Goal: Transaction & Acquisition: Purchase product/service

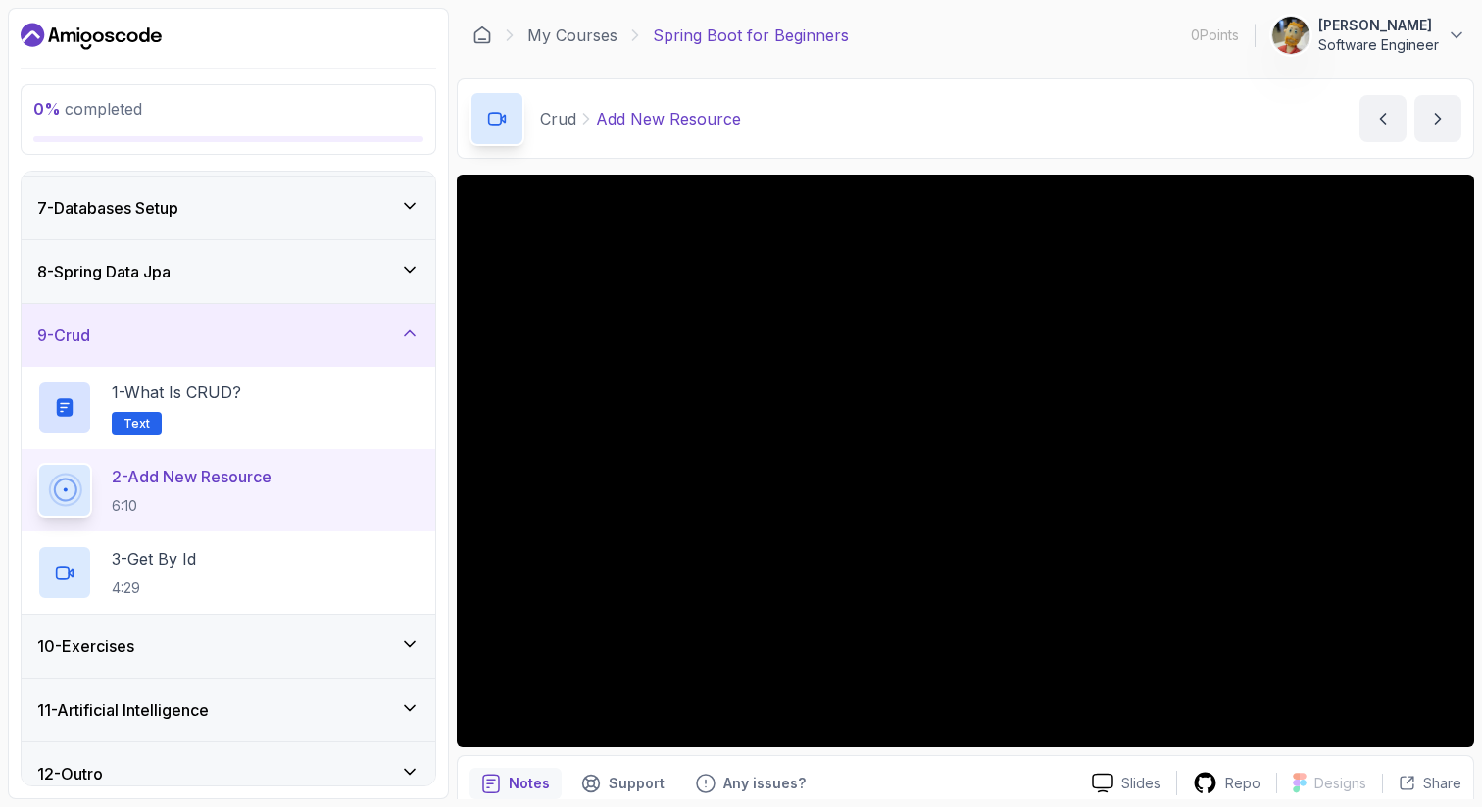
scroll to position [396, 0]
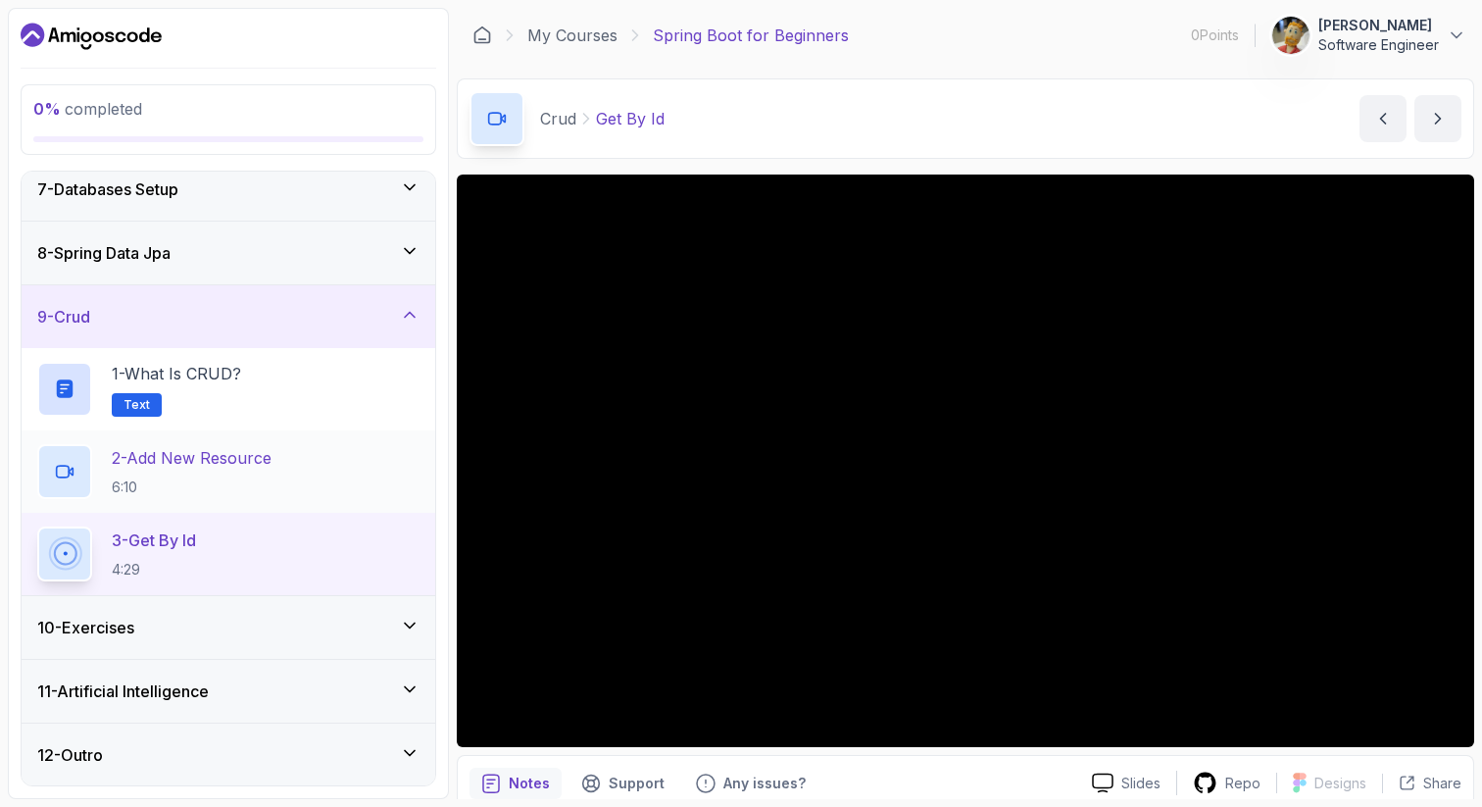
click at [187, 489] on p "6:10" at bounding box center [192, 487] width 160 height 20
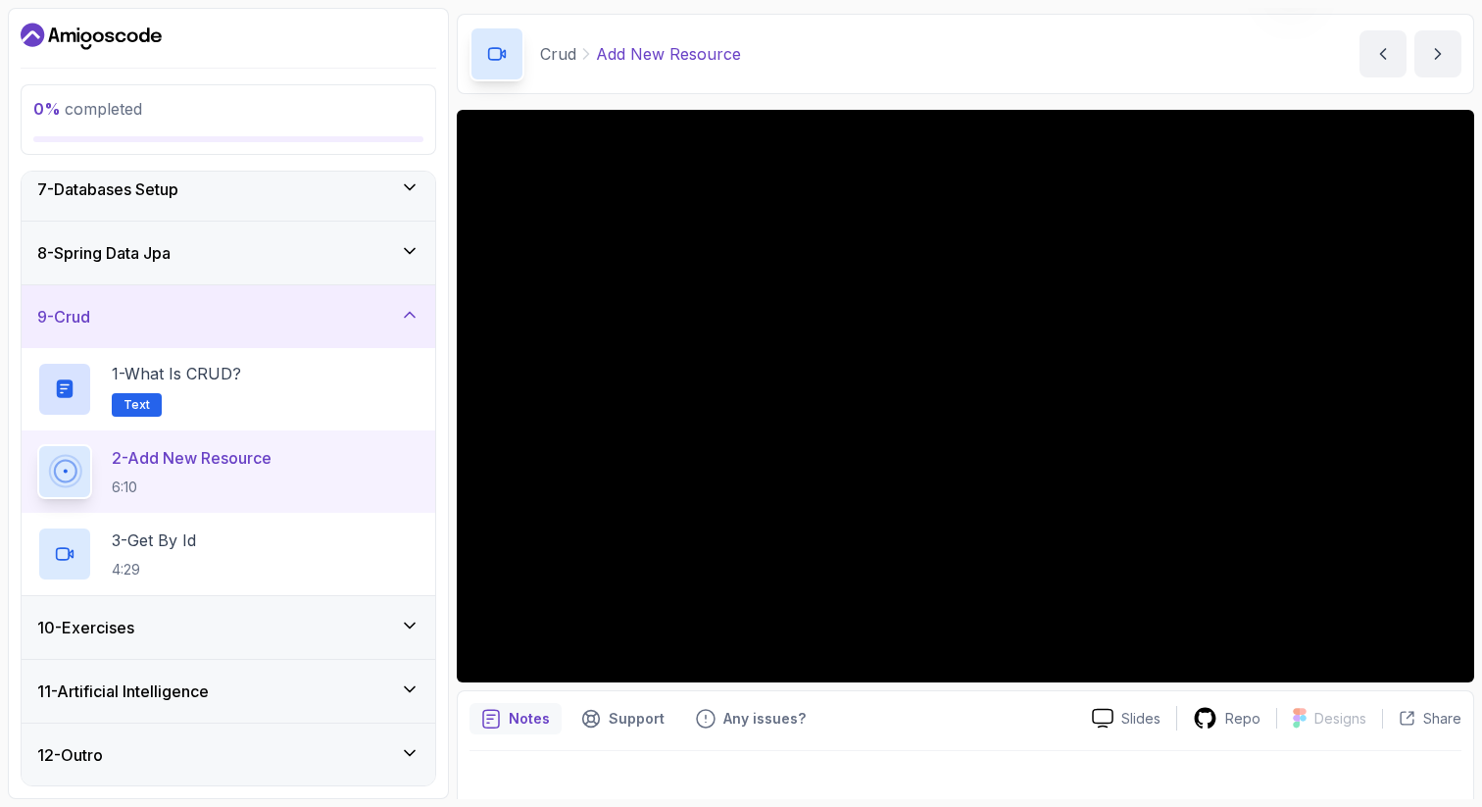
scroll to position [84, 0]
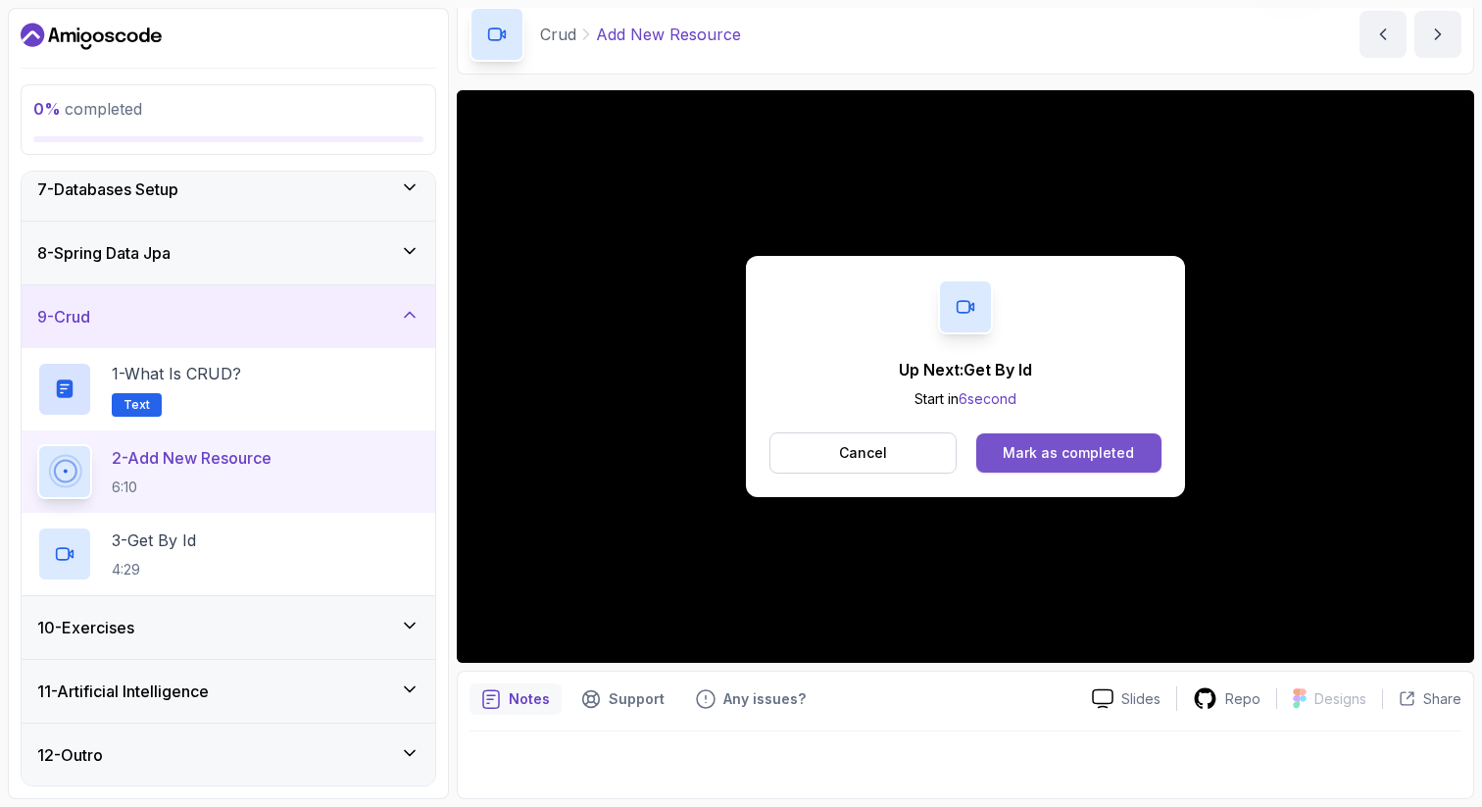
click at [1064, 451] on div "Mark as completed" at bounding box center [1068, 453] width 131 height 20
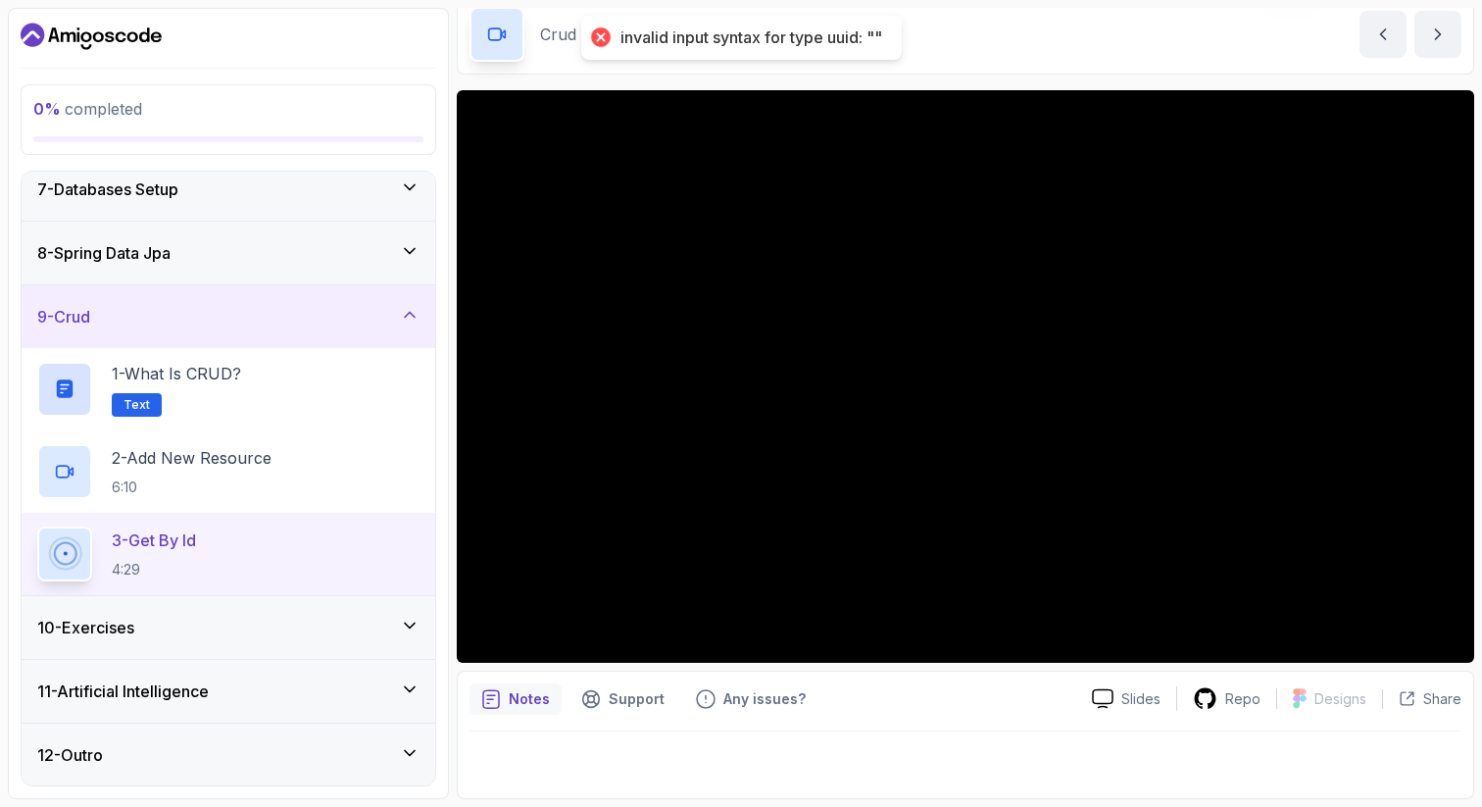
click at [404, 622] on icon at bounding box center [410, 625] width 20 height 20
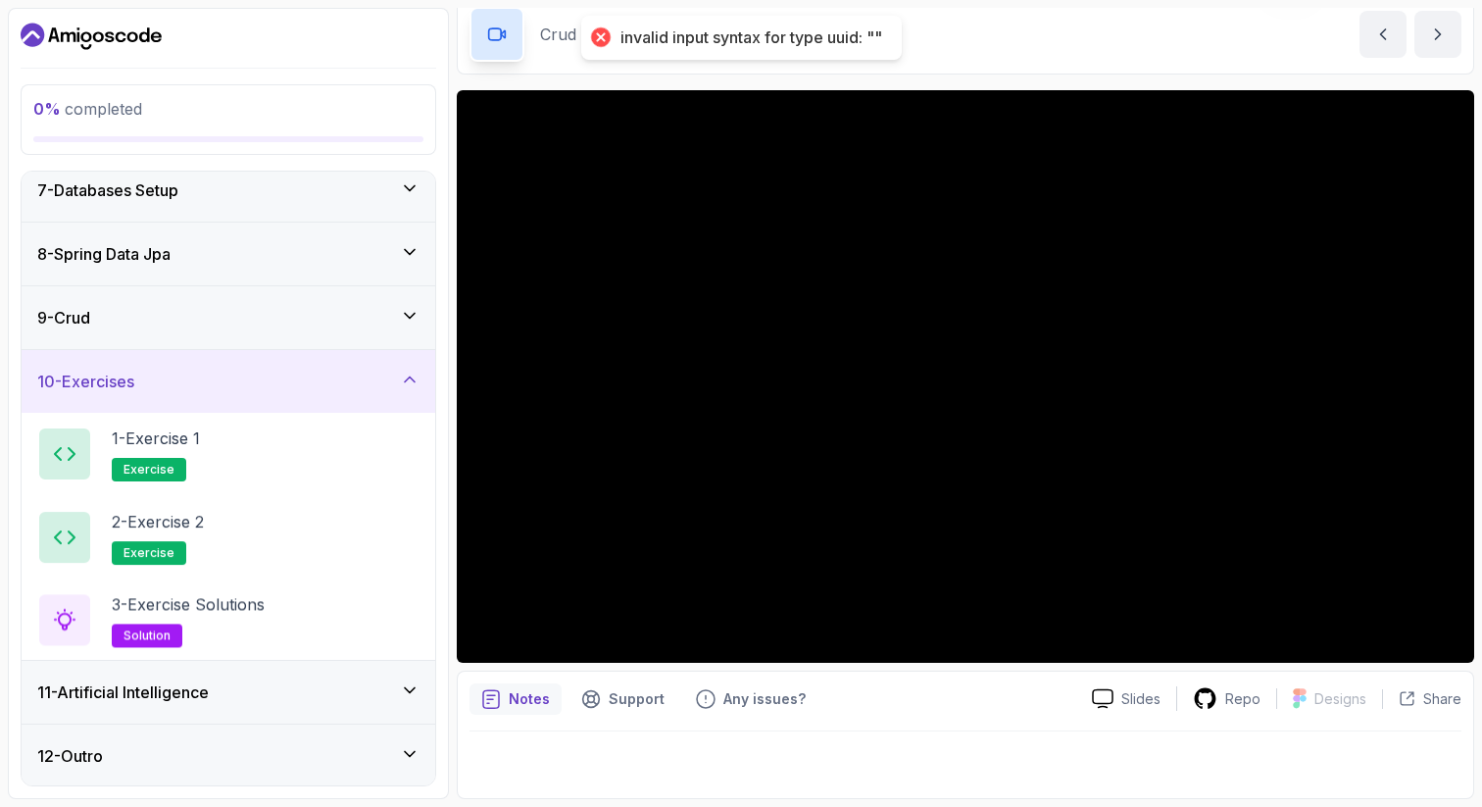
scroll to position [396, 0]
click at [403, 374] on icon at bounding box center [410, 378] width 20 height 20
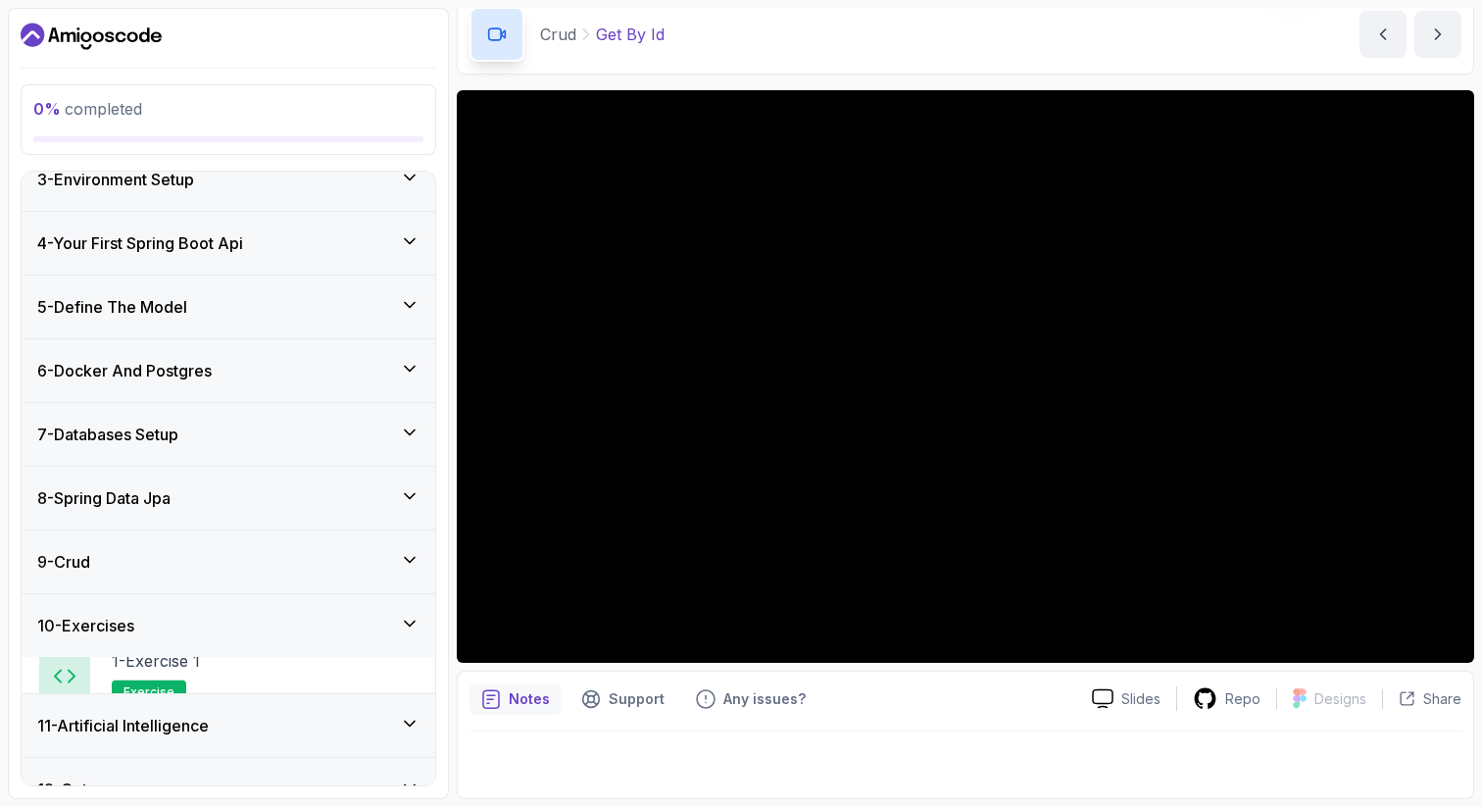
scroll to position [150, 0]
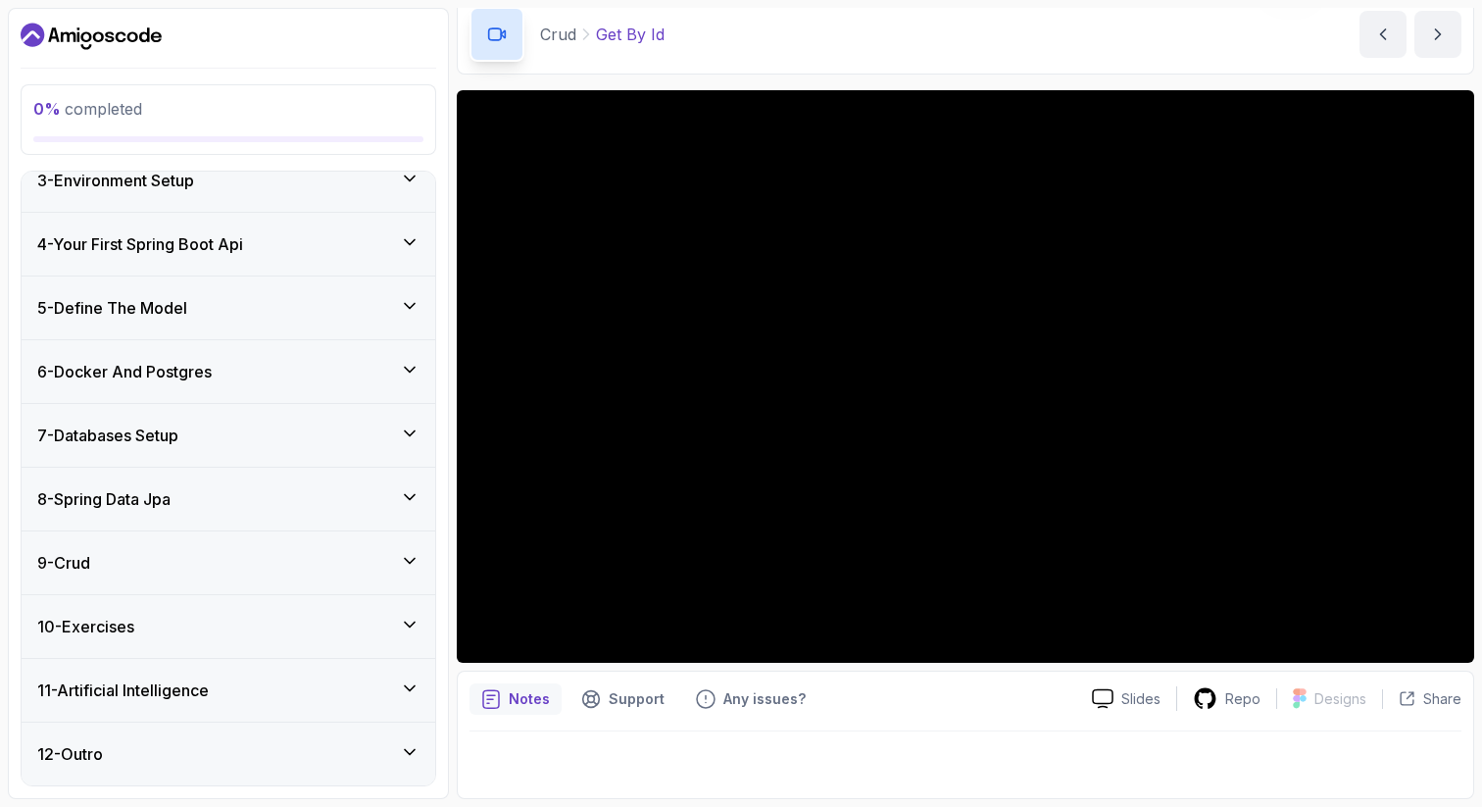
click at [410, 690] on icon at bounding box center [410, 687] width 10 height 5
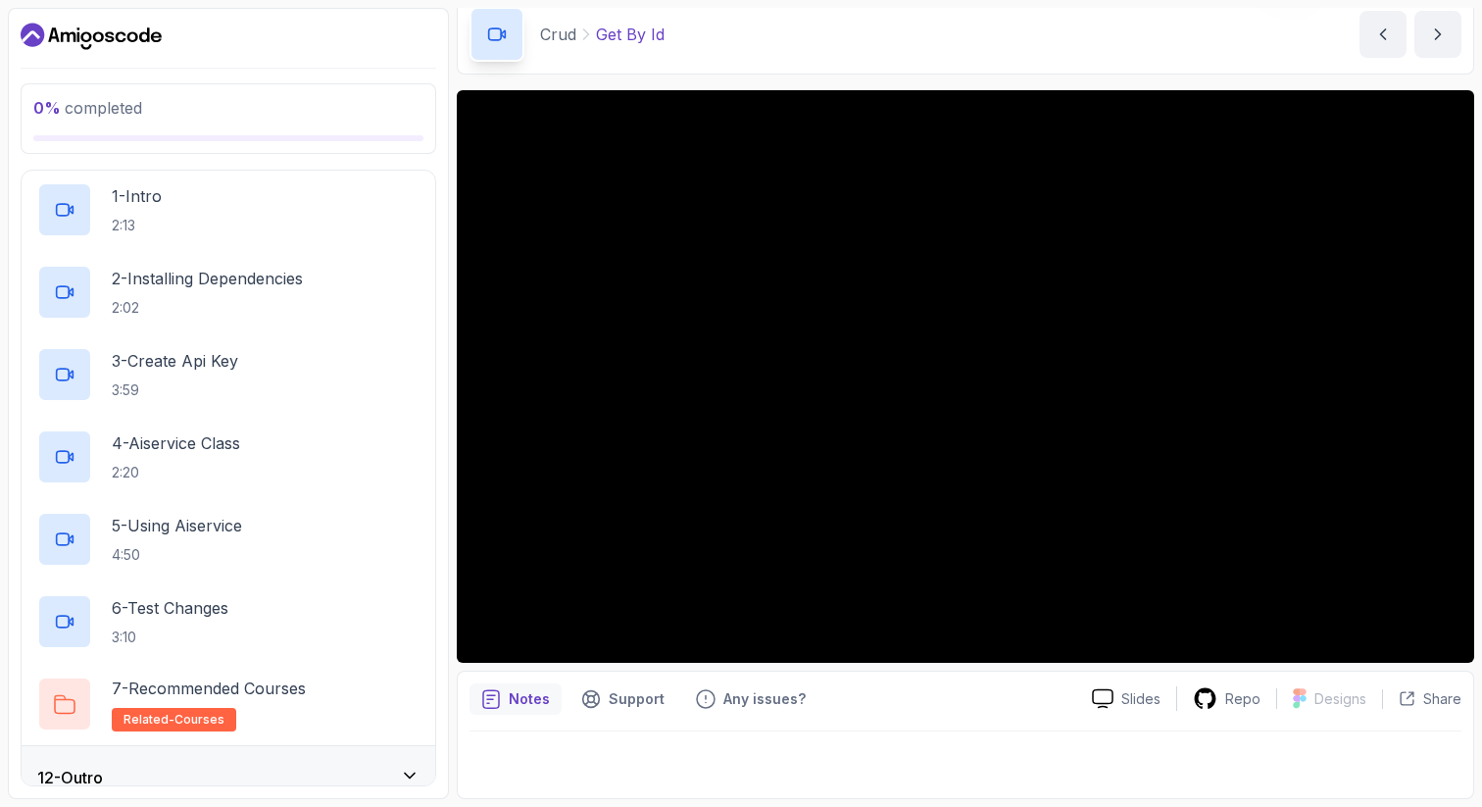
scroll to position [704, 0]
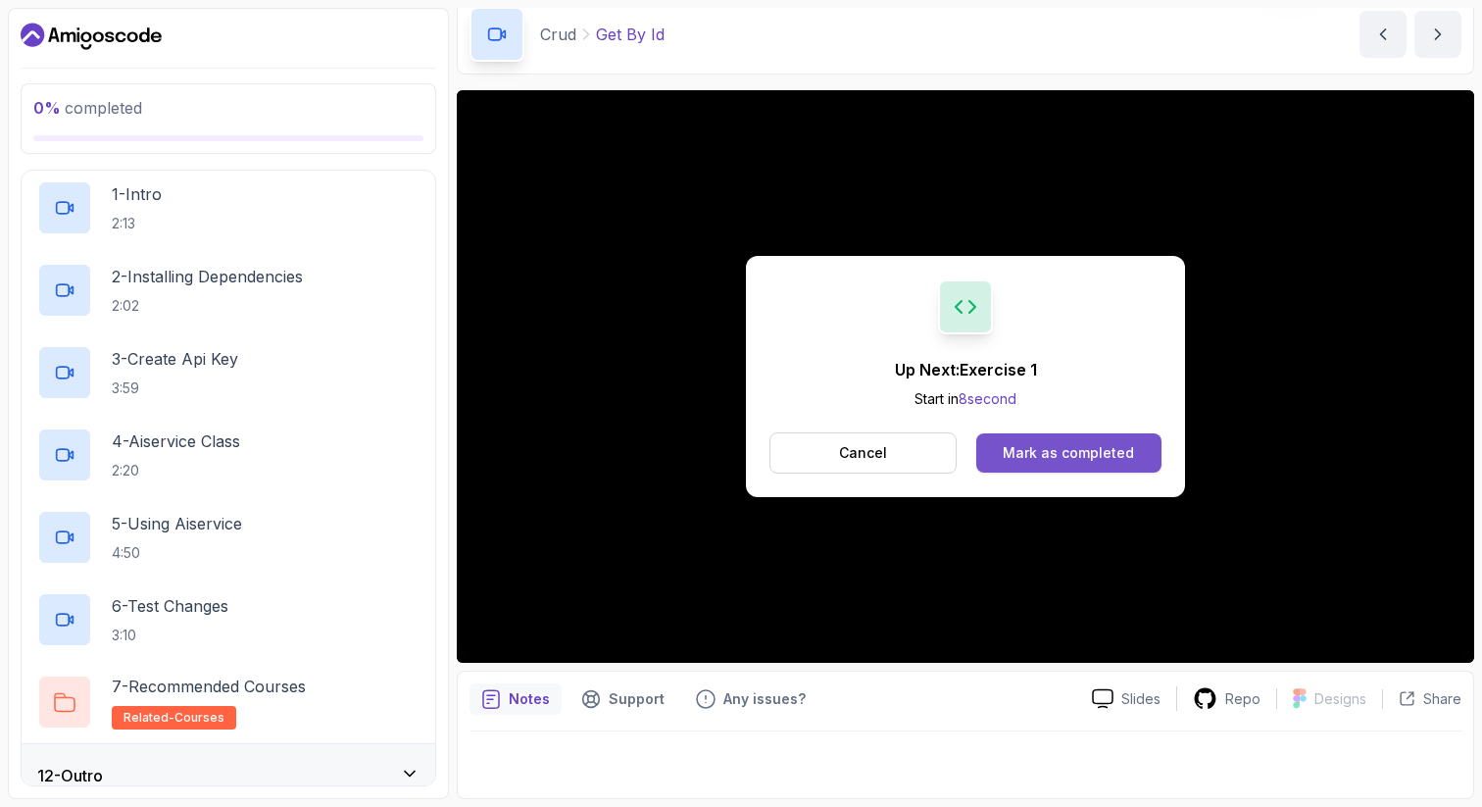
click at [1060, 460] on div "Mark as completed" at bounding box center [1068, 453] width 131 height 20
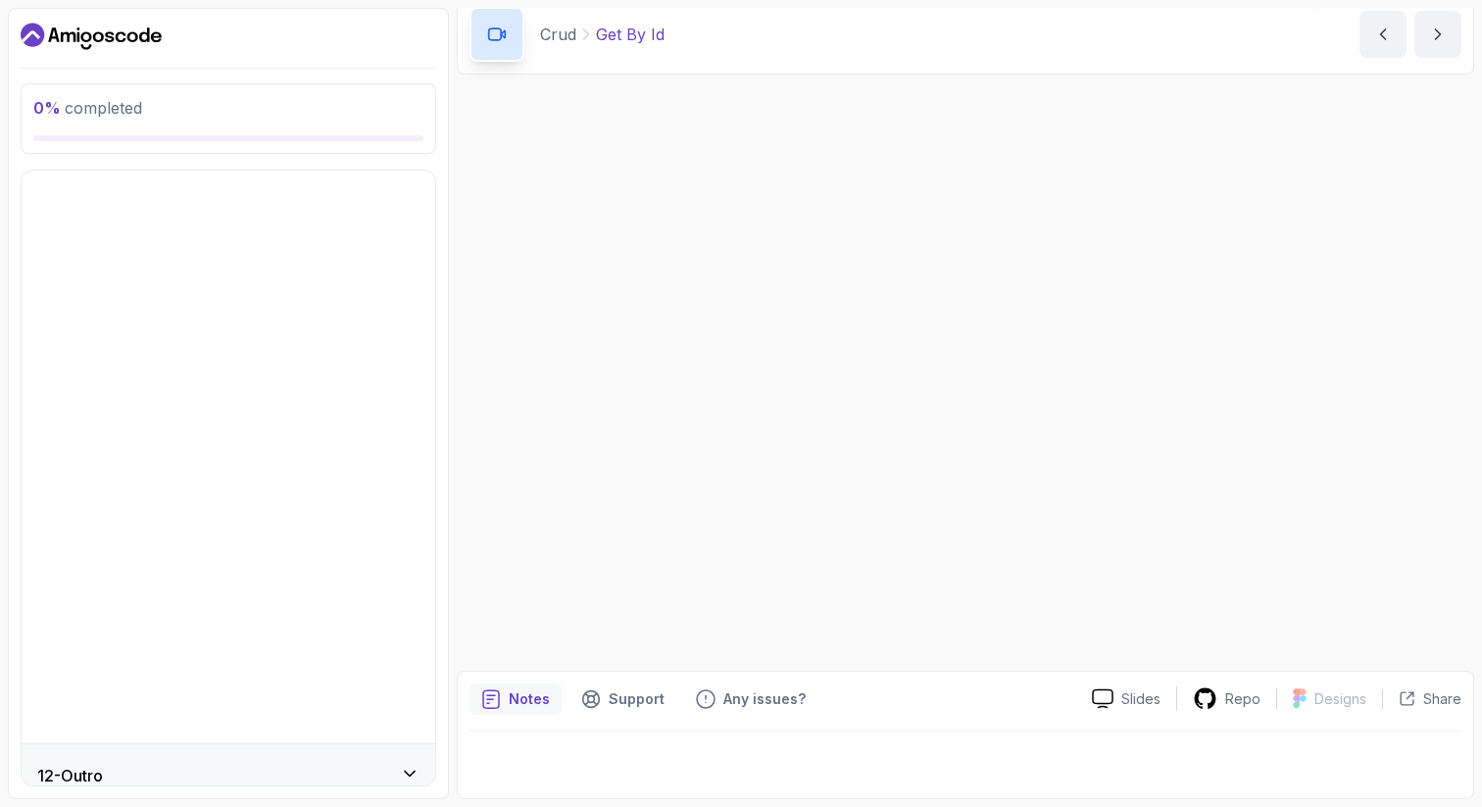
scroll to position [150, 0]
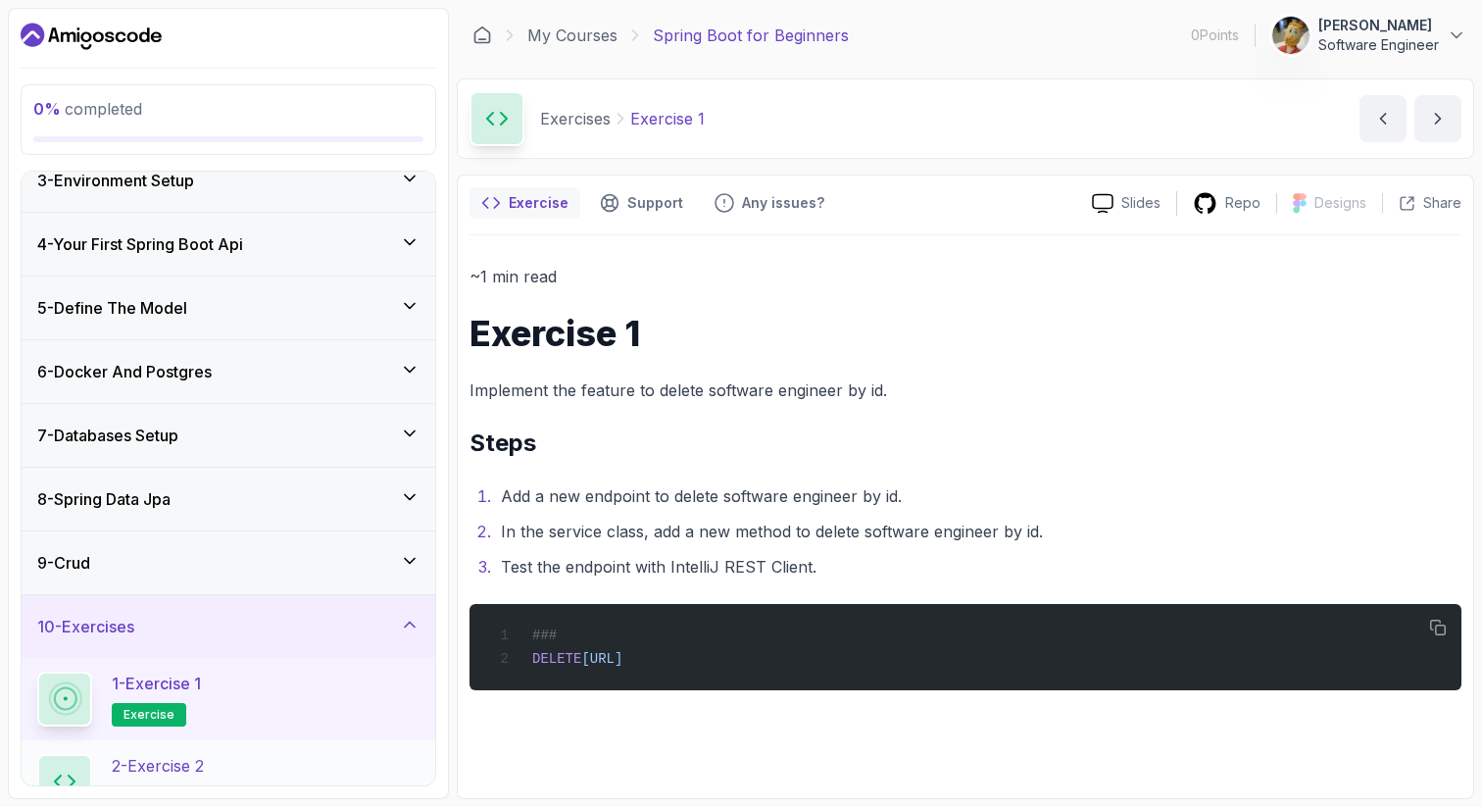
click at [312, 756] on div "2 - Exercise 2 exercise" at bounding box center [228, 781] width 382 height 55
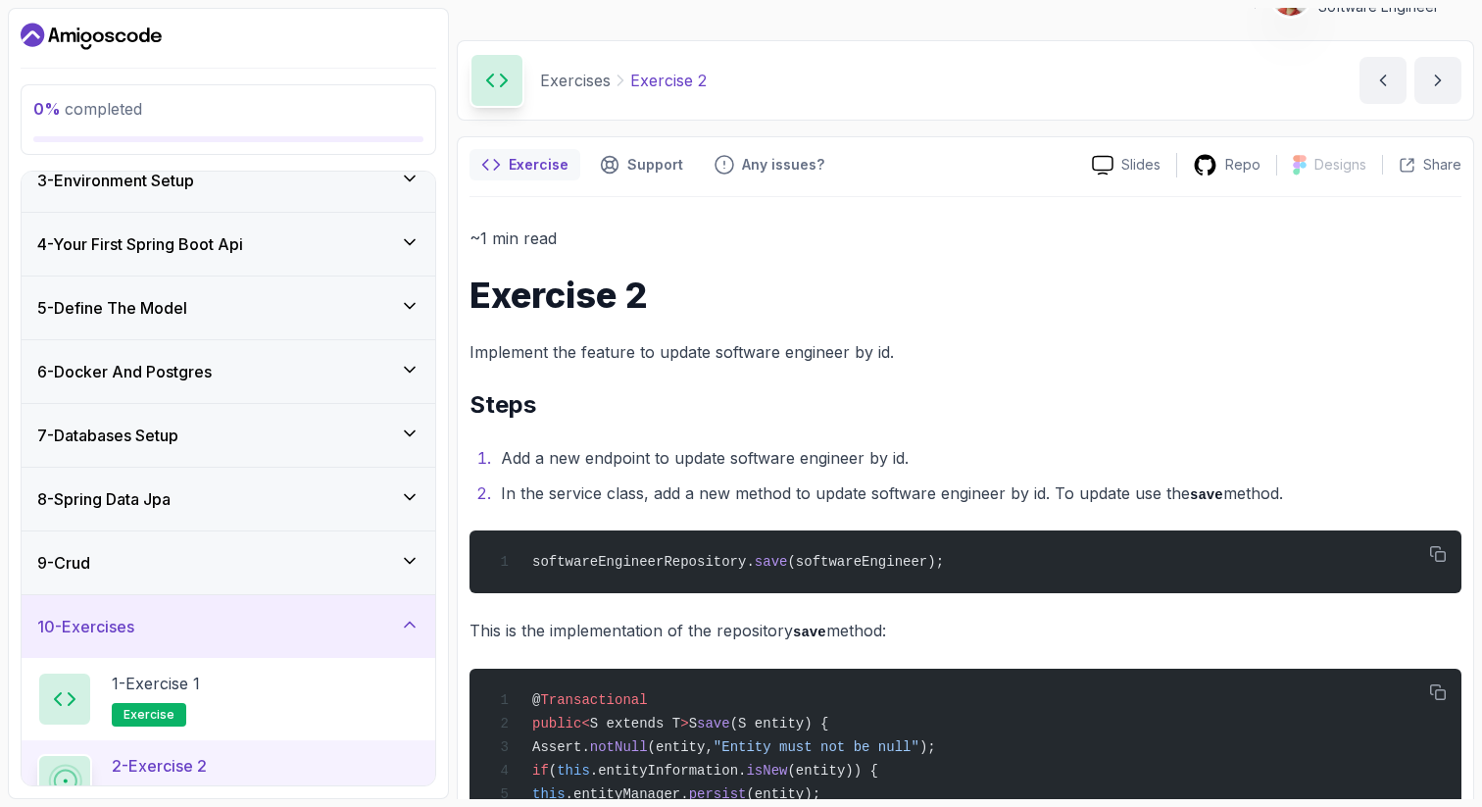
scroll to position [62, 0]
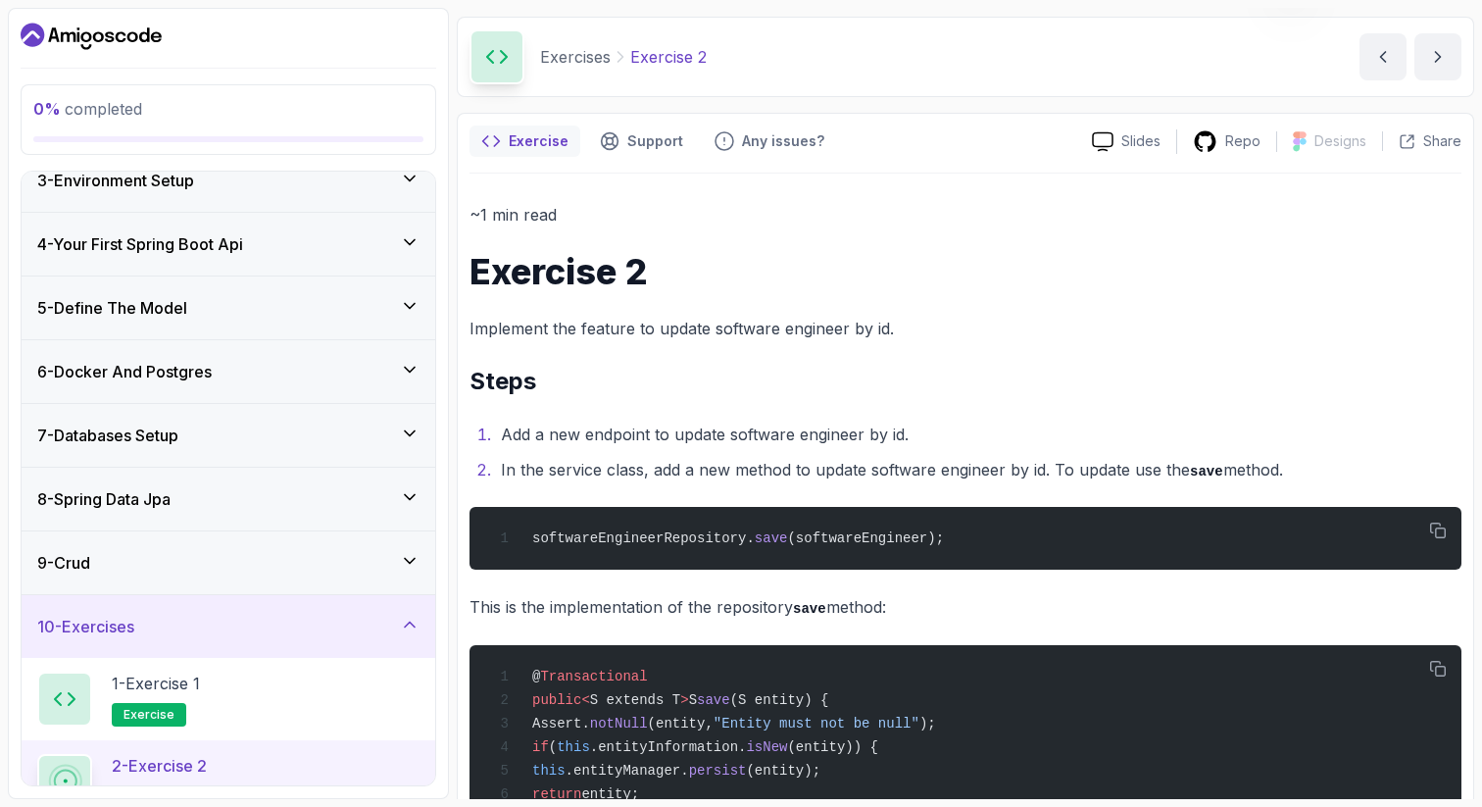
click at [1003, 469] on li "In the service class, add a new method to update software engineer by id. To up…" at bounding box center [978, 470] width 966 height 28
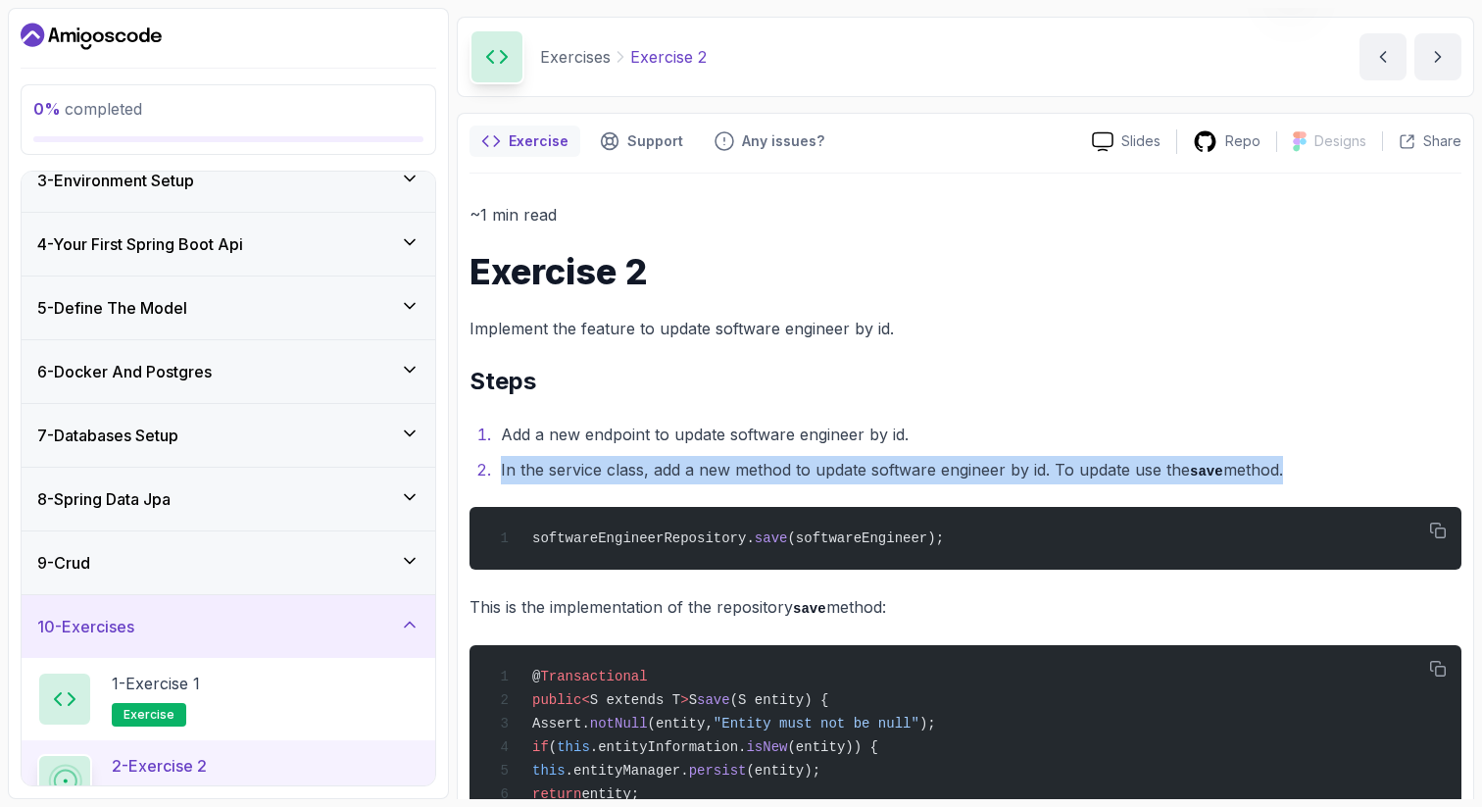
click at [1003, 469] on li "In the service class, add a new method to update software engineer by id. To up…" at bounding box center [978, 470] width 966 height 28
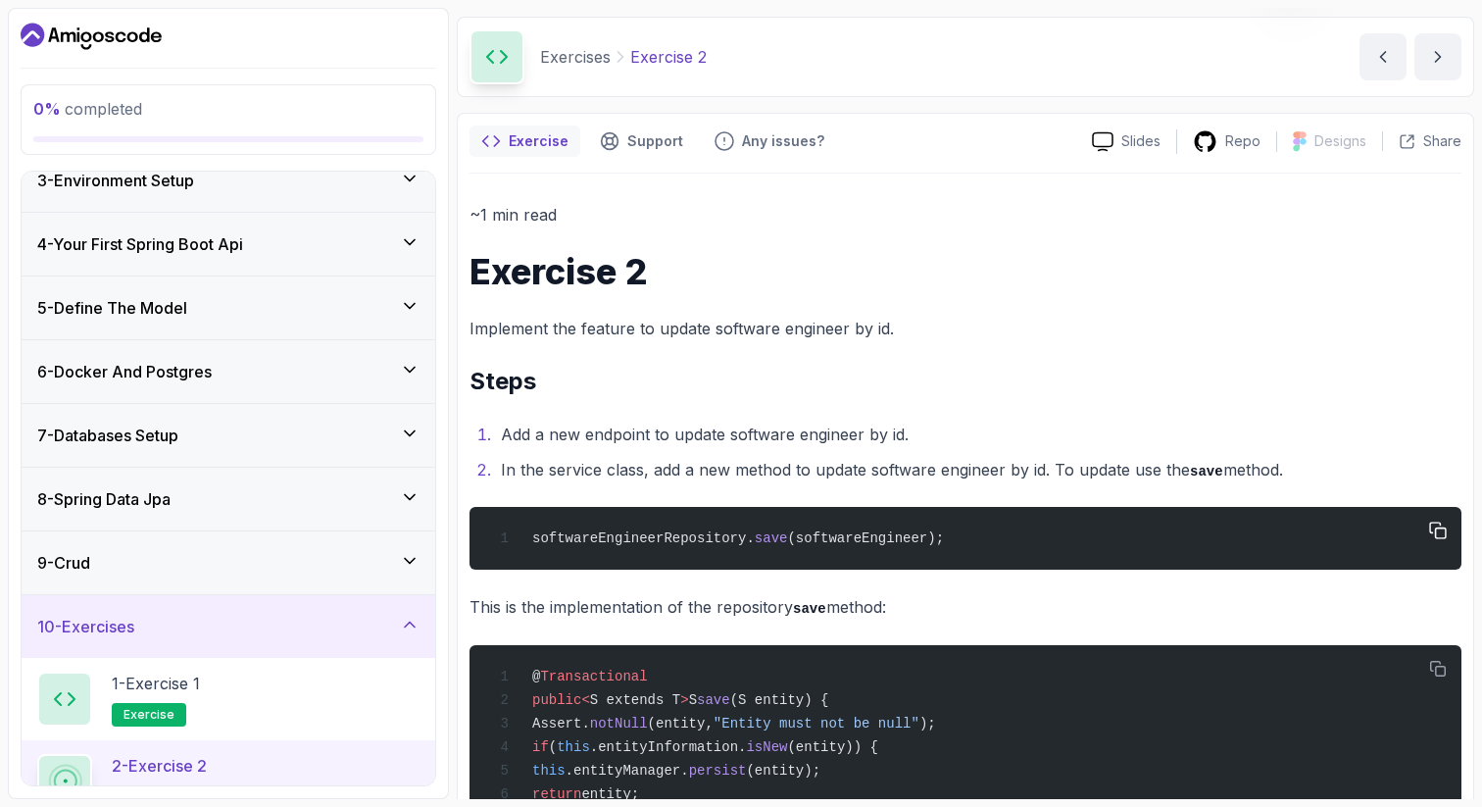
click at [875, 539] on span "(softwareEngineer);" at bounding box center [865, 538] width 157 height 16
click at [843, 533] on span "(softwareEngineer);" at bounding box center [865, 538] width 157 height 16
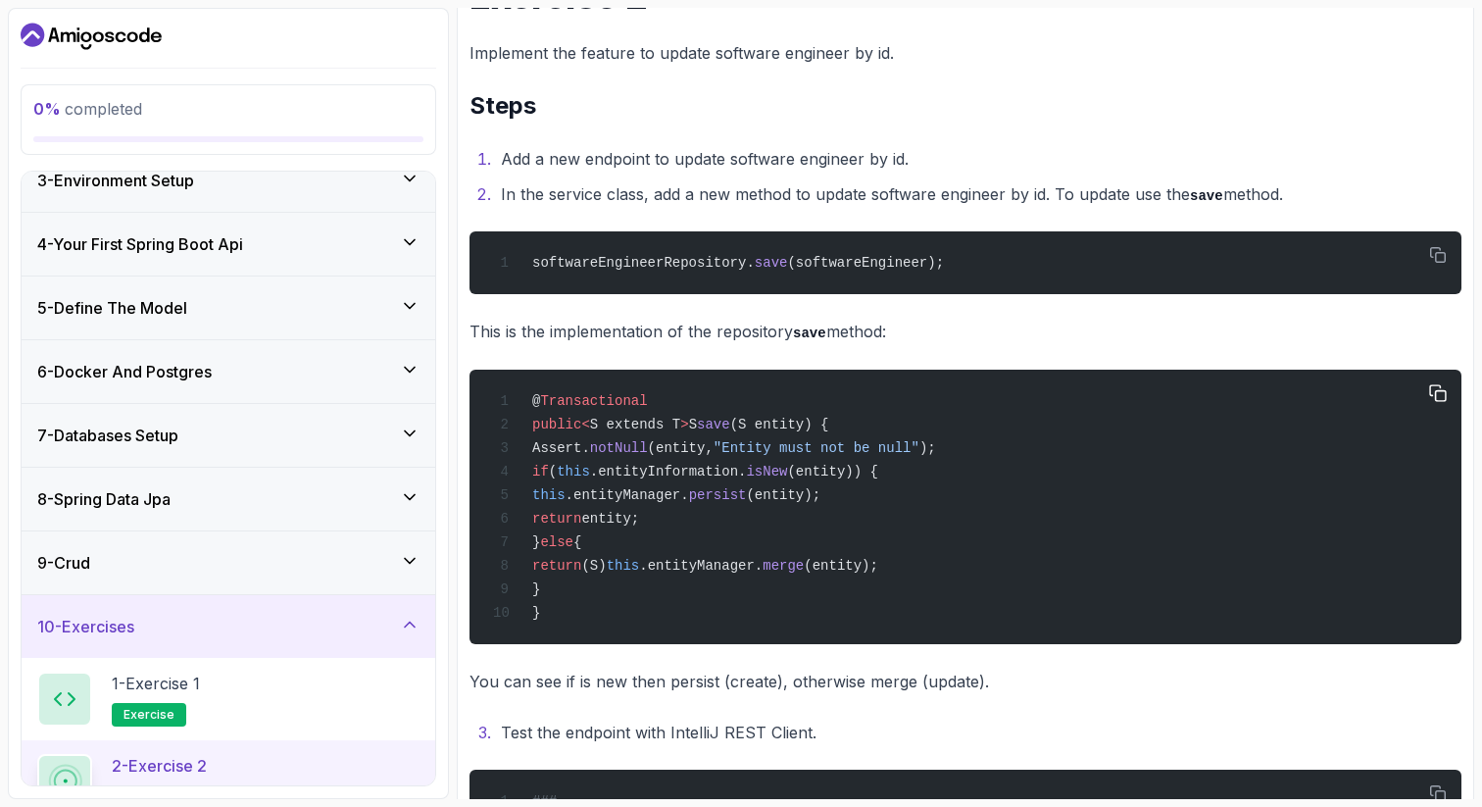
scroll to position [336, 0]
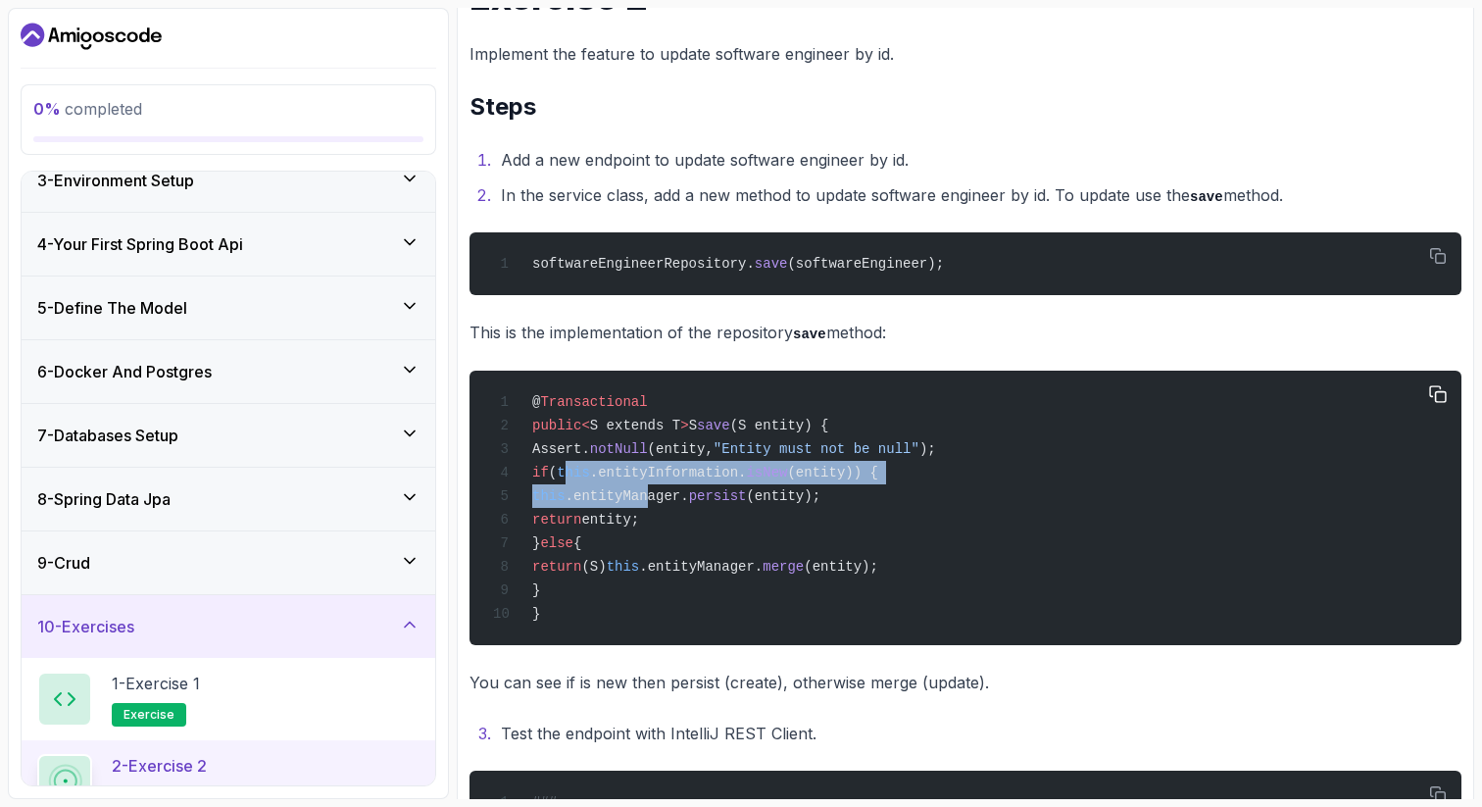
drag, startPoint x: 609, startPoint y: 477, endPoint x: 719, endPoint y: 493, distance: 111.8
click at [719, 493] on code "@ Transactional public < S extends T > S save (S entity) { Assert. notNull (ent…" at bounding box center [714, 507] width 443 height 227
click at [747, 479] on span ".entityInformation." at bounding box center [668, 473] width 157 height 16
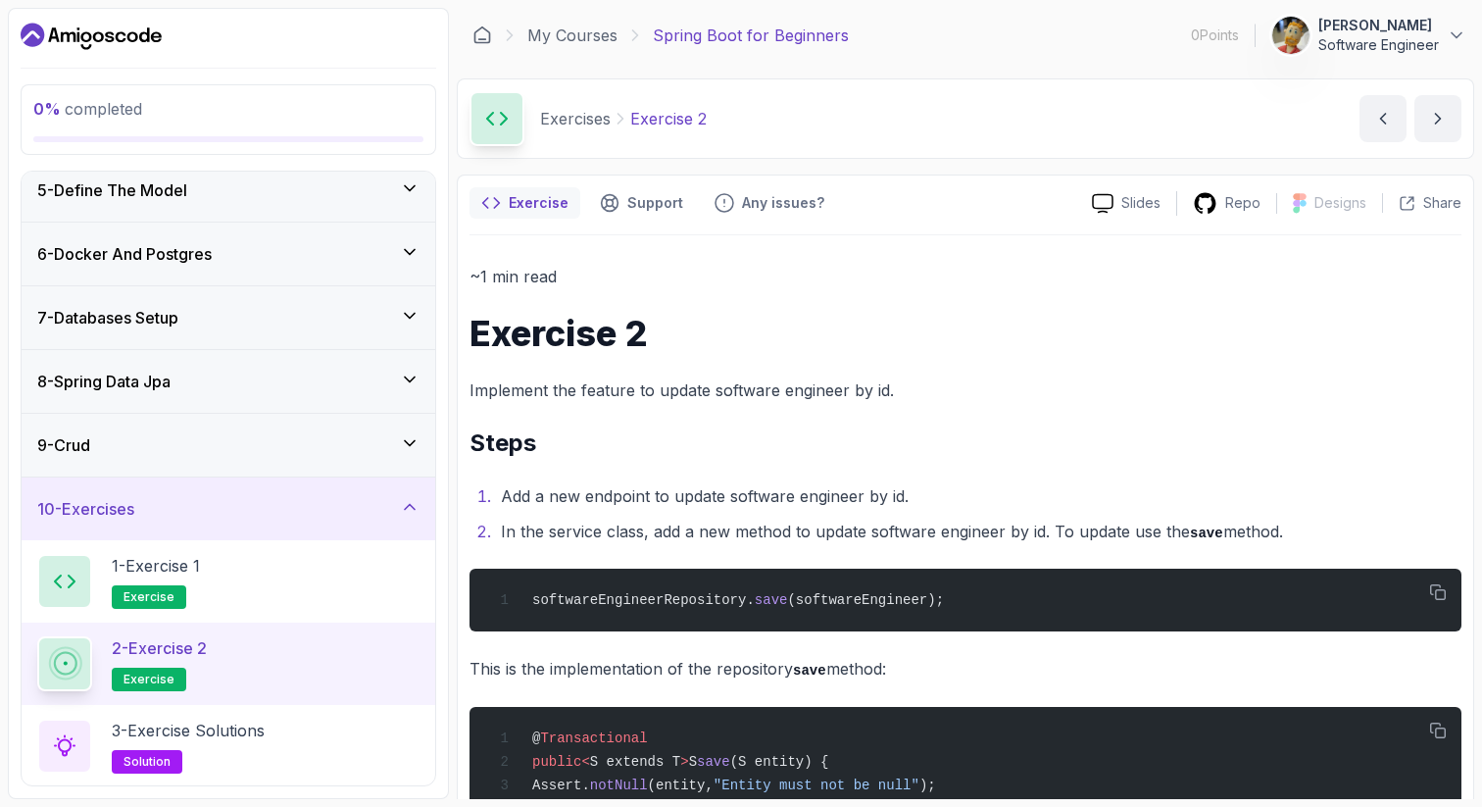
scroll to position [396, 0]
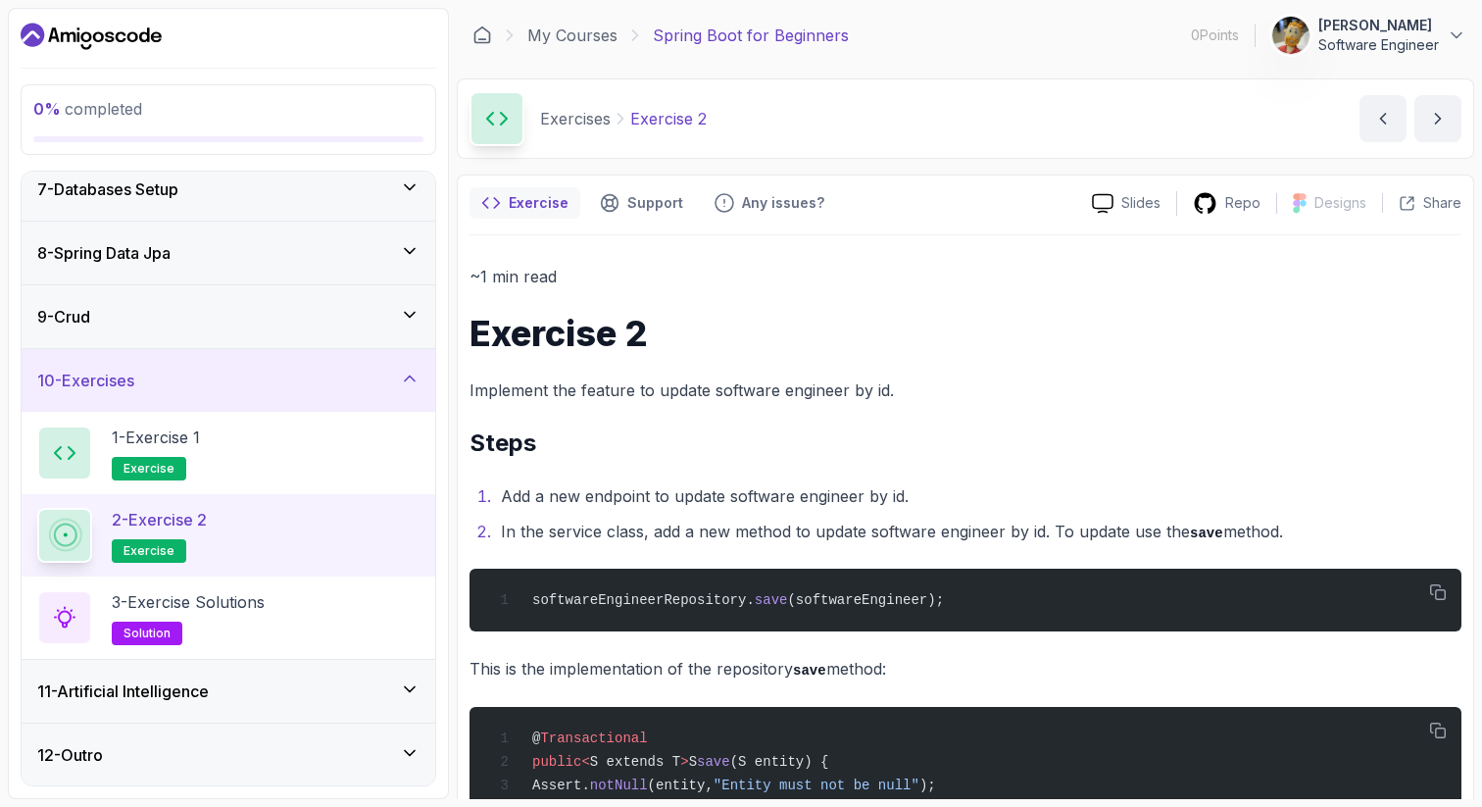
click at [205, 317] on div "9 - Crud" at bounding box center [228, 317] width 382 height 24
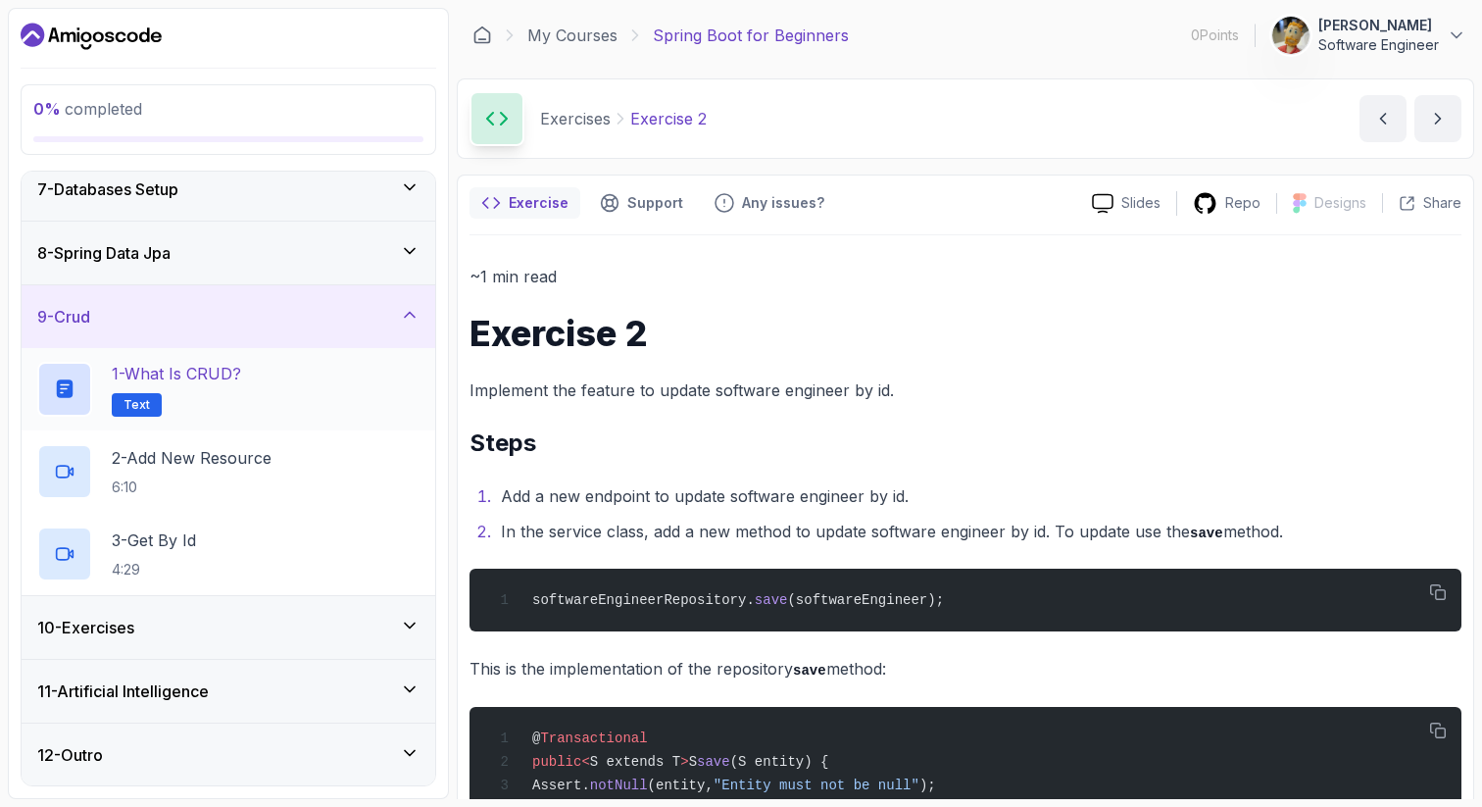
click at [211, 377] on p "1 - What is CRUD?" at bounding box center [176, 374] width 129 height 24
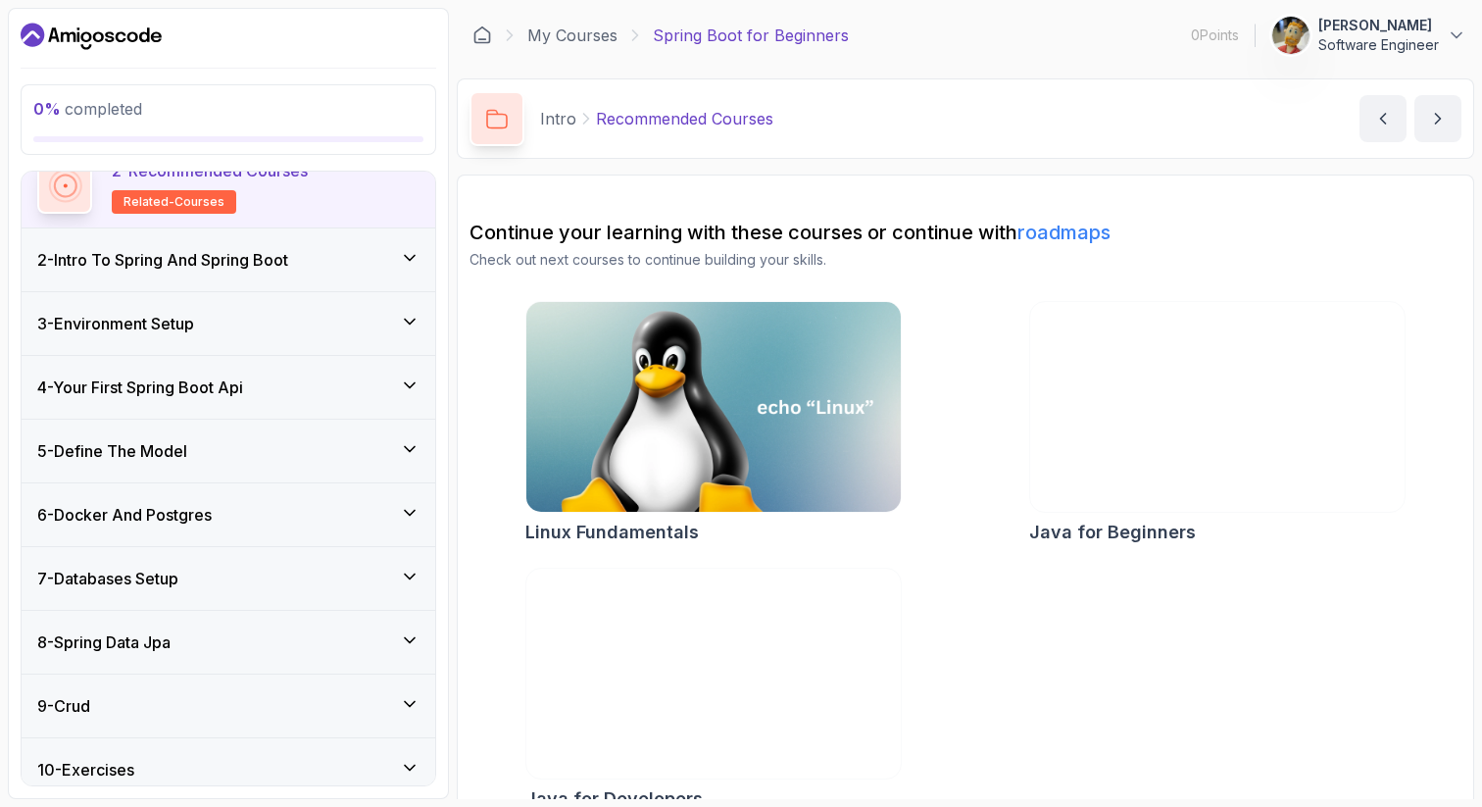
scroll to position [314, 0]
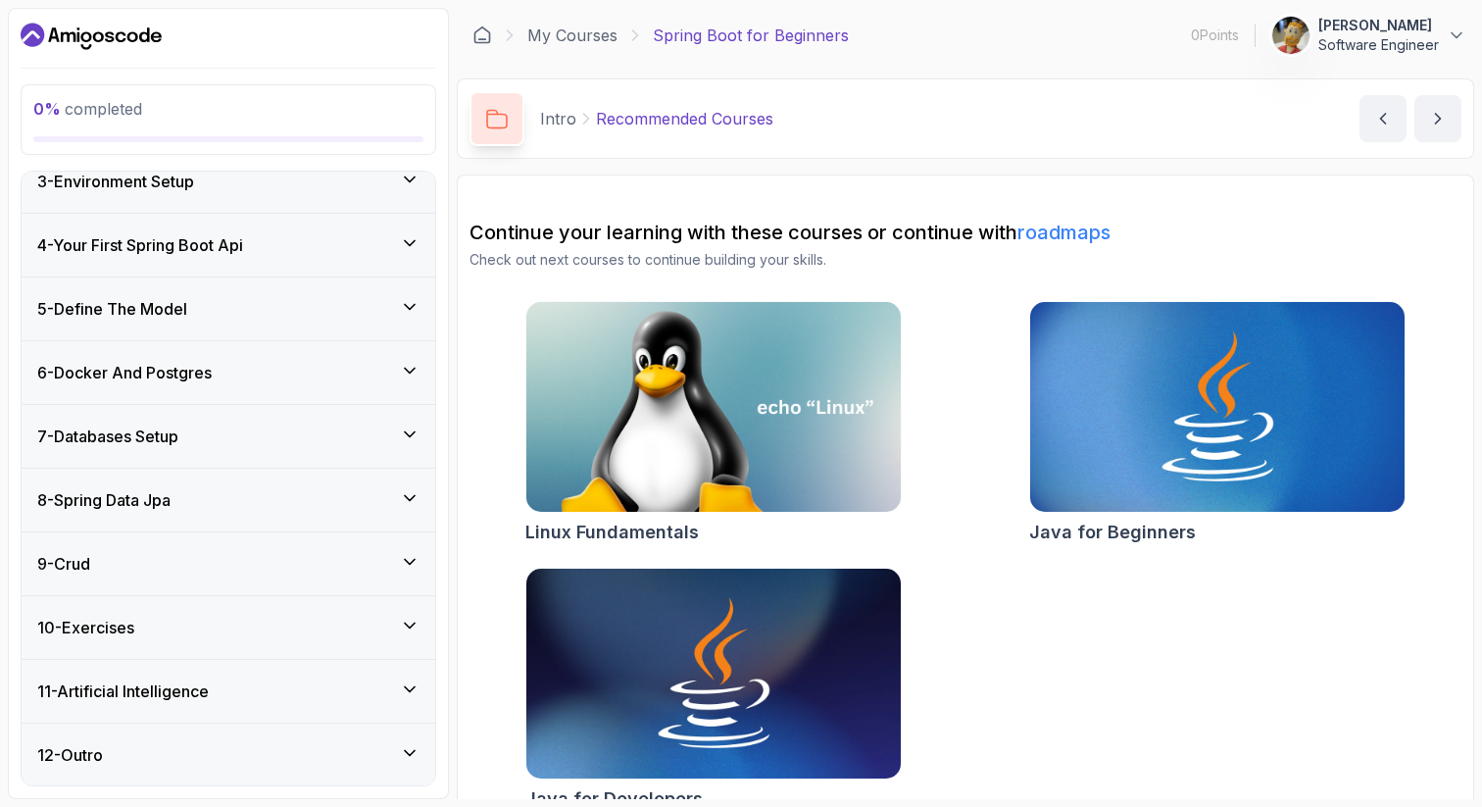
click at [205, 619] on div "10 - Exercises" at bounding box center [228, 627] width 382 height 24
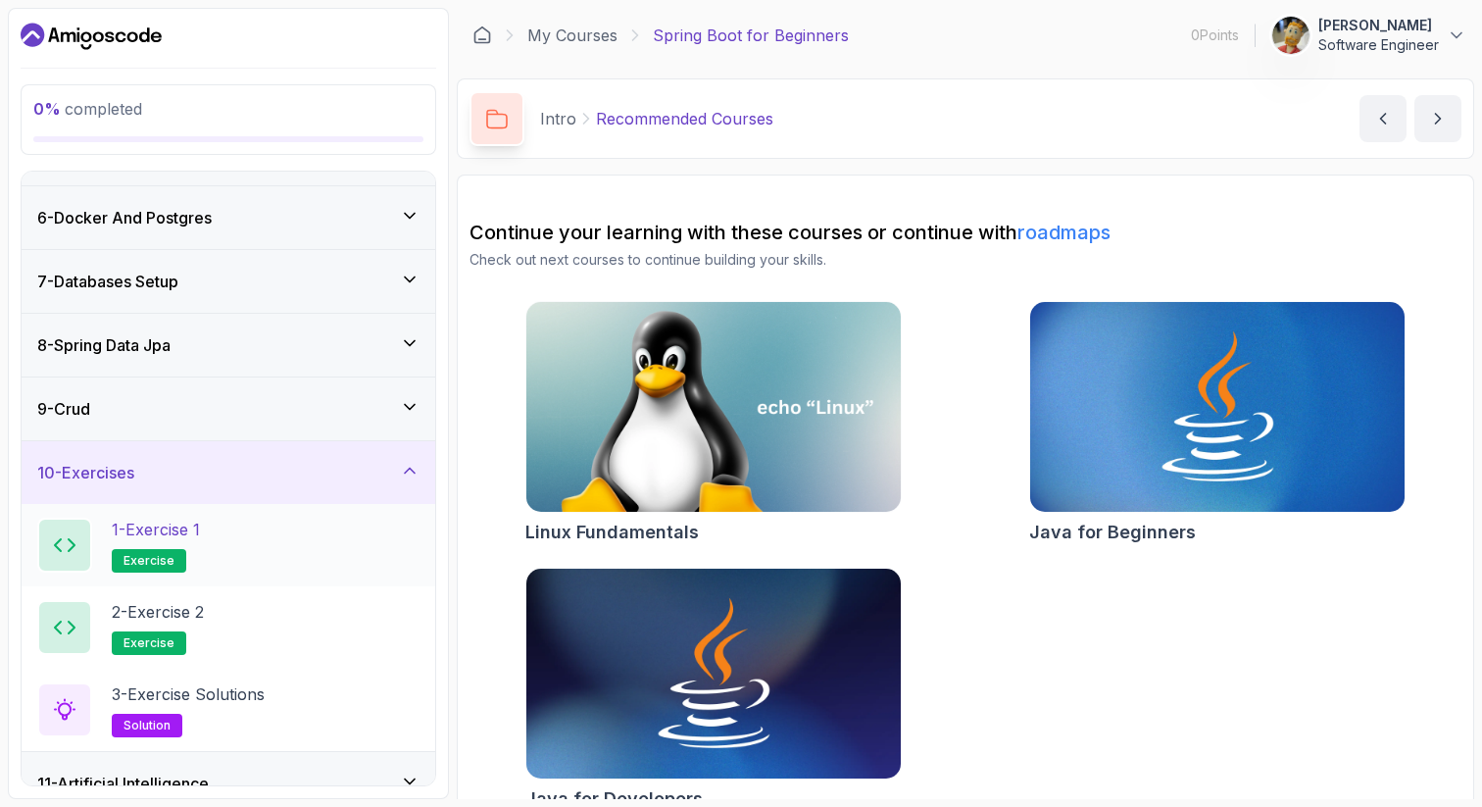
scroll to position [396, 0]
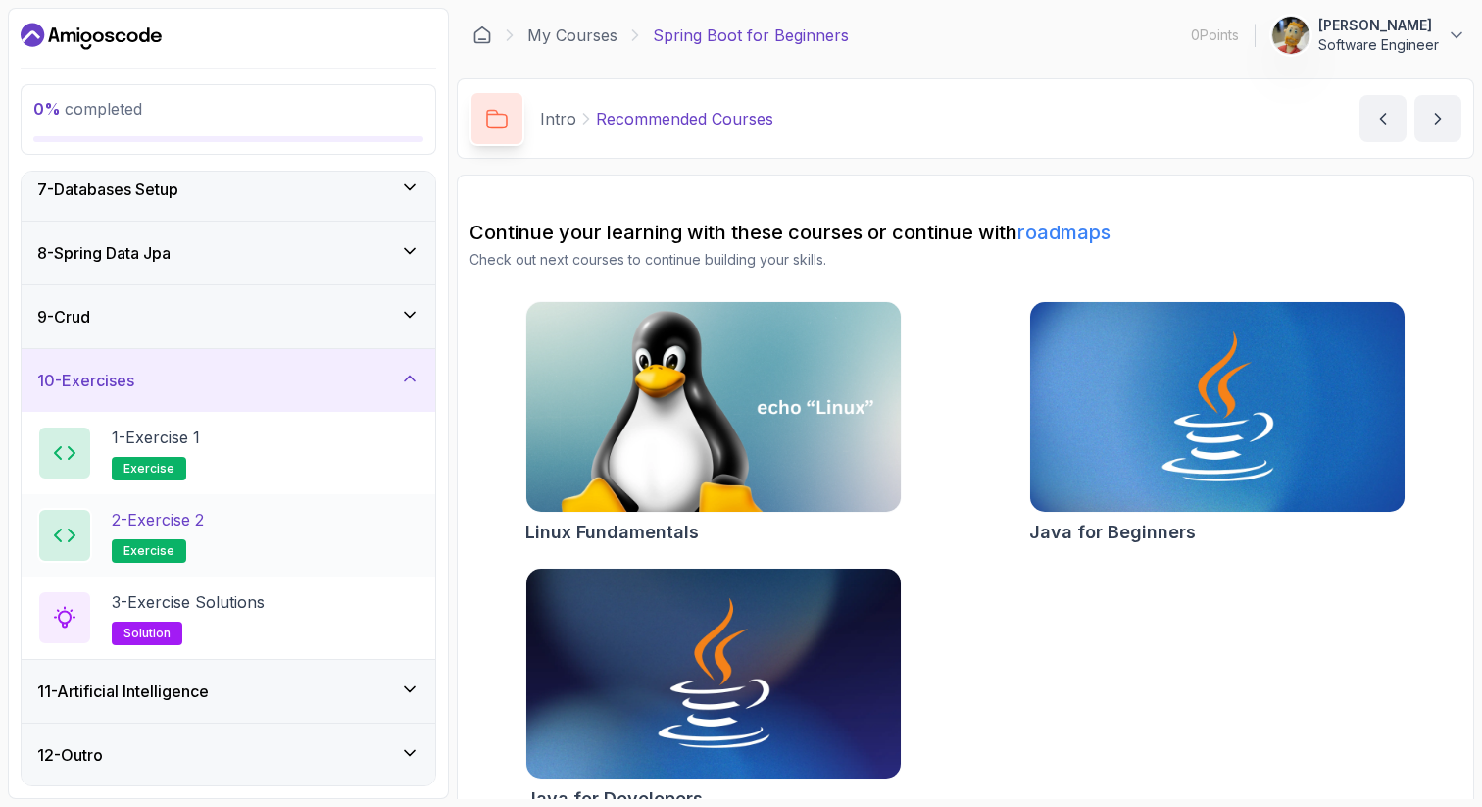
click at [255, 544] on div "2 - Exercise 2 exercise" at bounding box center [228, 535] width 382 height 55
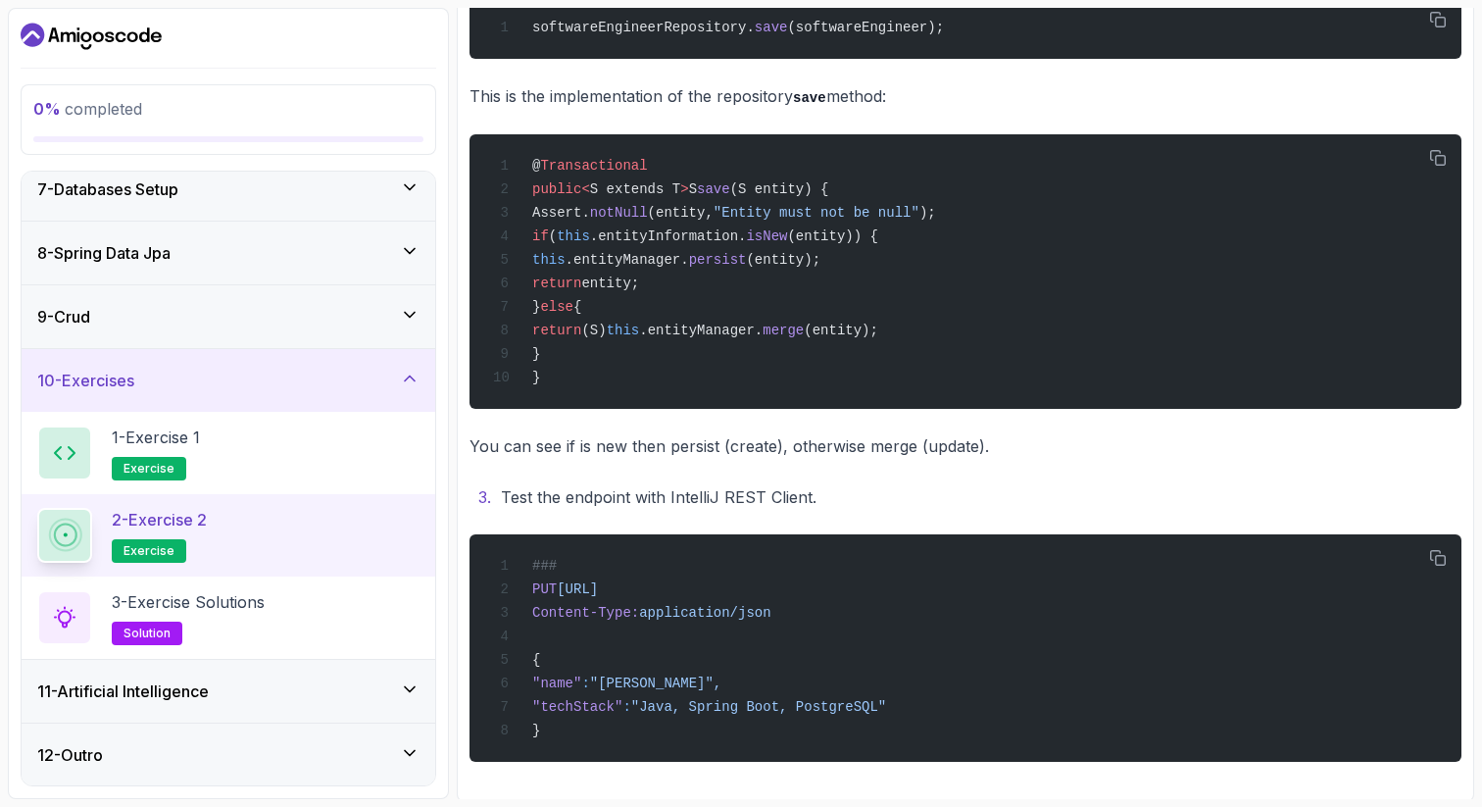
scroll to position [593, 0]
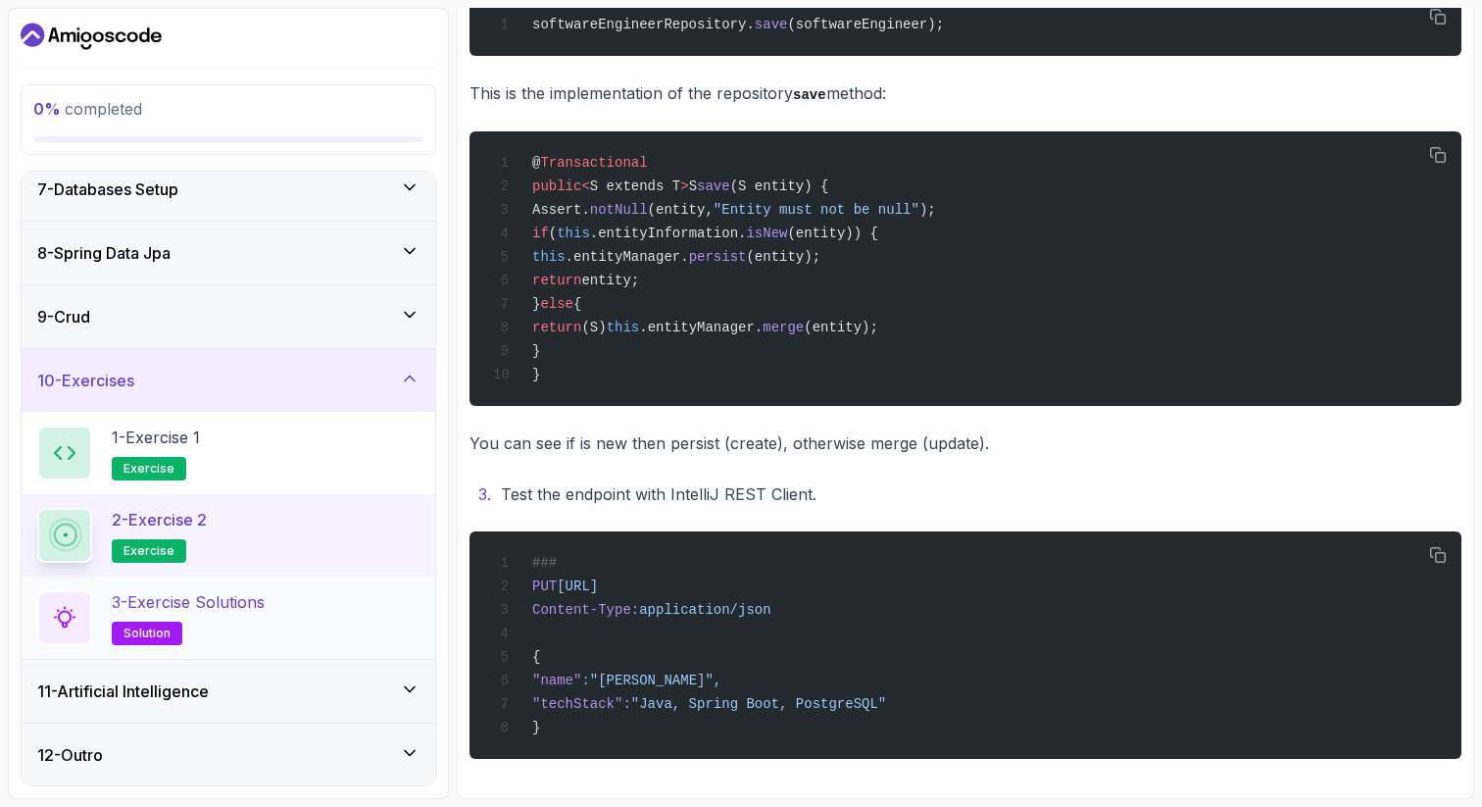
click at [247, 613] on h2 "3 - Exercise Solutions solution" at bounding box center [188, 617] width 153 height 55
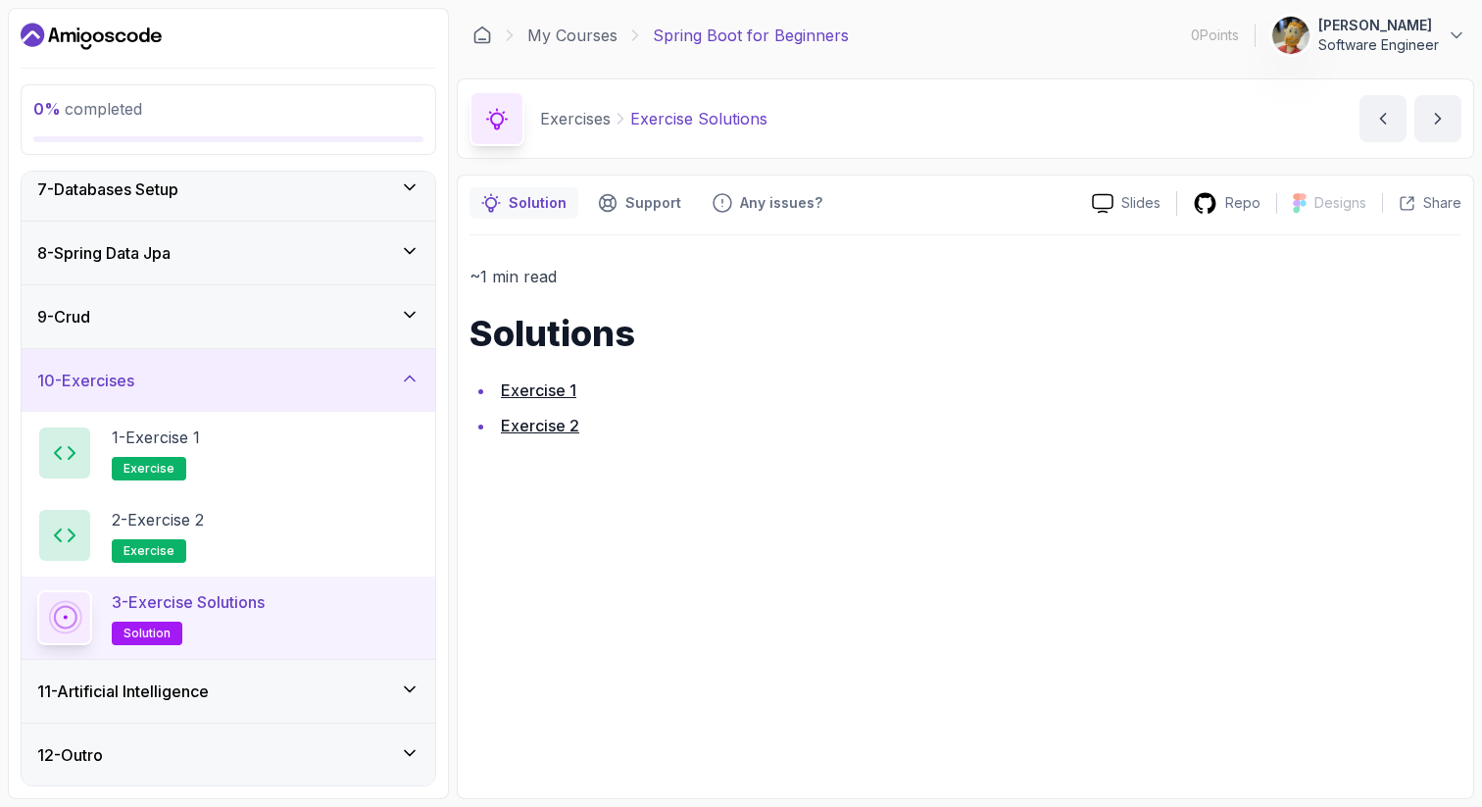
click at [551, 422] on link "Exercise 2" at bounding box center [540, 426] width 78 height 20
click at [303, 684] on div "11 - Artificial Intelligence" at bounding box center [228, 691] width 382 height 24
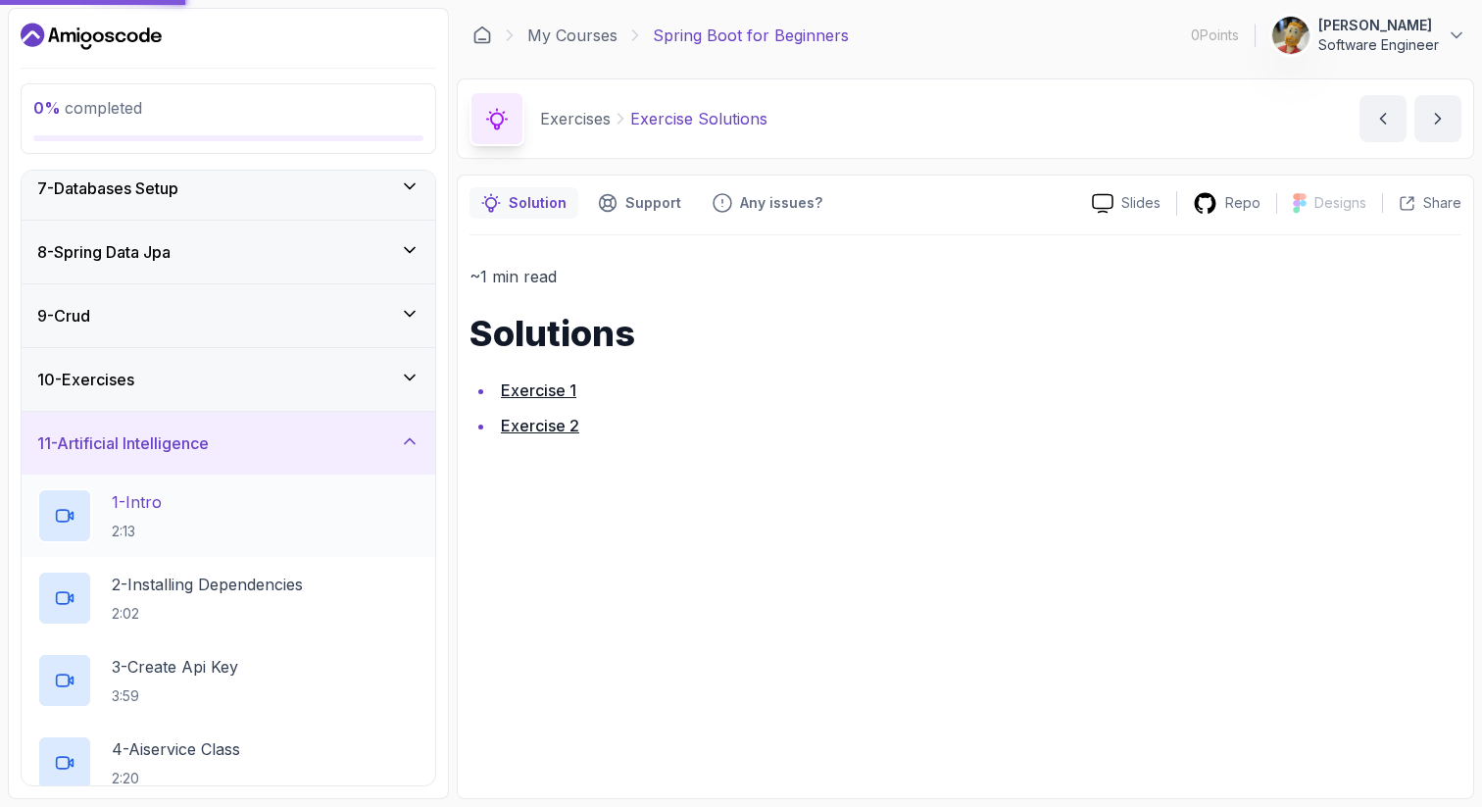
click at [265, 511] on div "1 - Intro 2:13" at bounding box center [228, 515] width 382 height 55
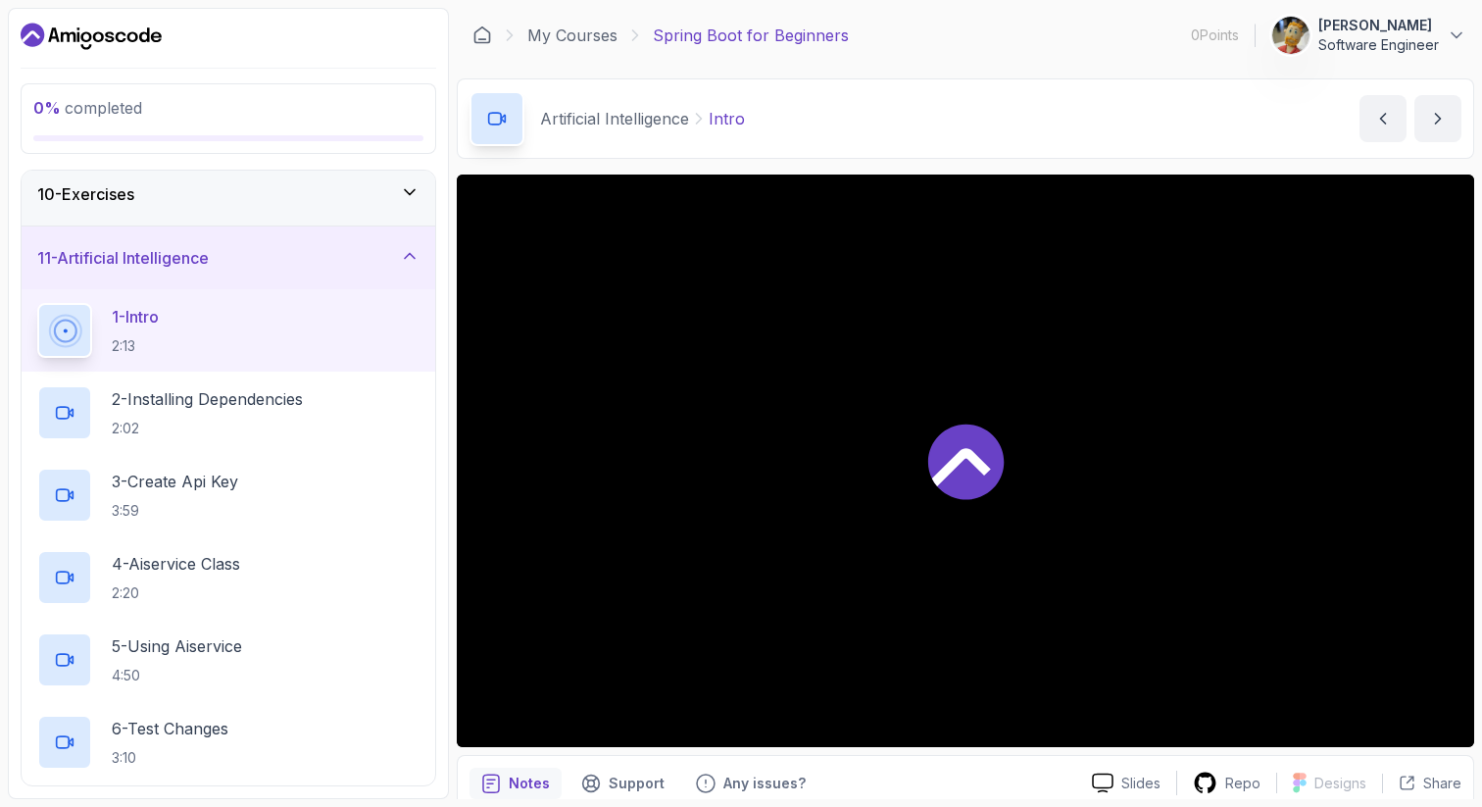
scroll to position [725, 0]
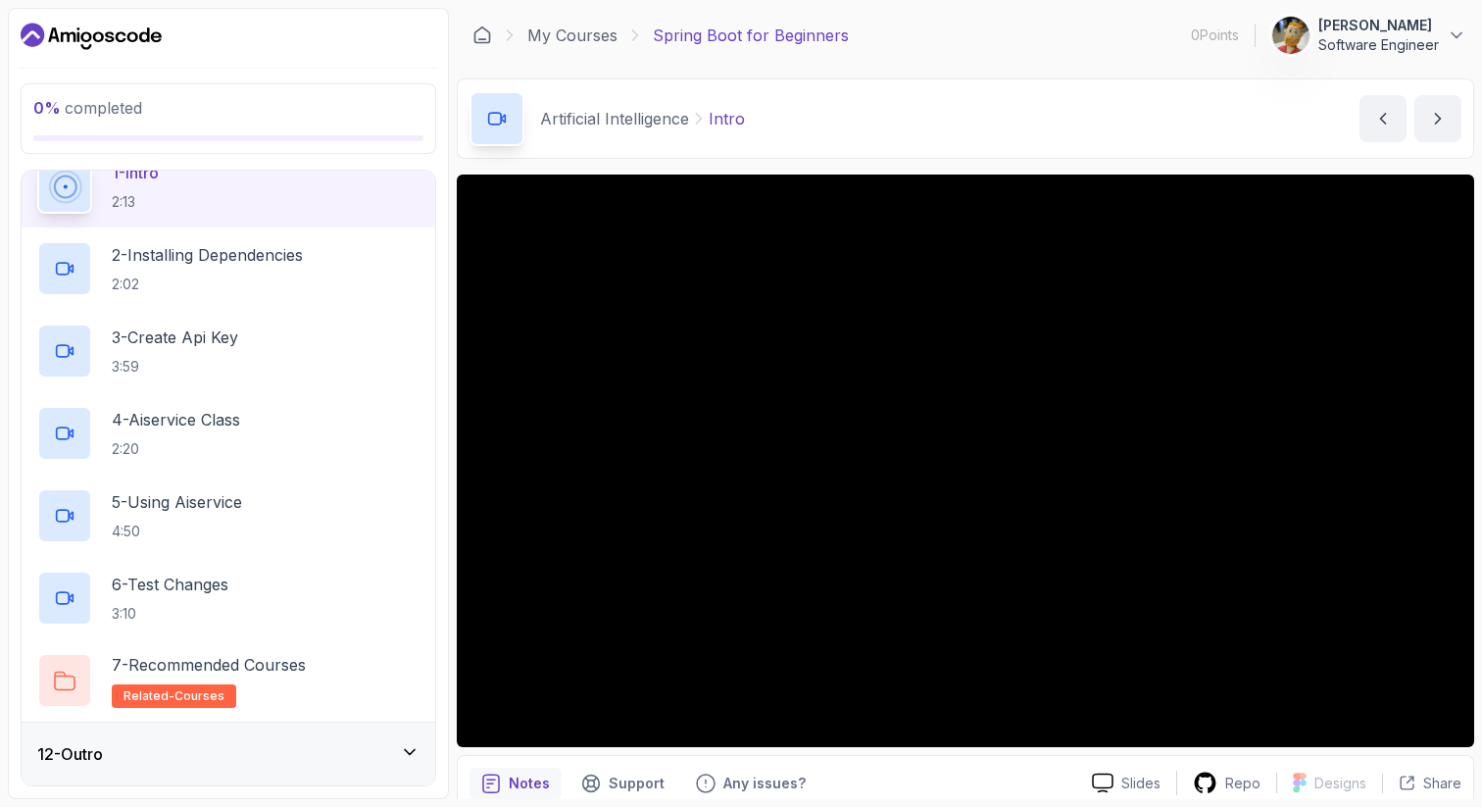
click at [350, 754] on div "12 - Outro" at bounding box center [228, 754] width 382 height 24
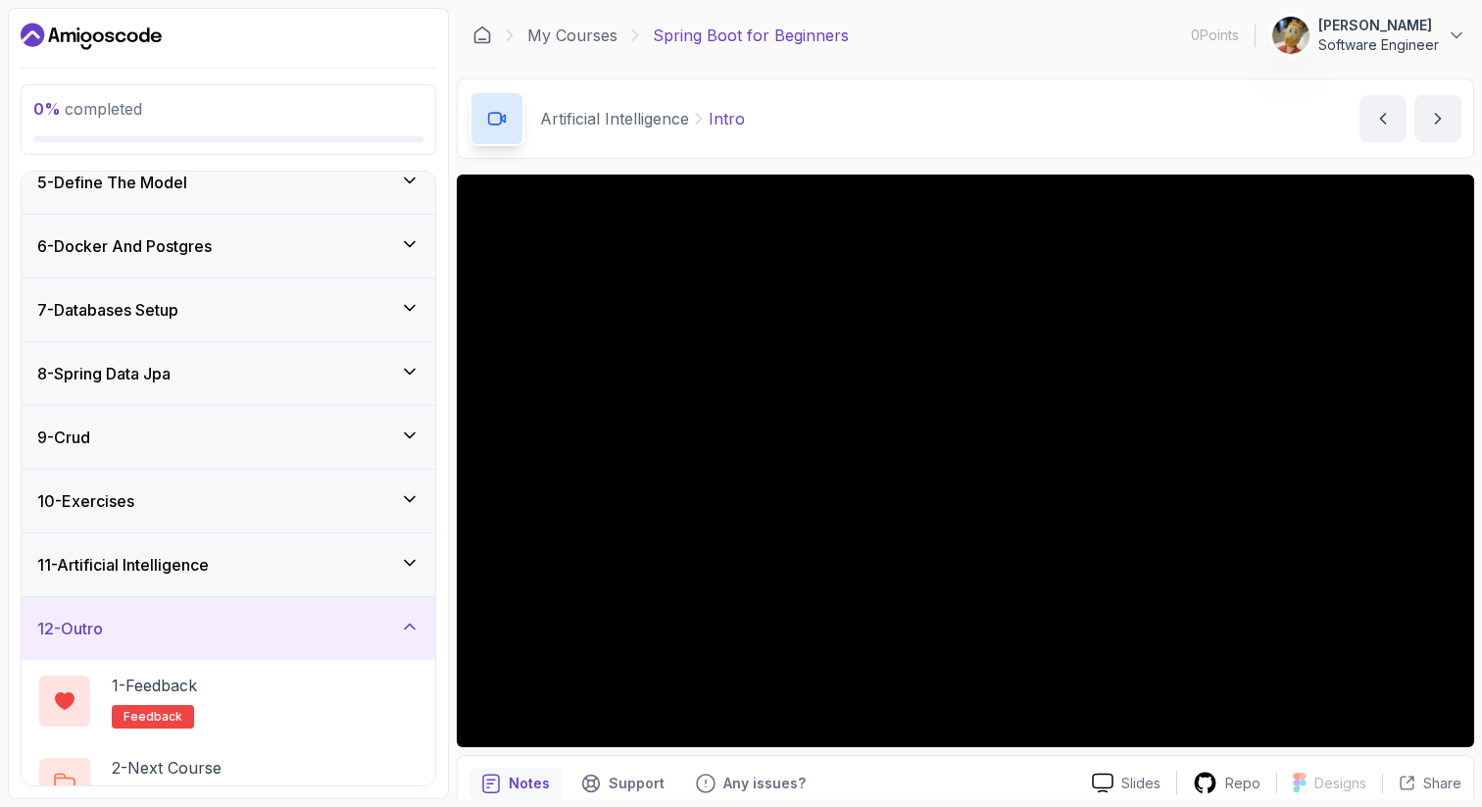
scroll to position [314, 0]
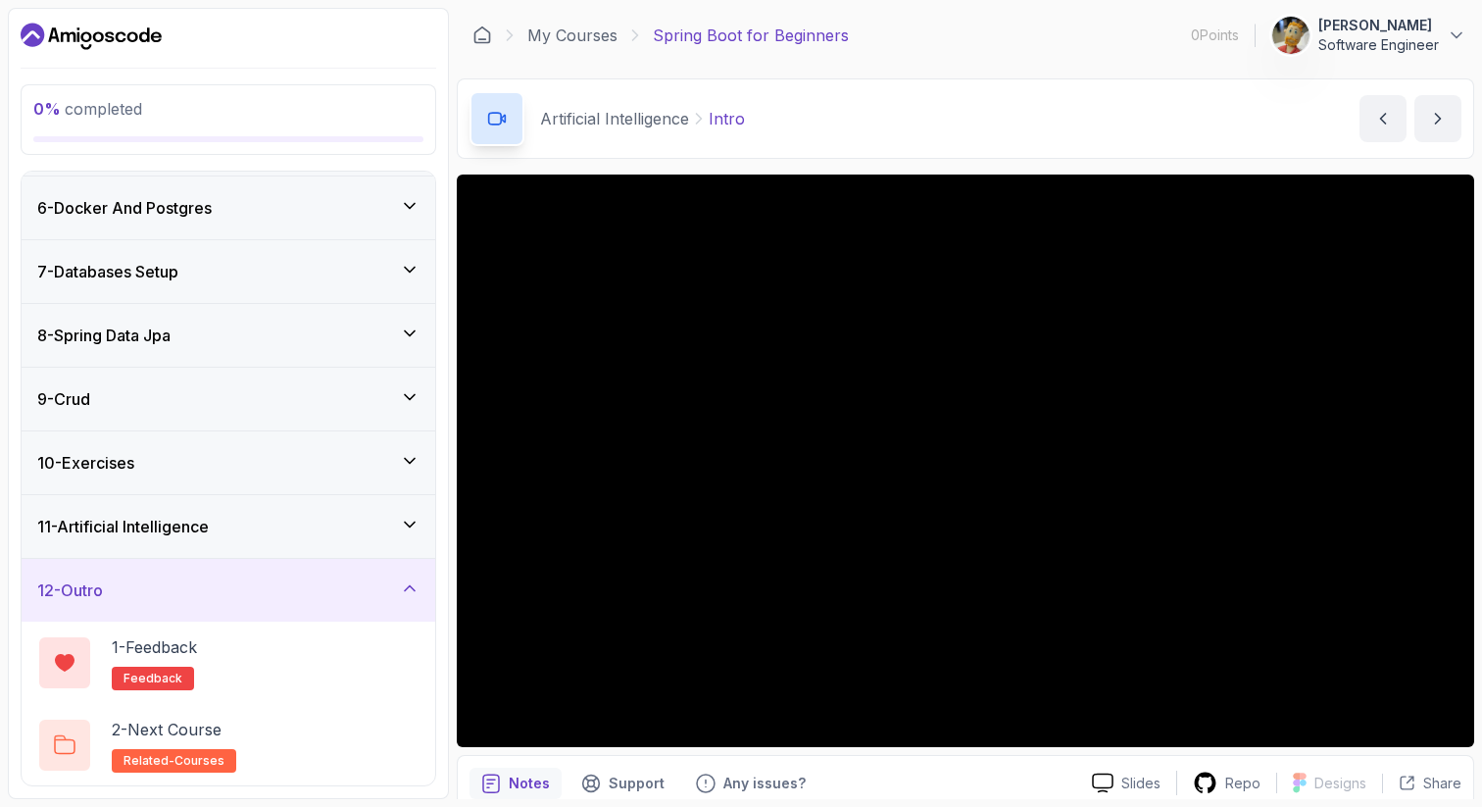
click at [413, 584] on icon at bounding box center [410, 588] width 20 height 20
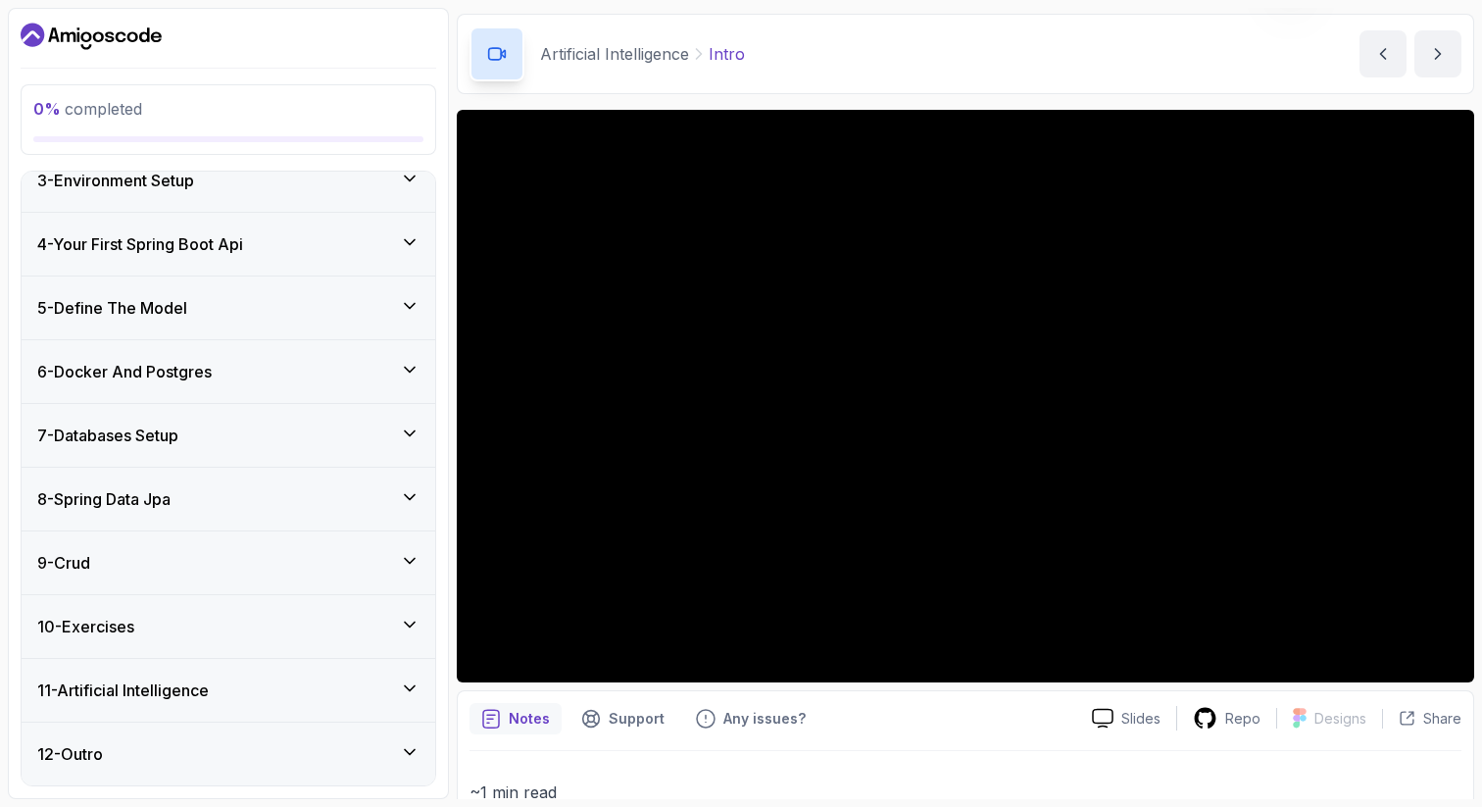
scroll to position [73, 0]
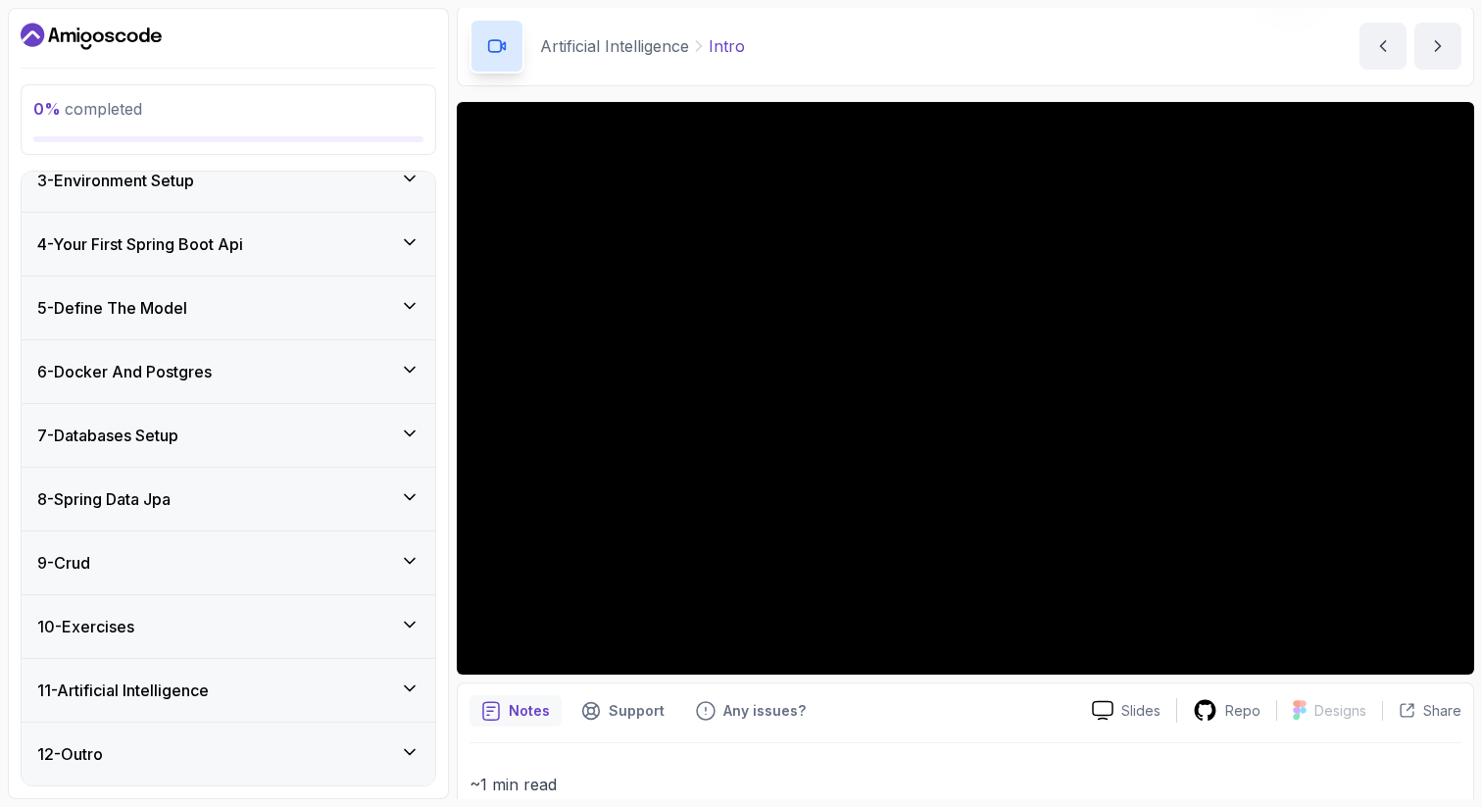
click at [399, 703] on div "11 - Artificial Intelligence" at bounding box center [229, 690] width 414 height 63
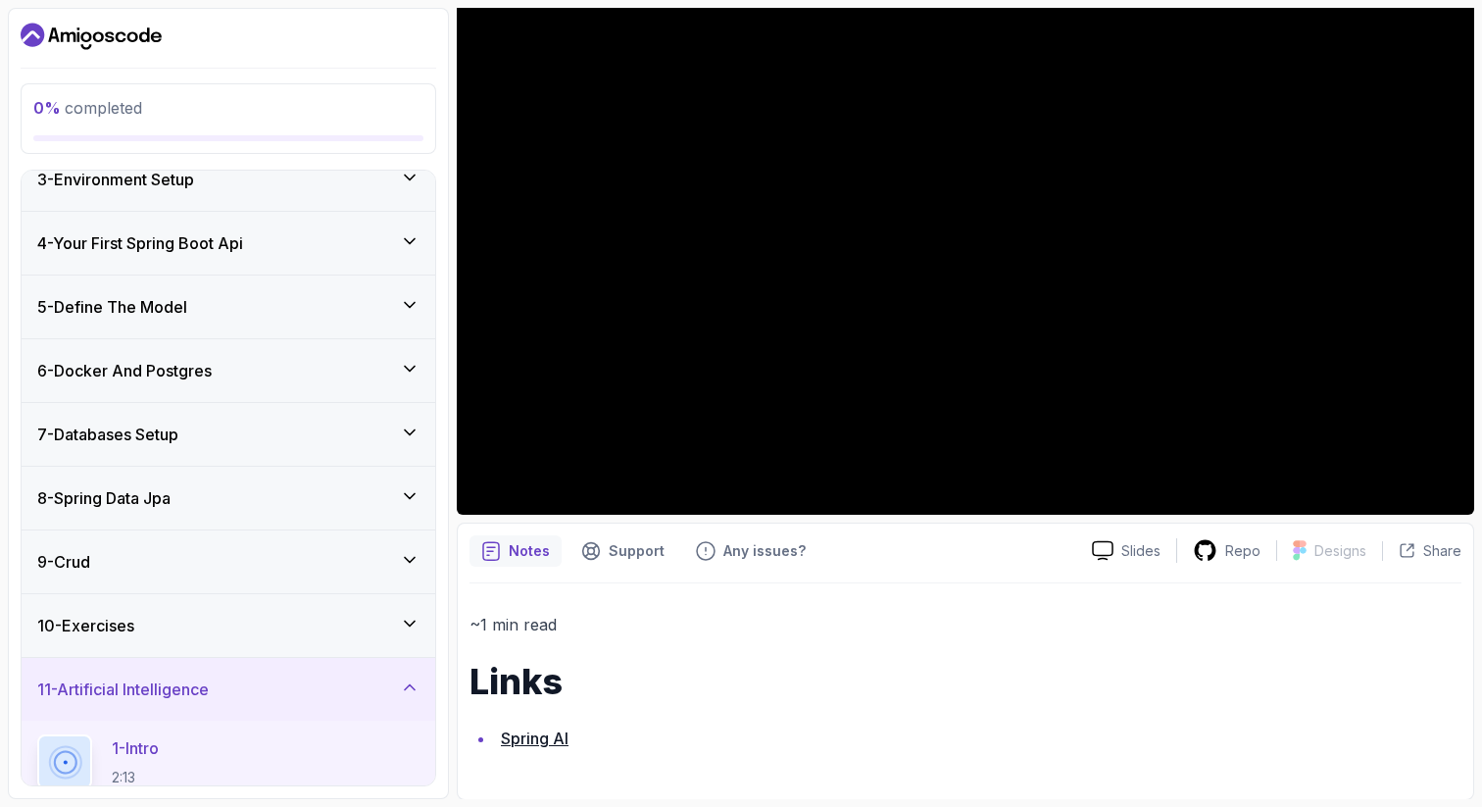
scroll to position [233, 0]
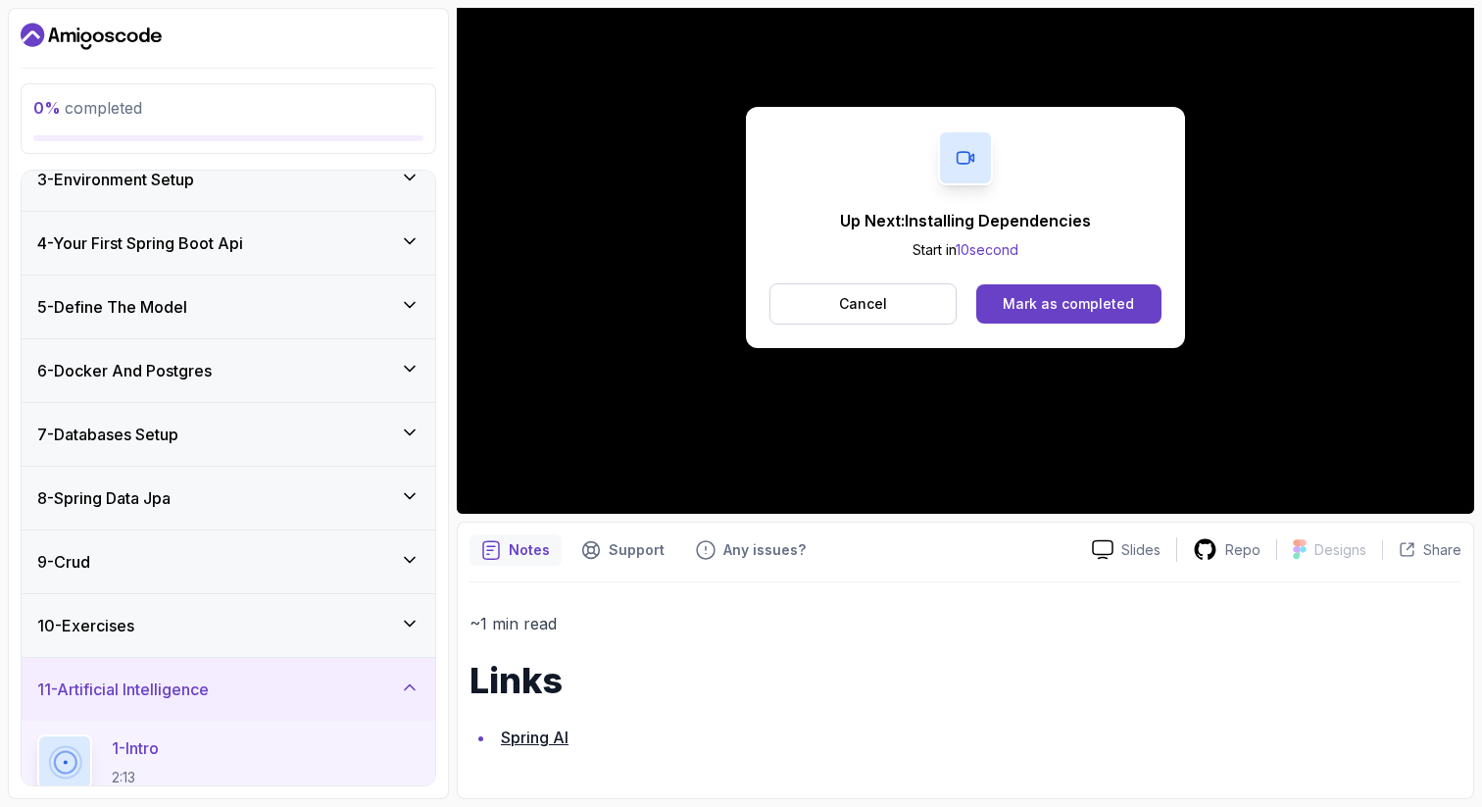
click at [937, 261] on div "Up Next: Installing Dependencies Start in 10 second Cancel Mark as completed" at bounding box center [965, 227] width 439 height 241
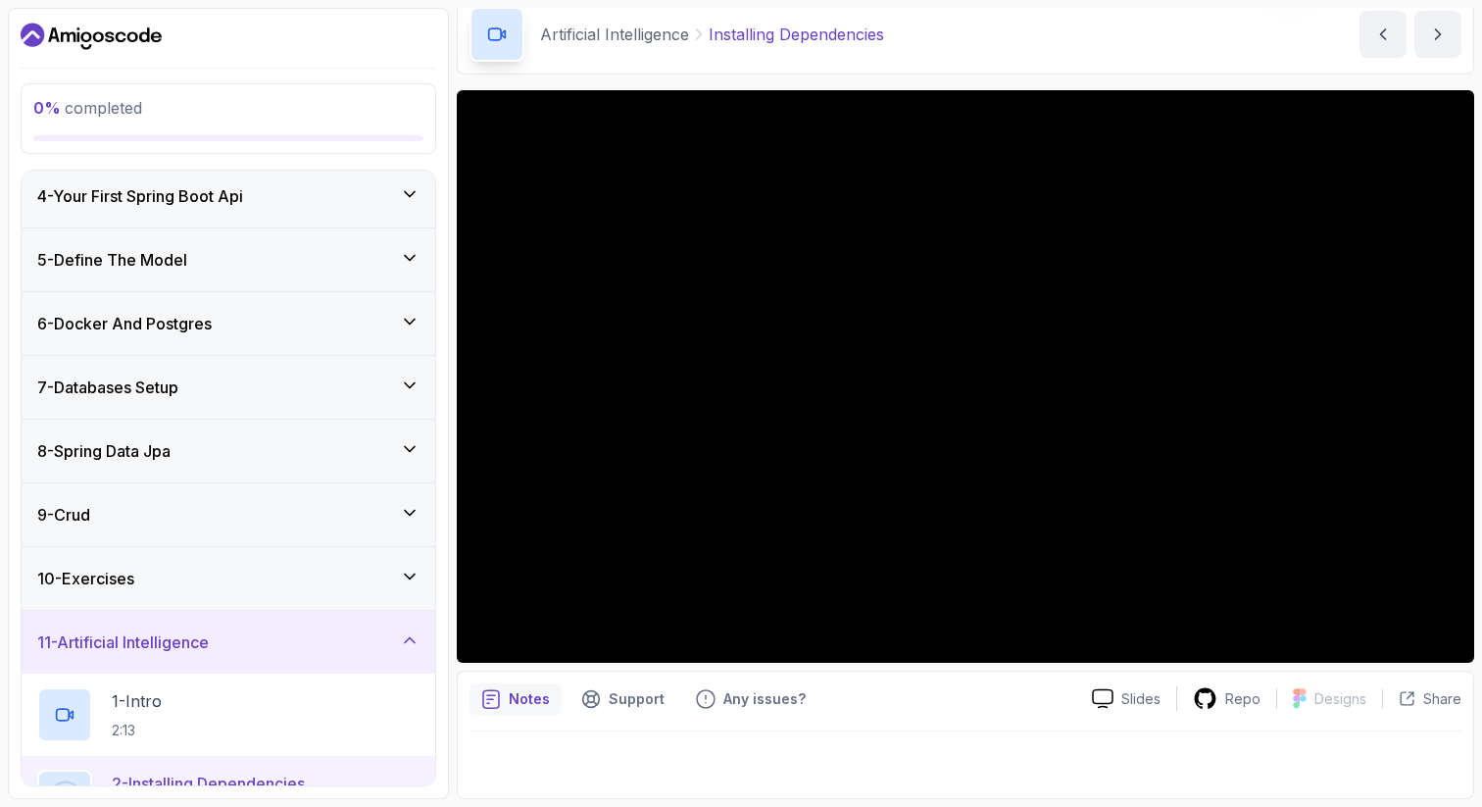
scroll to position [202, 0]
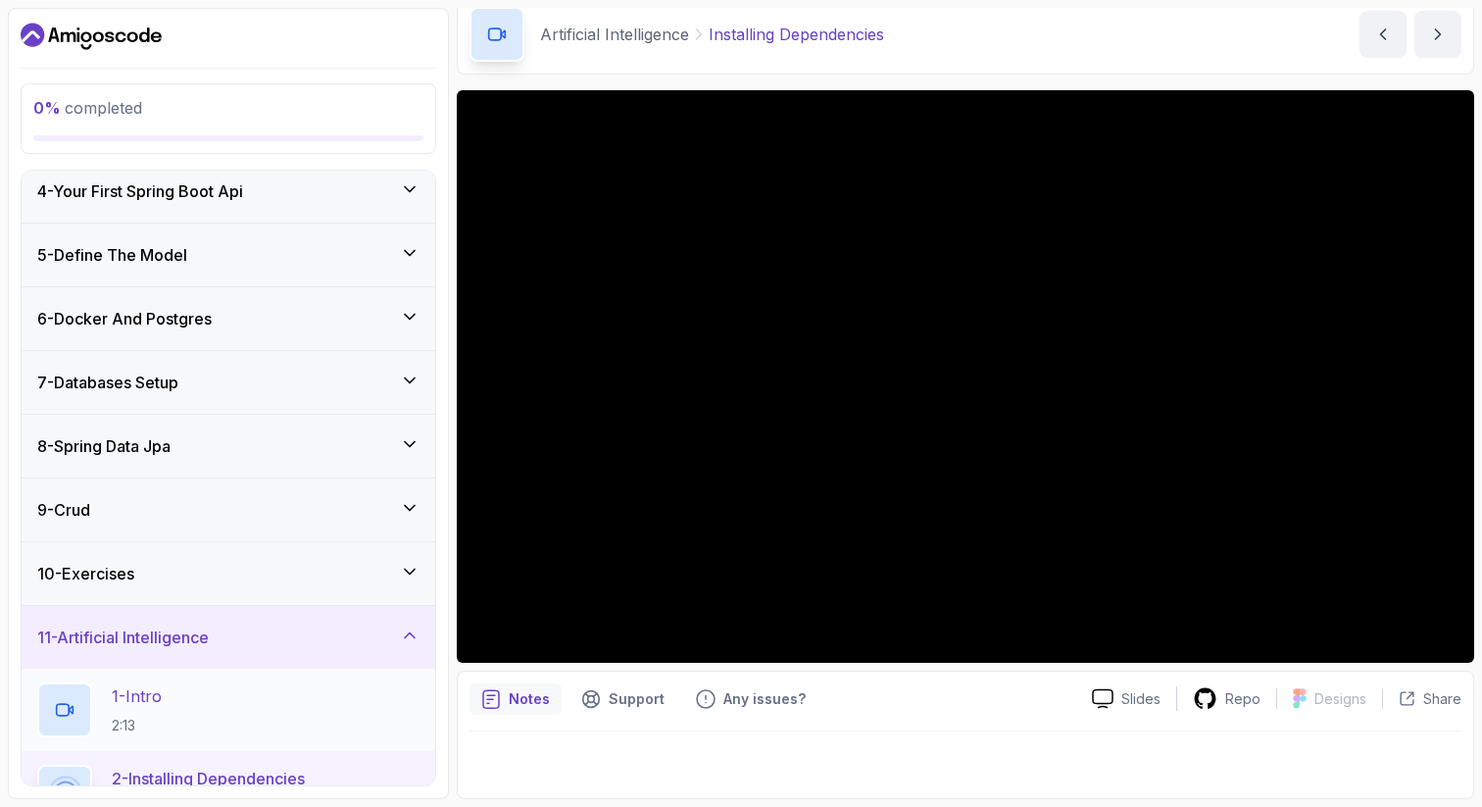
click at [291, 698] on div "1 - Intro 2:13" at bounding box center [228, 709] width 382 height 55
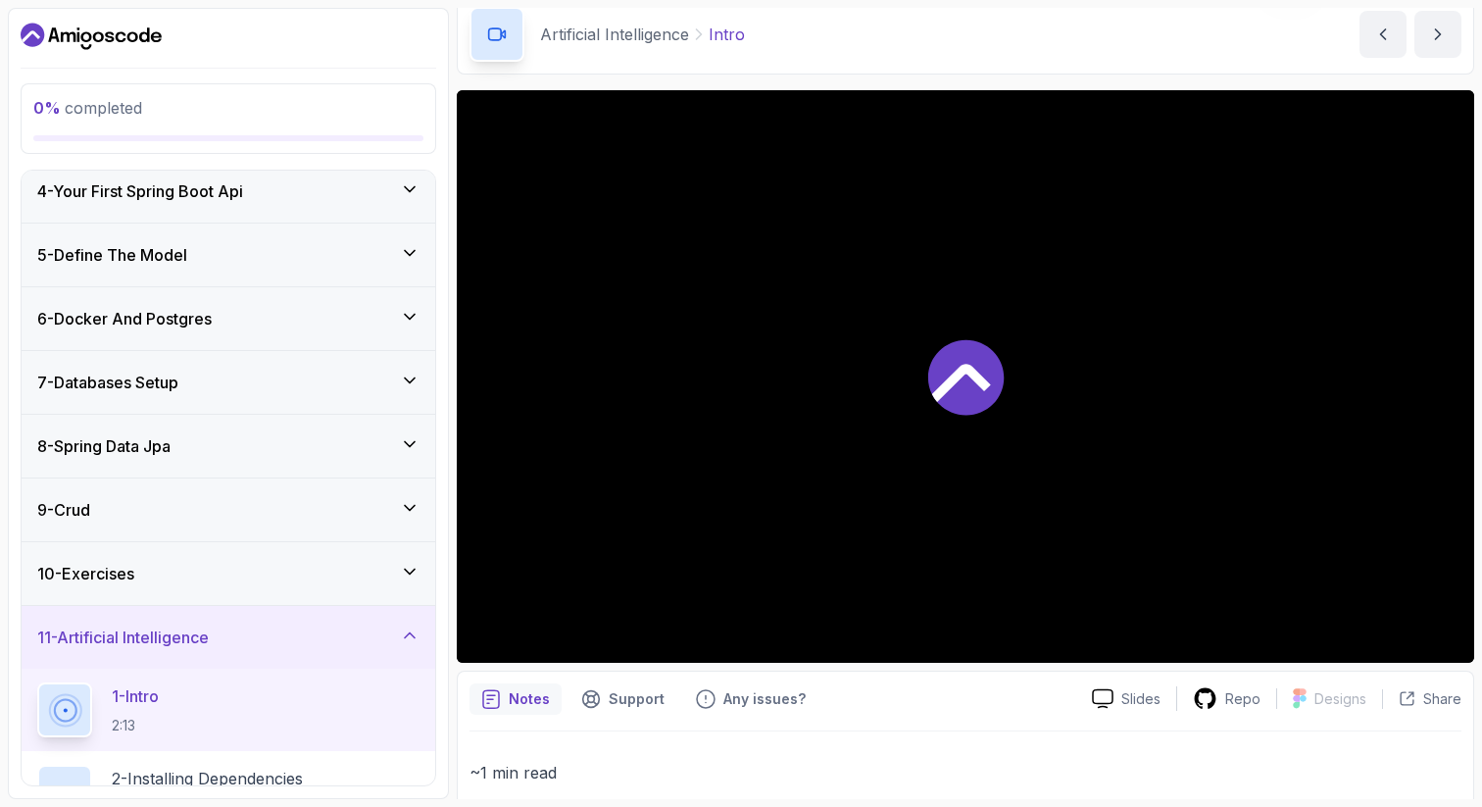
scroll to position [233, 0]
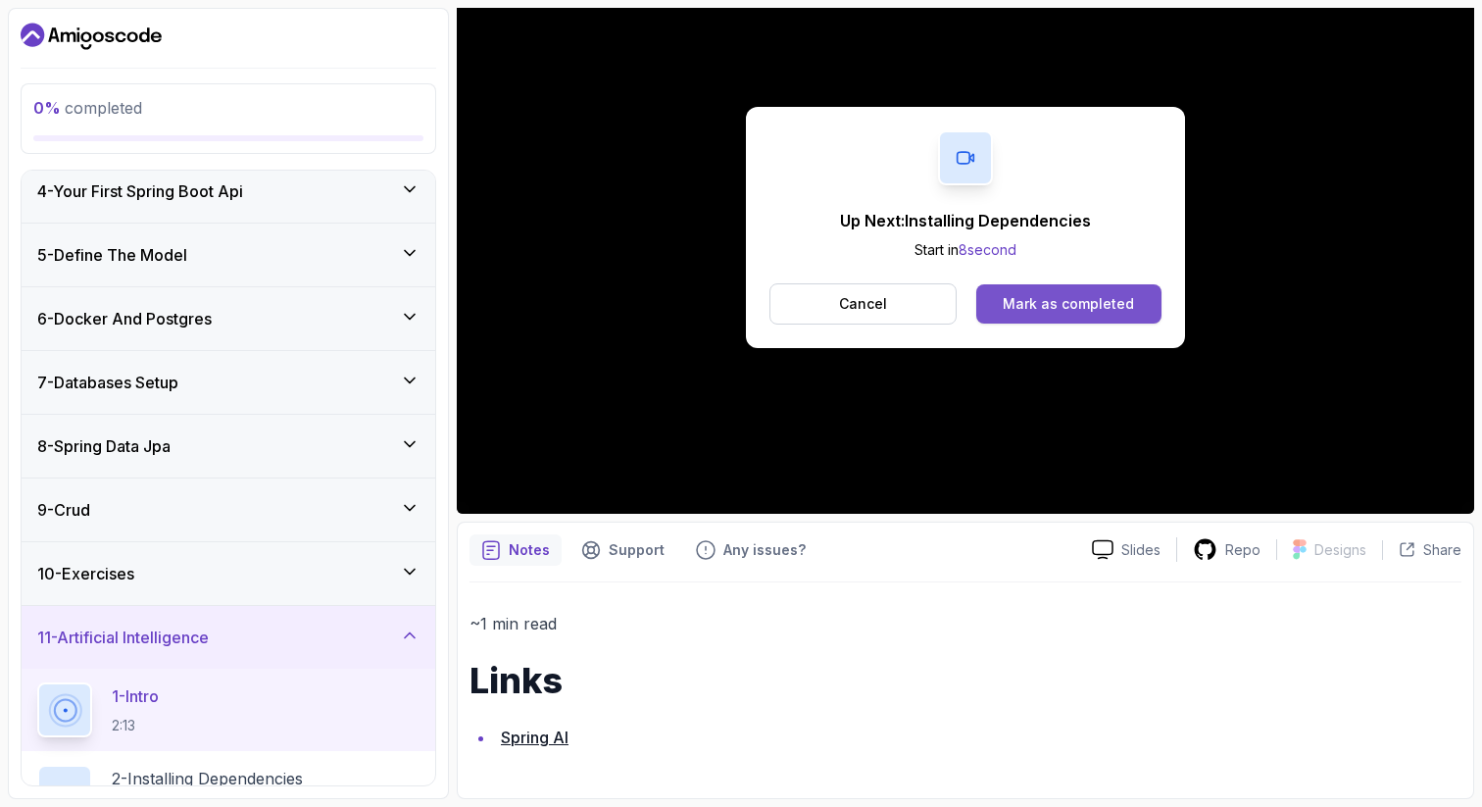
click at [1082, 296] on div "Mark as completed" at bounding box center [1068, 304] width 131 height 20
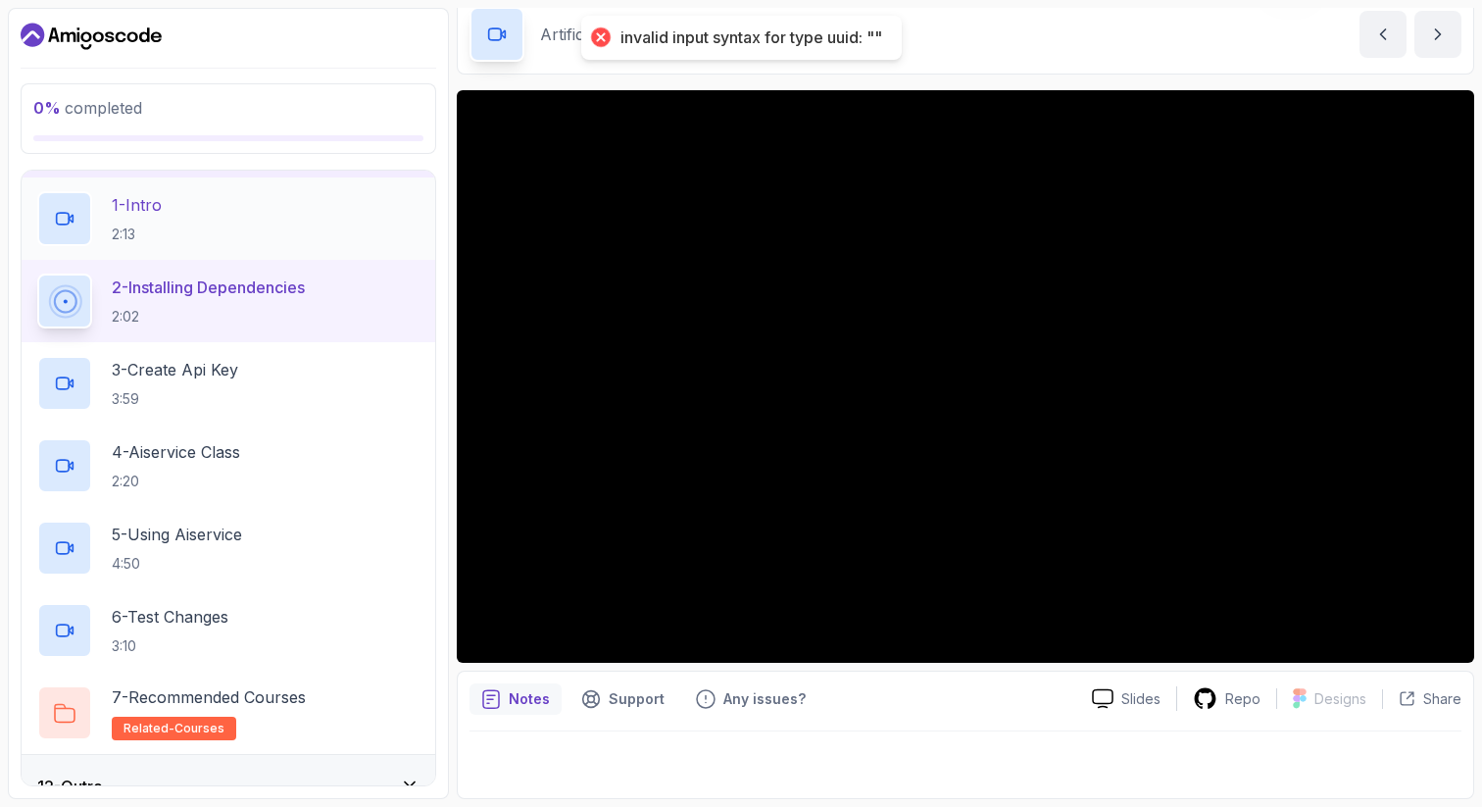
scroll to position [696, 0]
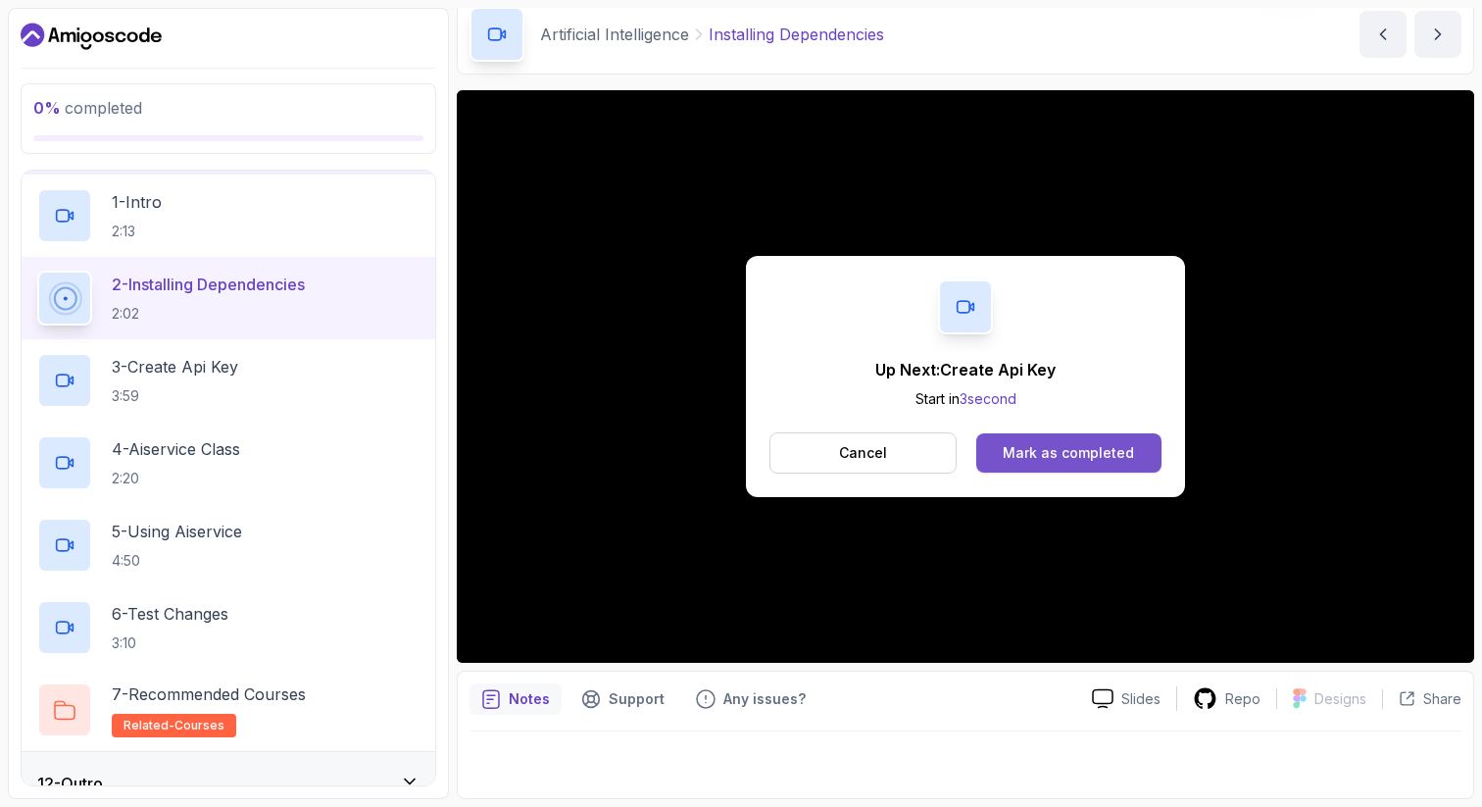
click at [1053, 466] on button "Mark as completed" at bounding box center [1068, 452] width 185 height 39
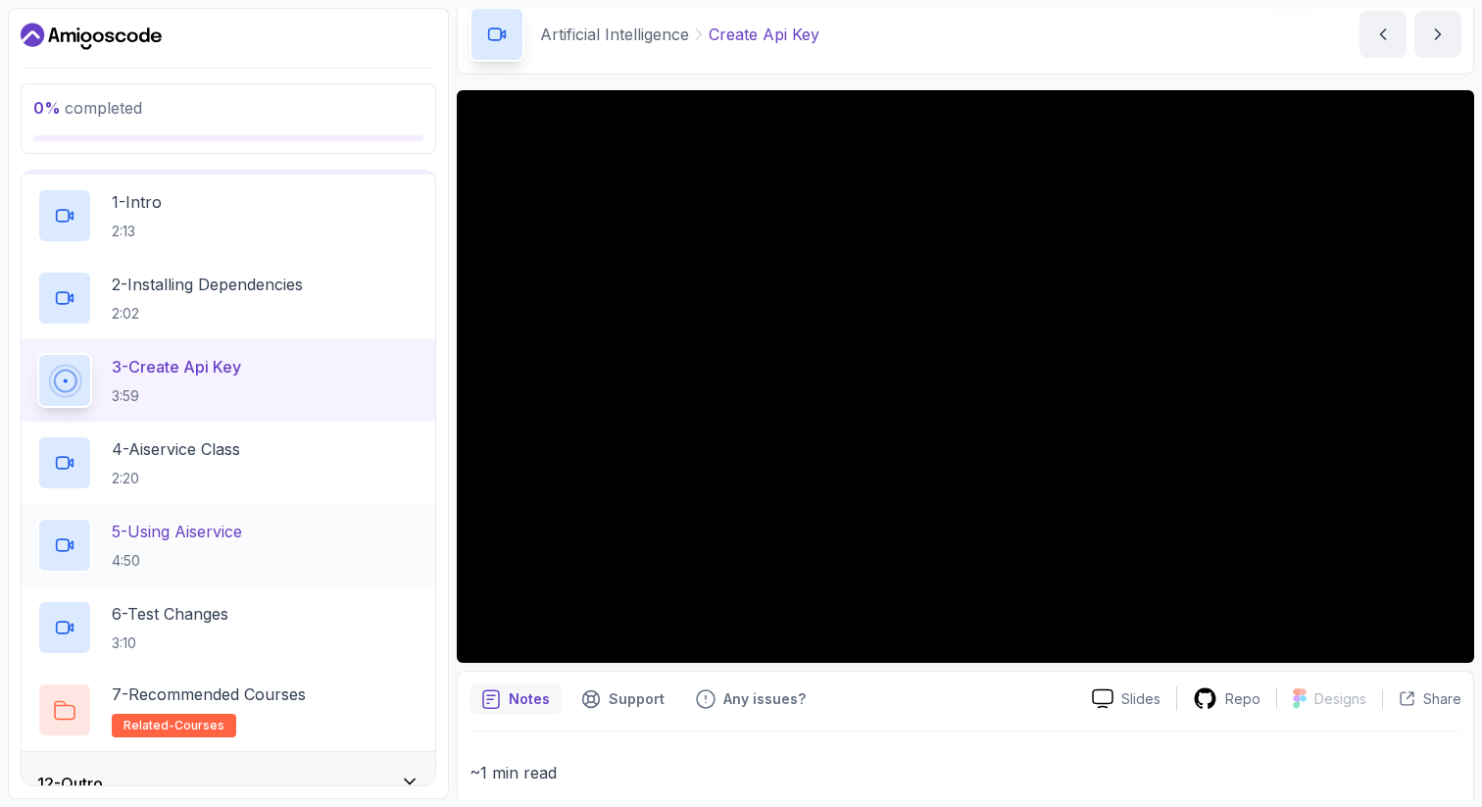
scroll to position [725, 0]
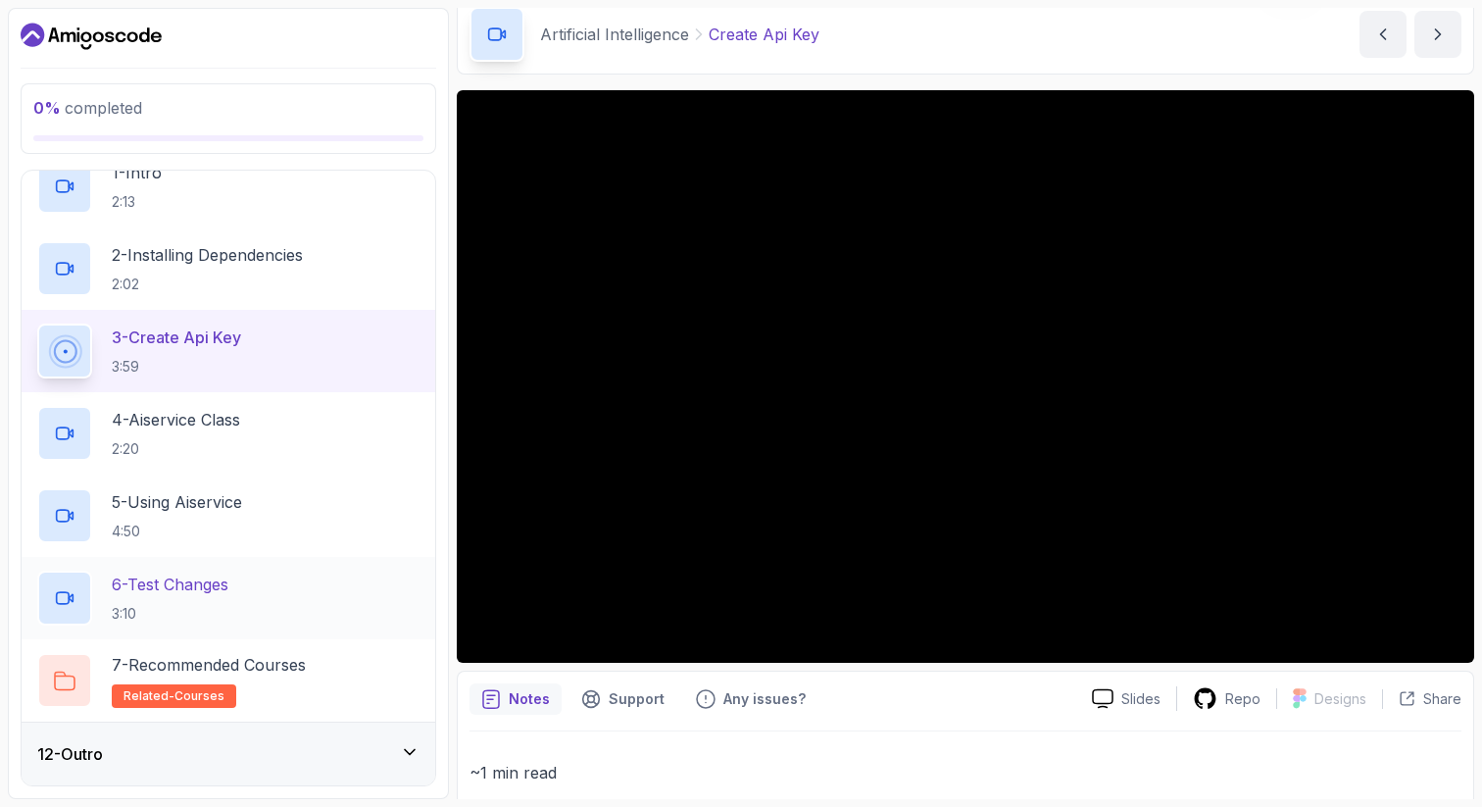
click at [275, 585] on div "6 - Test Changes 3:10" at bounding box center [228, 597] width 382 height 55
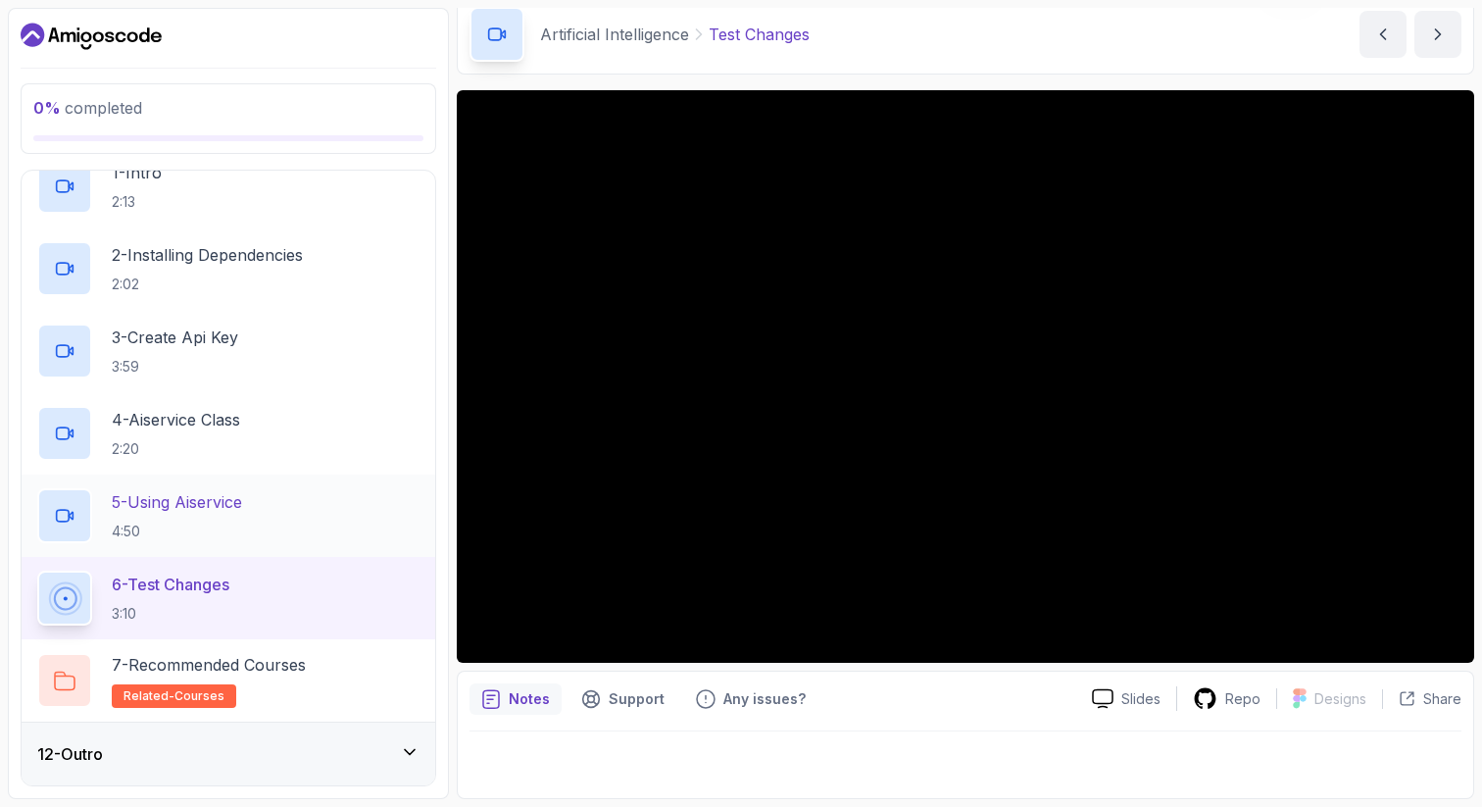
click at [230, 532] on p "4:50" at bounding box center [177, 531] width 130 height 20
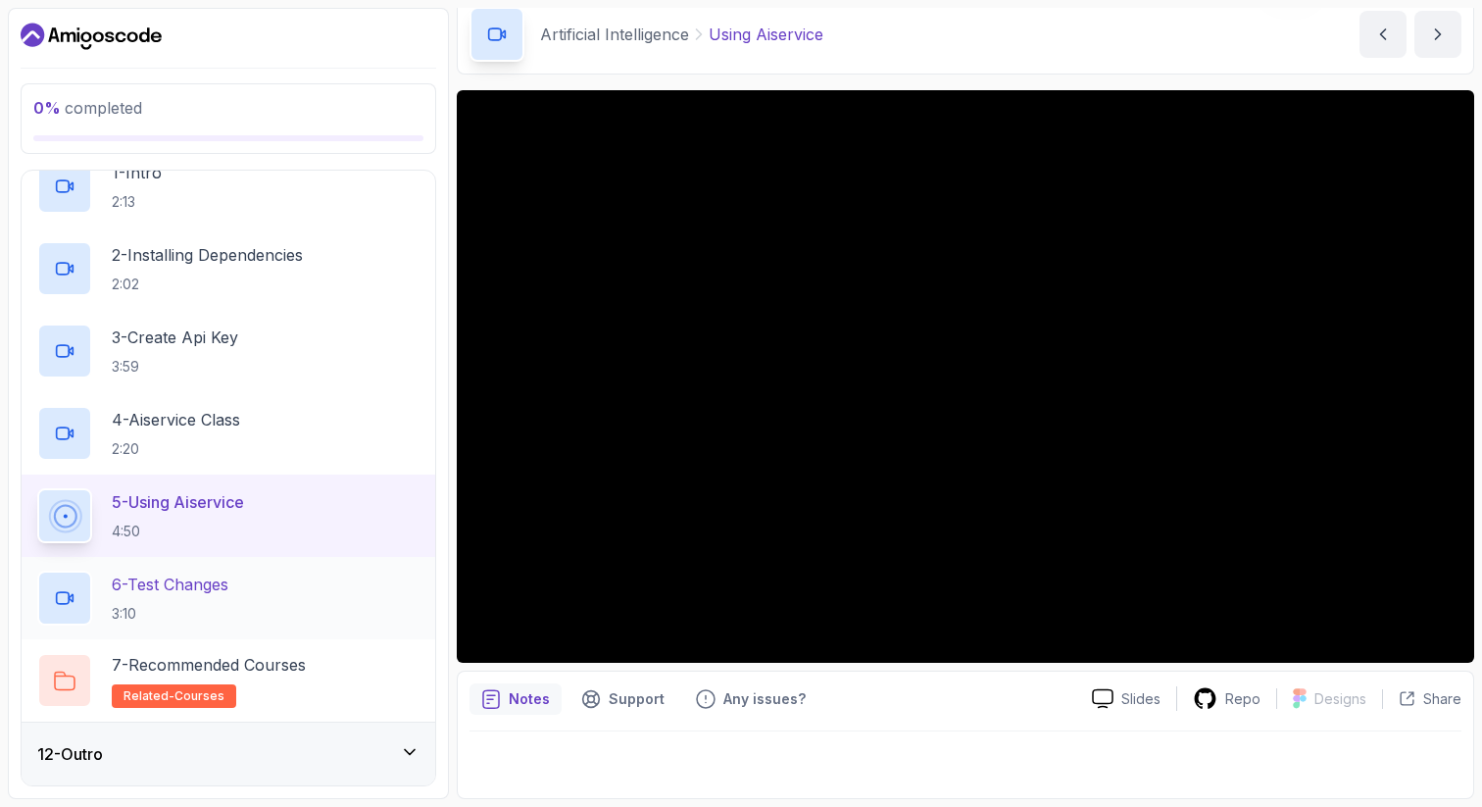
click at [260, 584] on div "6 - Test Changes 3:10" at bounding box center [228, 597] width 382 height 55
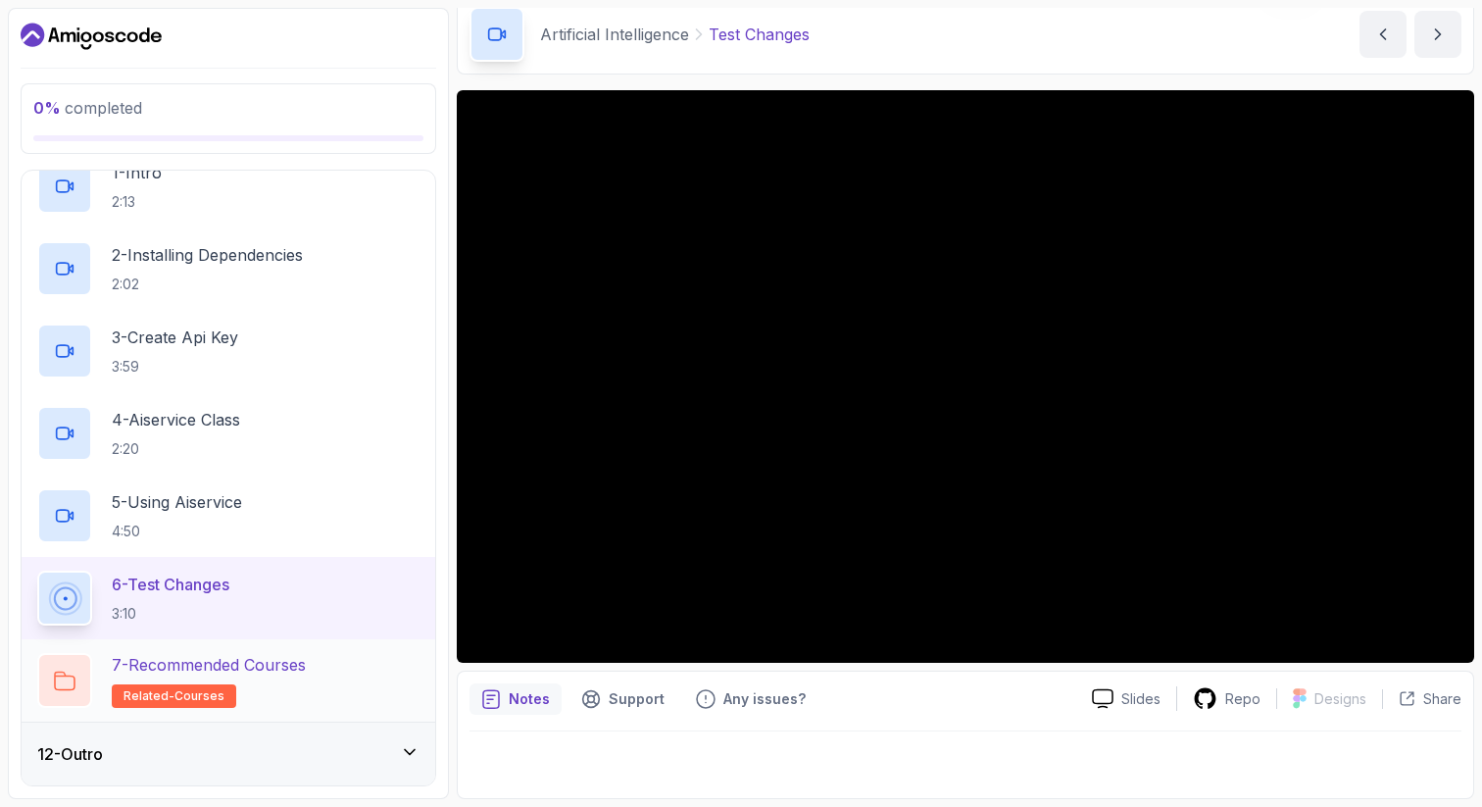
click at [304, 673] on p "7 - Recommended Courses" at bounding box center [209, 665] width 194 height 24
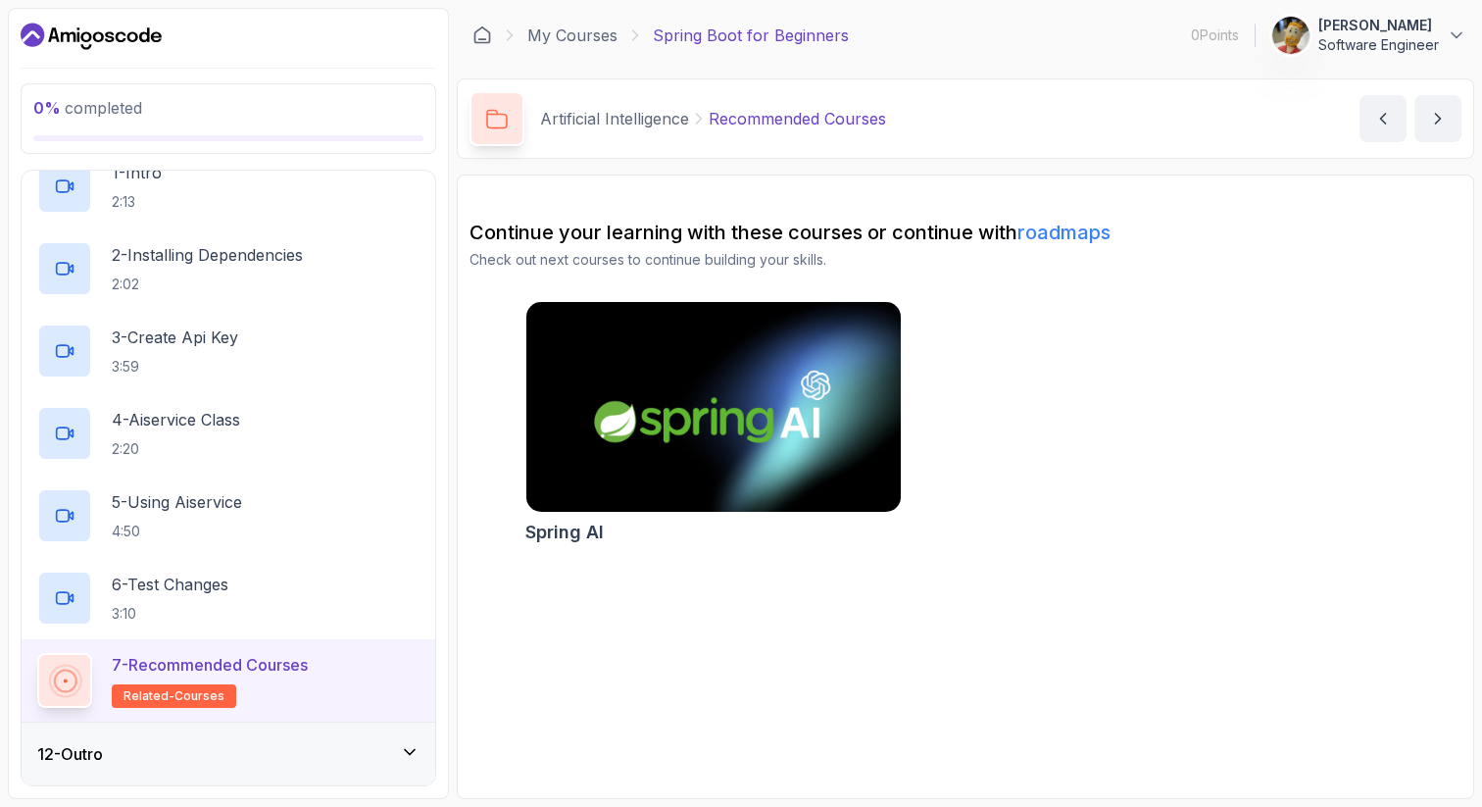
click at [1059, 224] on link "roadmaps" at bounding box center [1063, 232] width 93 height 24
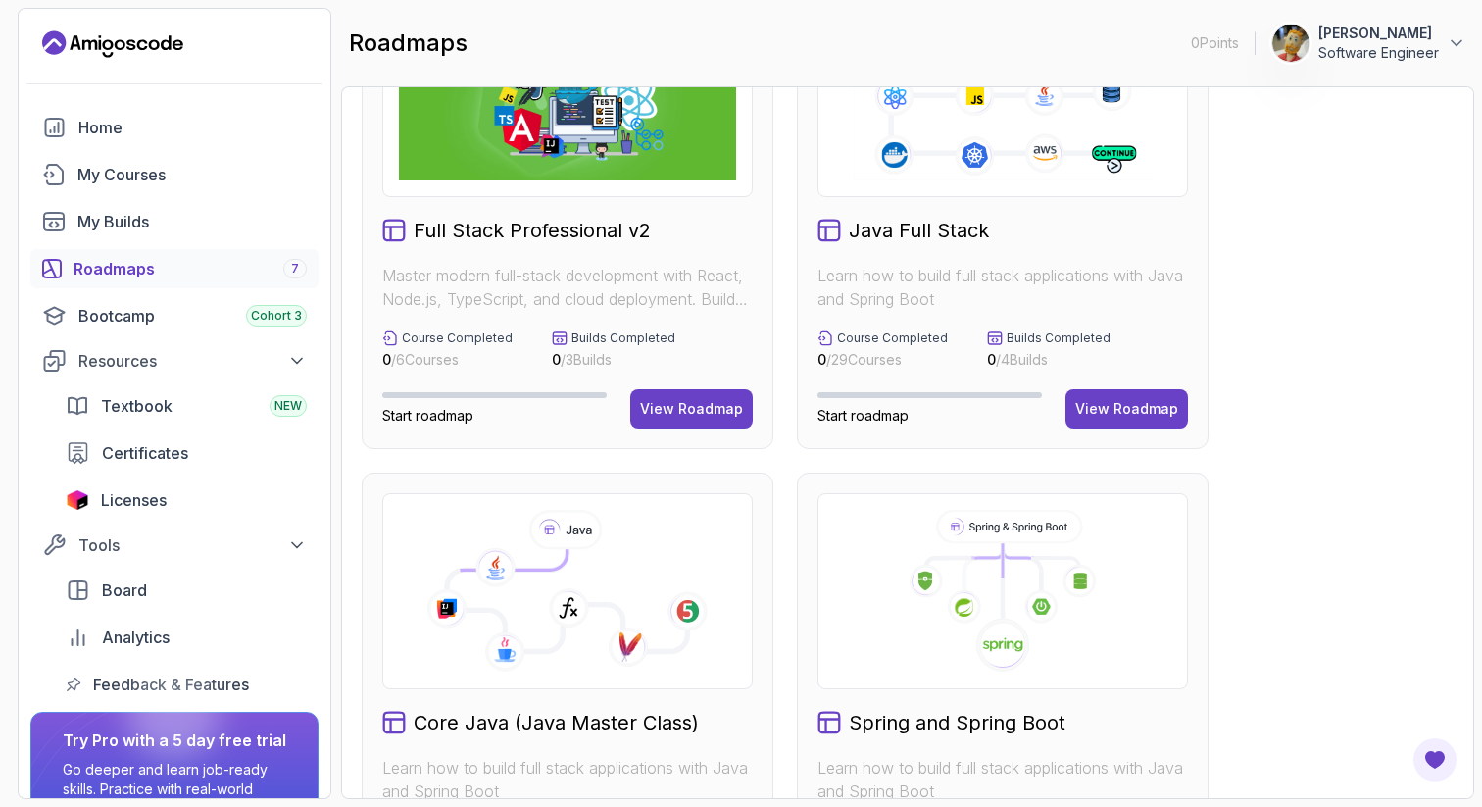
scroll to position [128, 0]
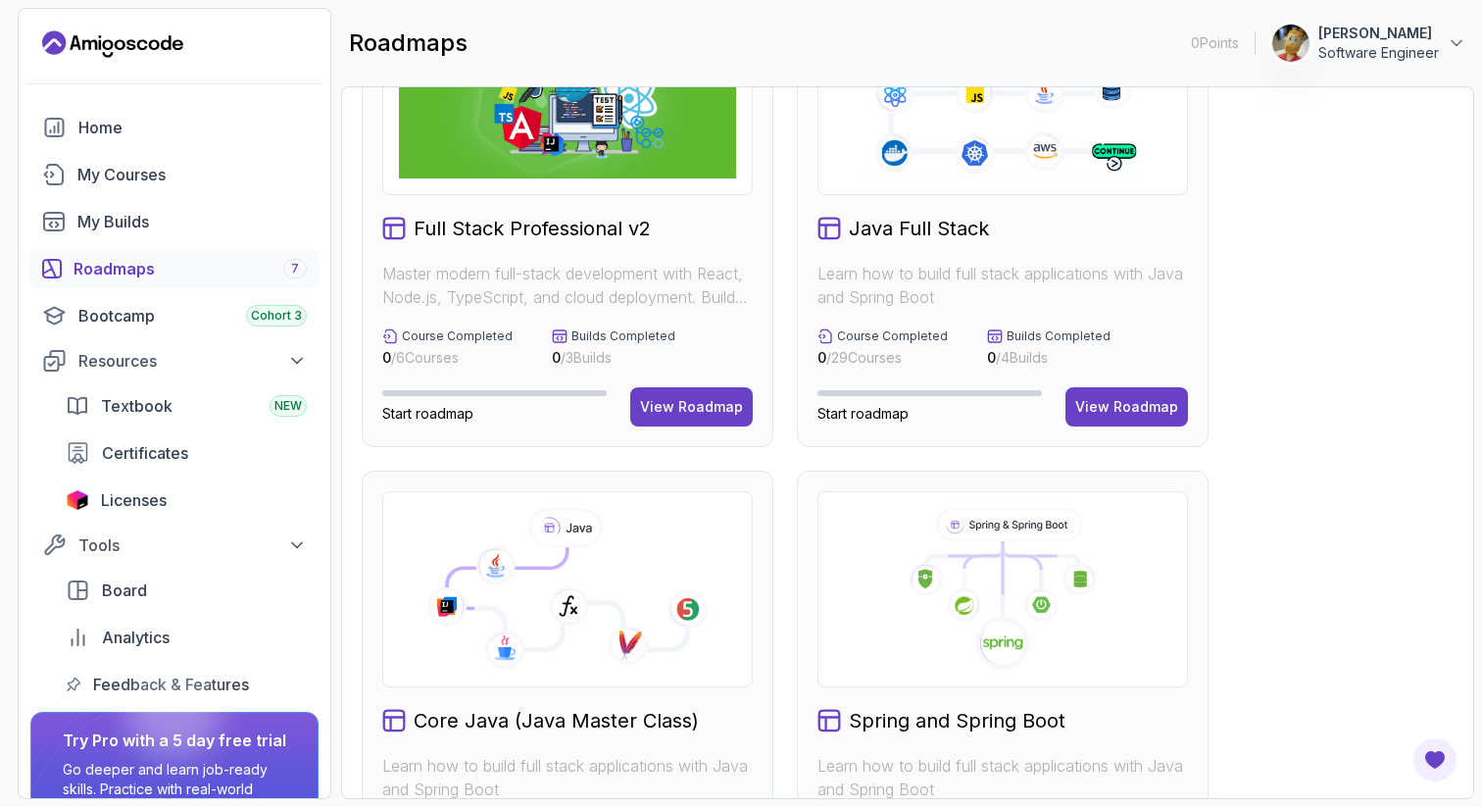
click at [574, 277] on p "Master modern full-stack development with React, Node.js, TypeScript, and cloud…" at bounding box center [567, 285] width 370 height 47
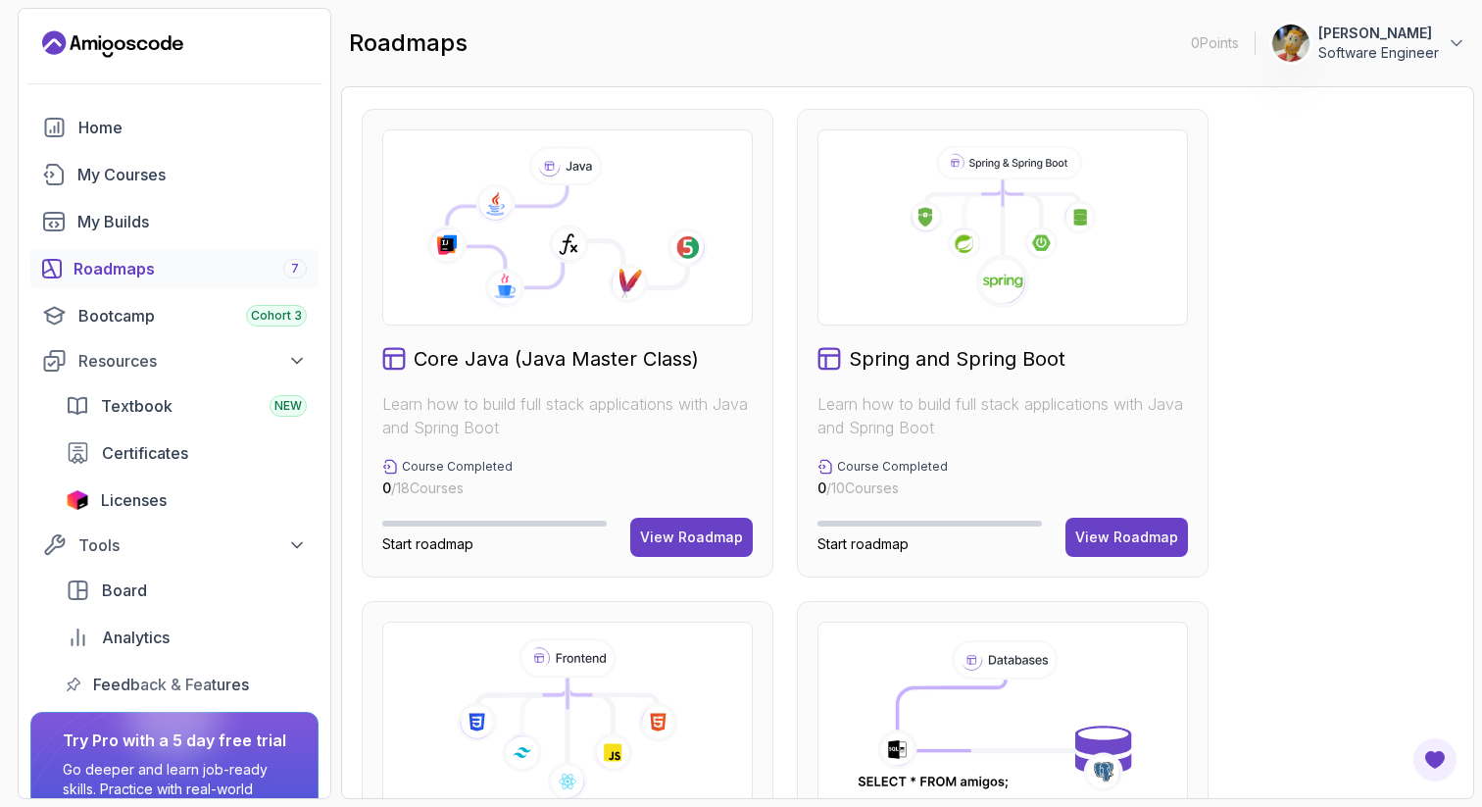
scroll to position [492, 0]
click at [927, 351] on h2 "Spring and Spring Boot" at bounding box center [957, 356] width 217 height 27
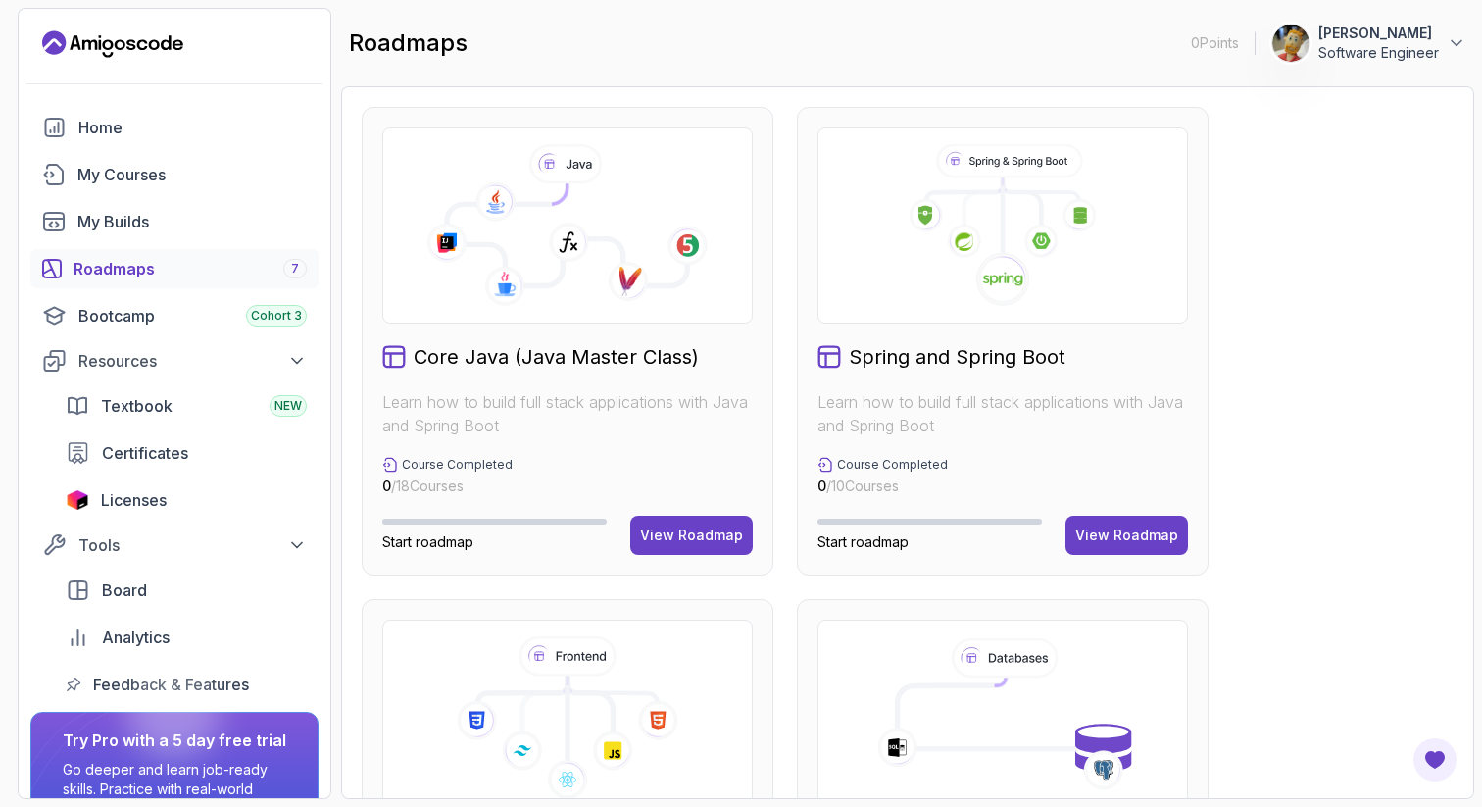
click at [925, 271] on icon at bounding box center [1002, 225] width 337 height 163
click at [607, 412] on p "Learn how to build full stack applications with Java and Spring Boot" at bounding box center [567, 413] width 370 height 47
click at [681, 526] on div "View Roadmap" at bounding box center [691, 535] width 103 height 20
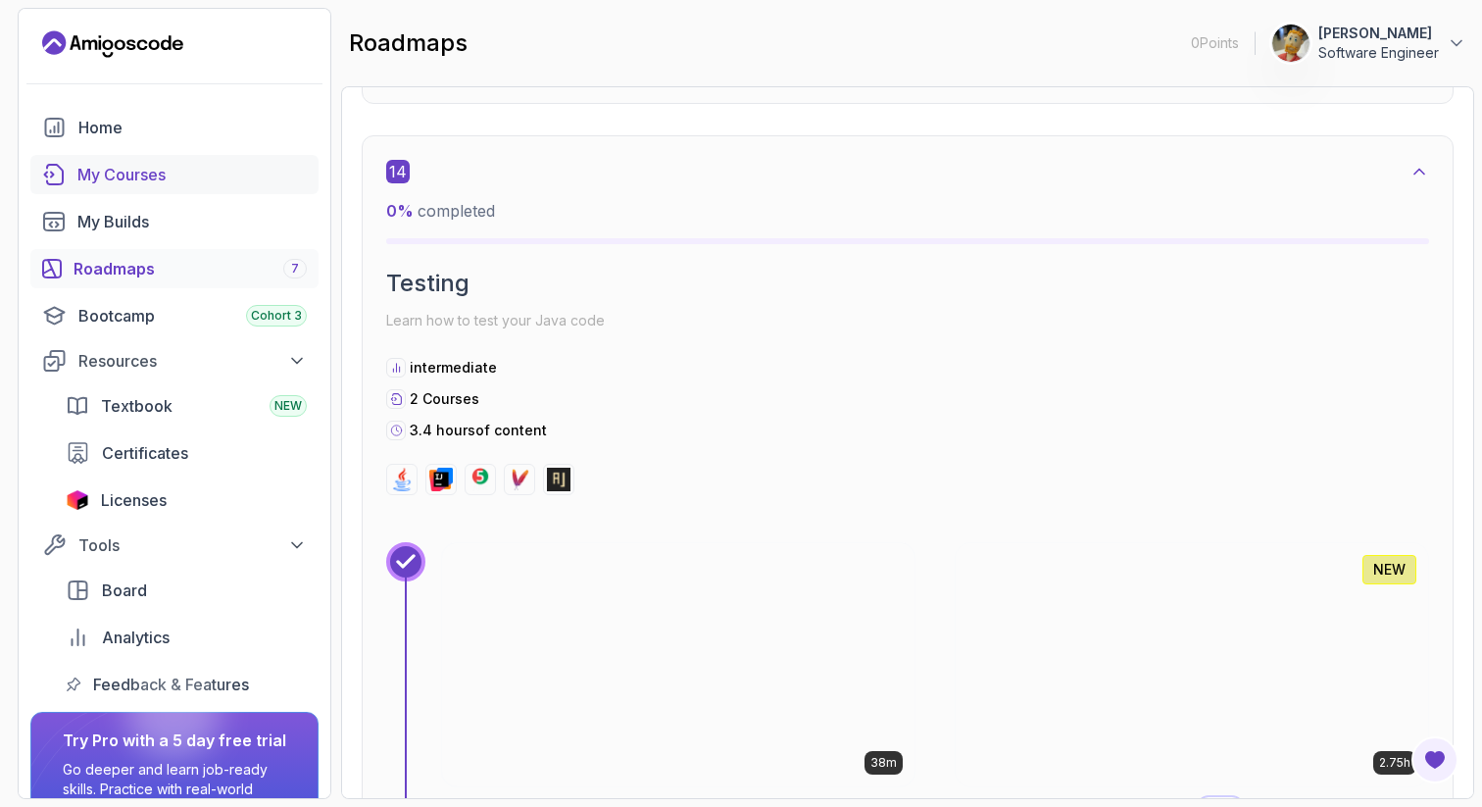
scroll to position [10936, 0]
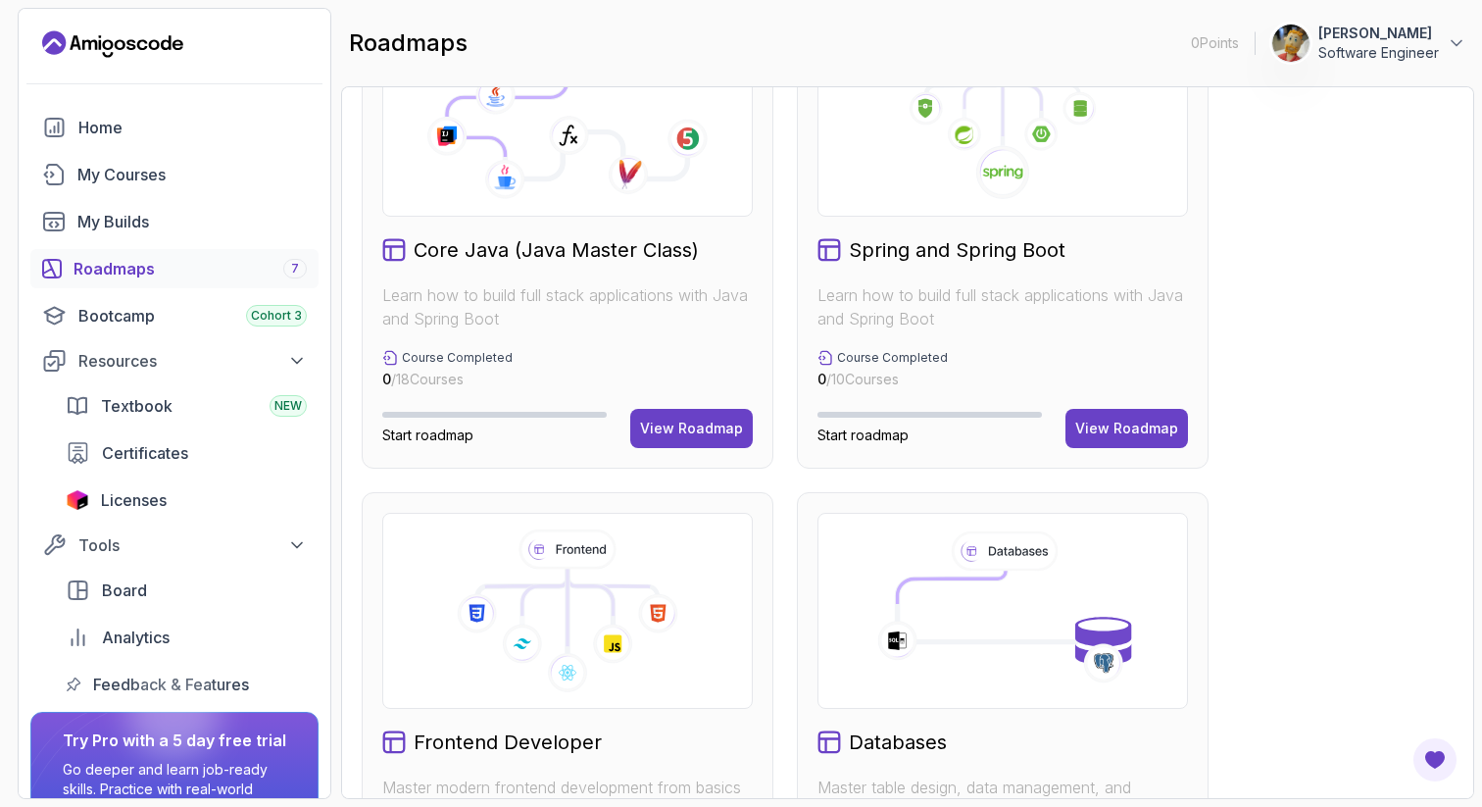
scroll to position [549, 0]
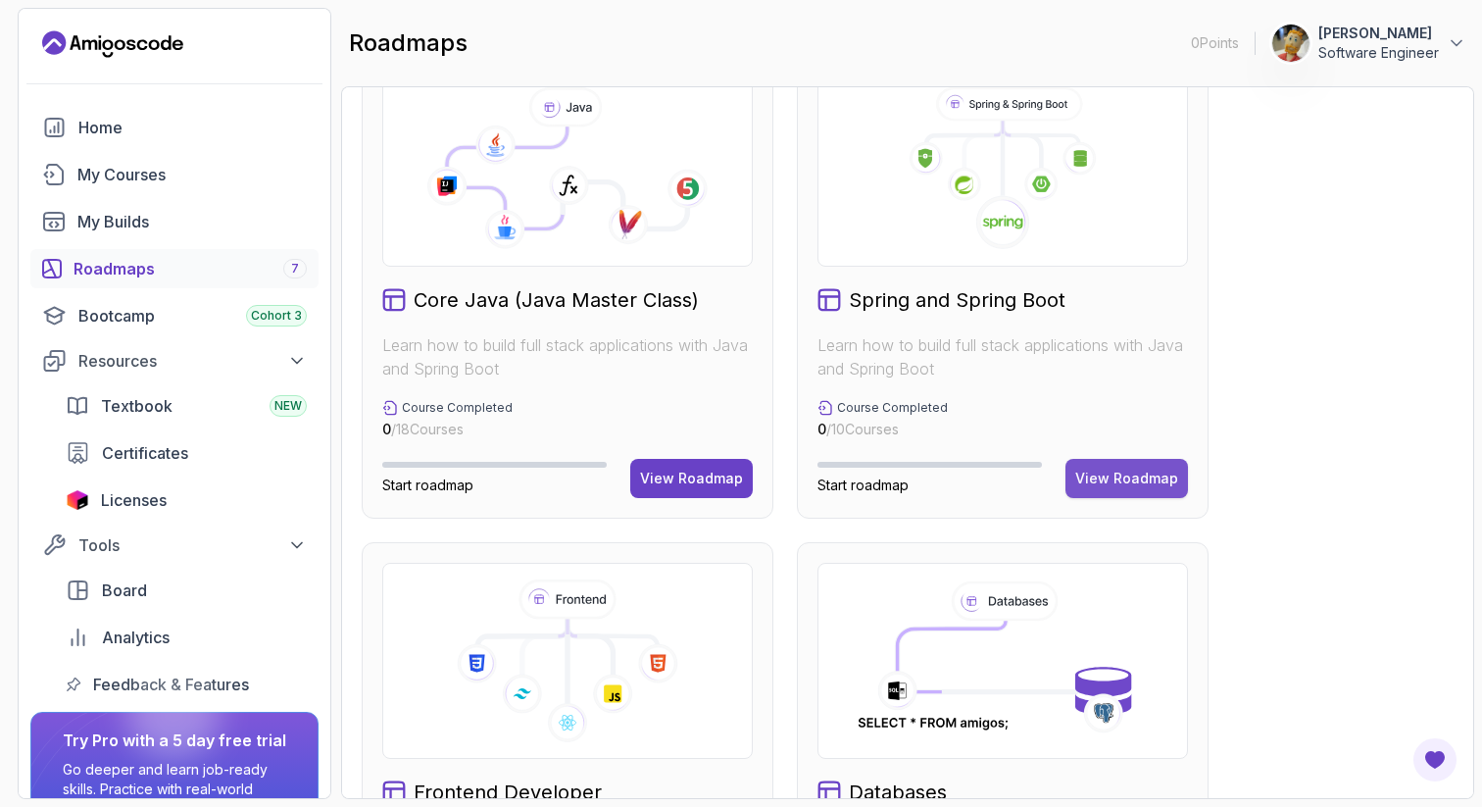
click at [1109, 475] on div "View Roadmap" at bounding box center [1126, 478] width 103 height 20
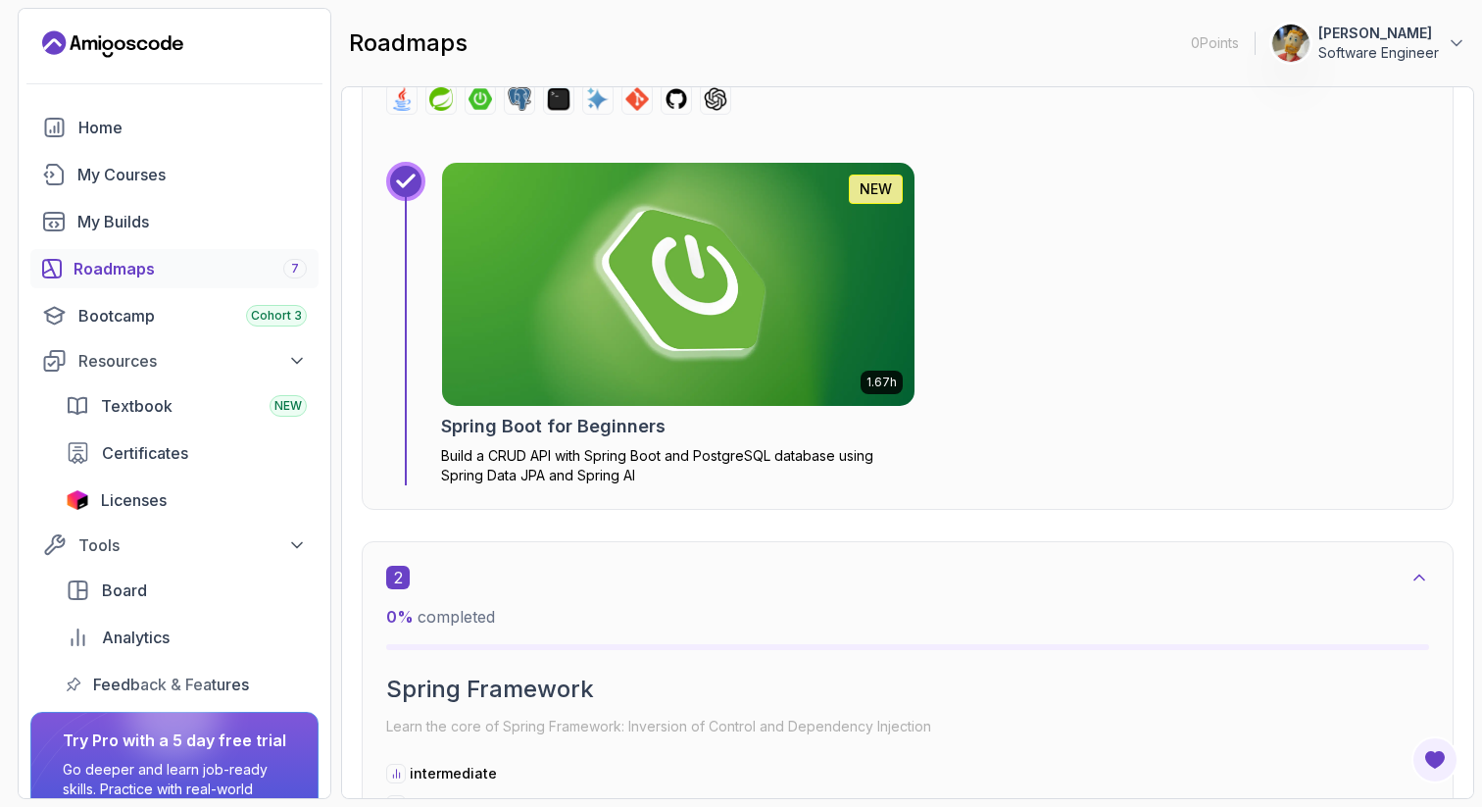
scroll to position [841, 0]
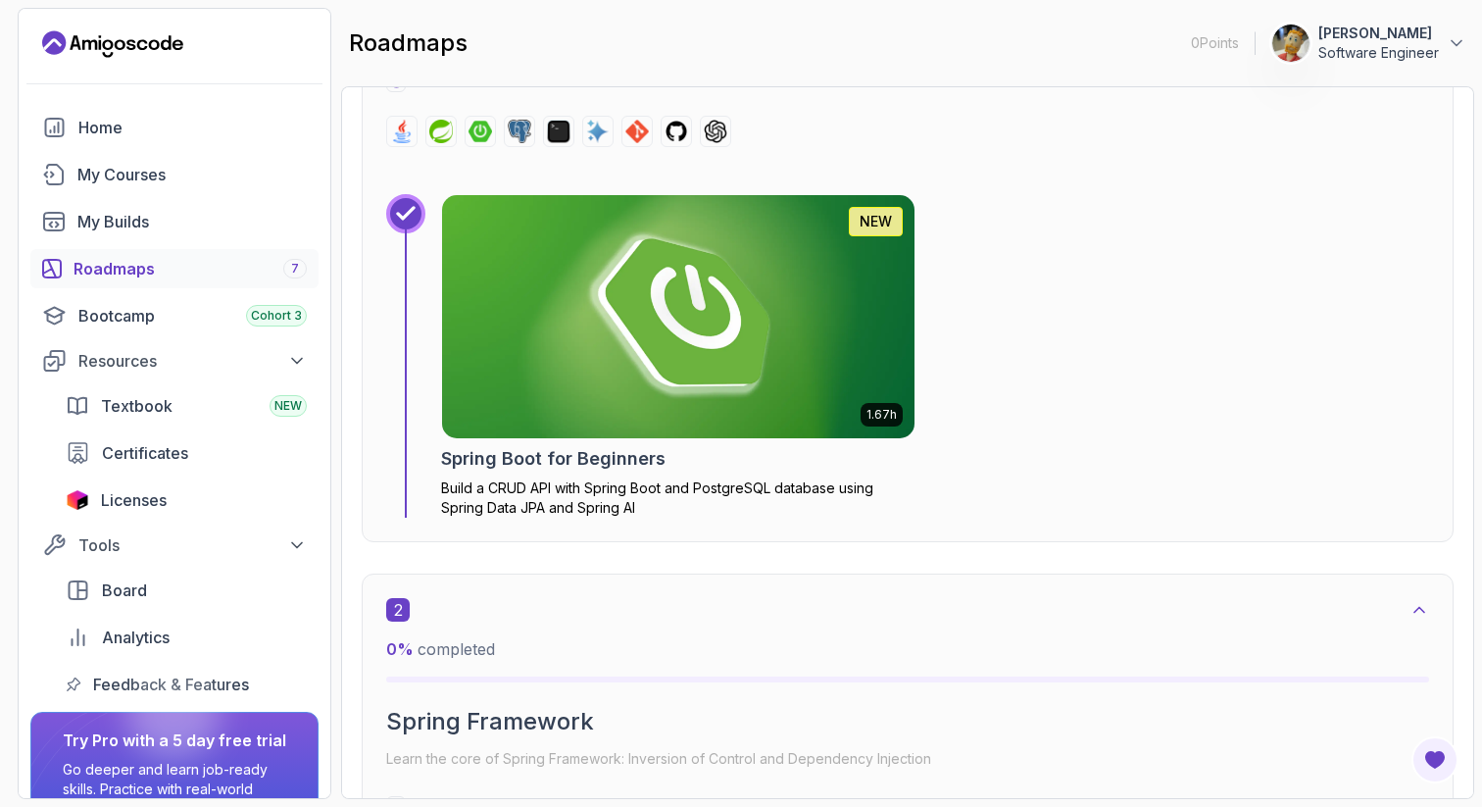
click at [531, 370] on img at bounding box center [678, 316] width 496 height 255
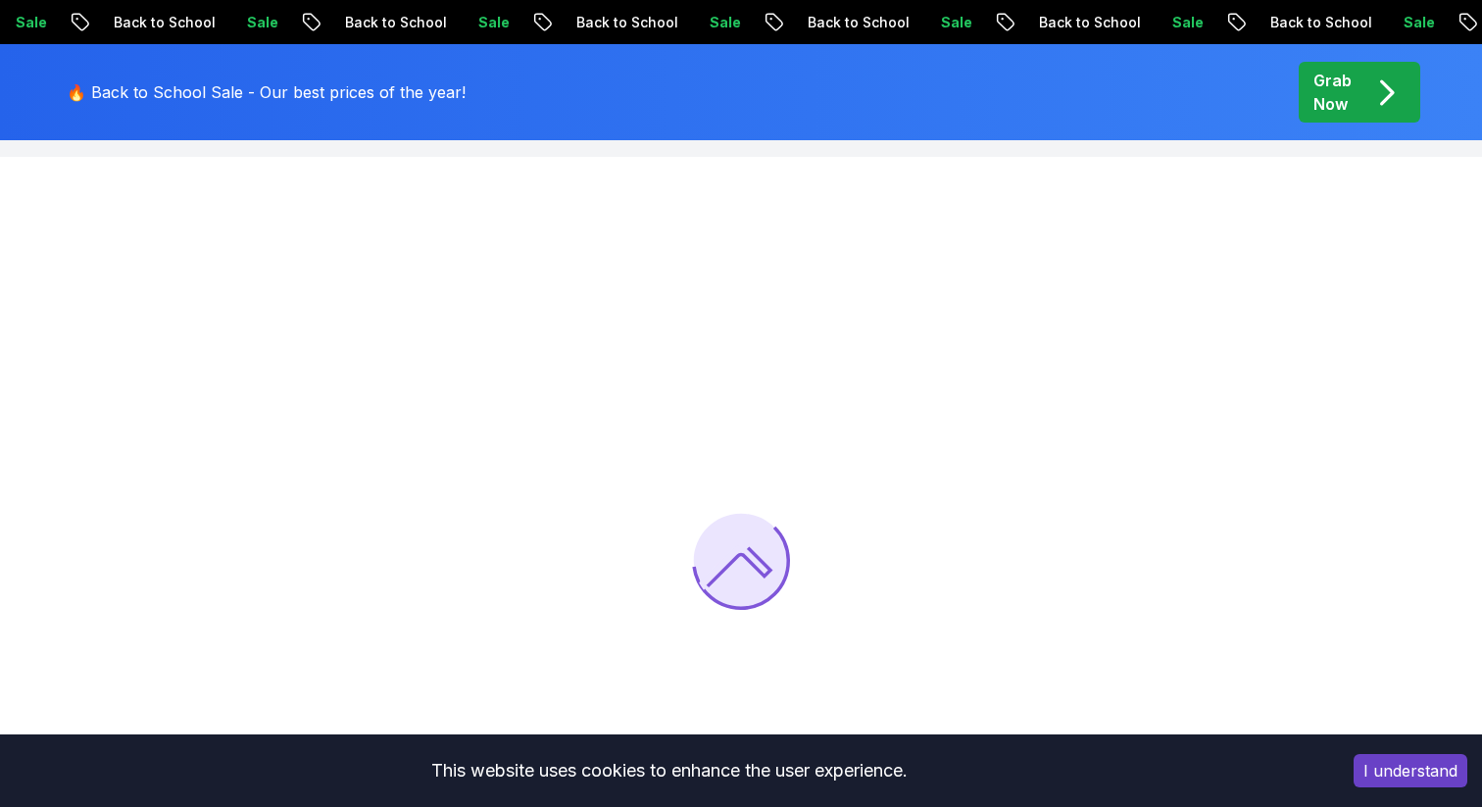
scroll to position [65, 0]
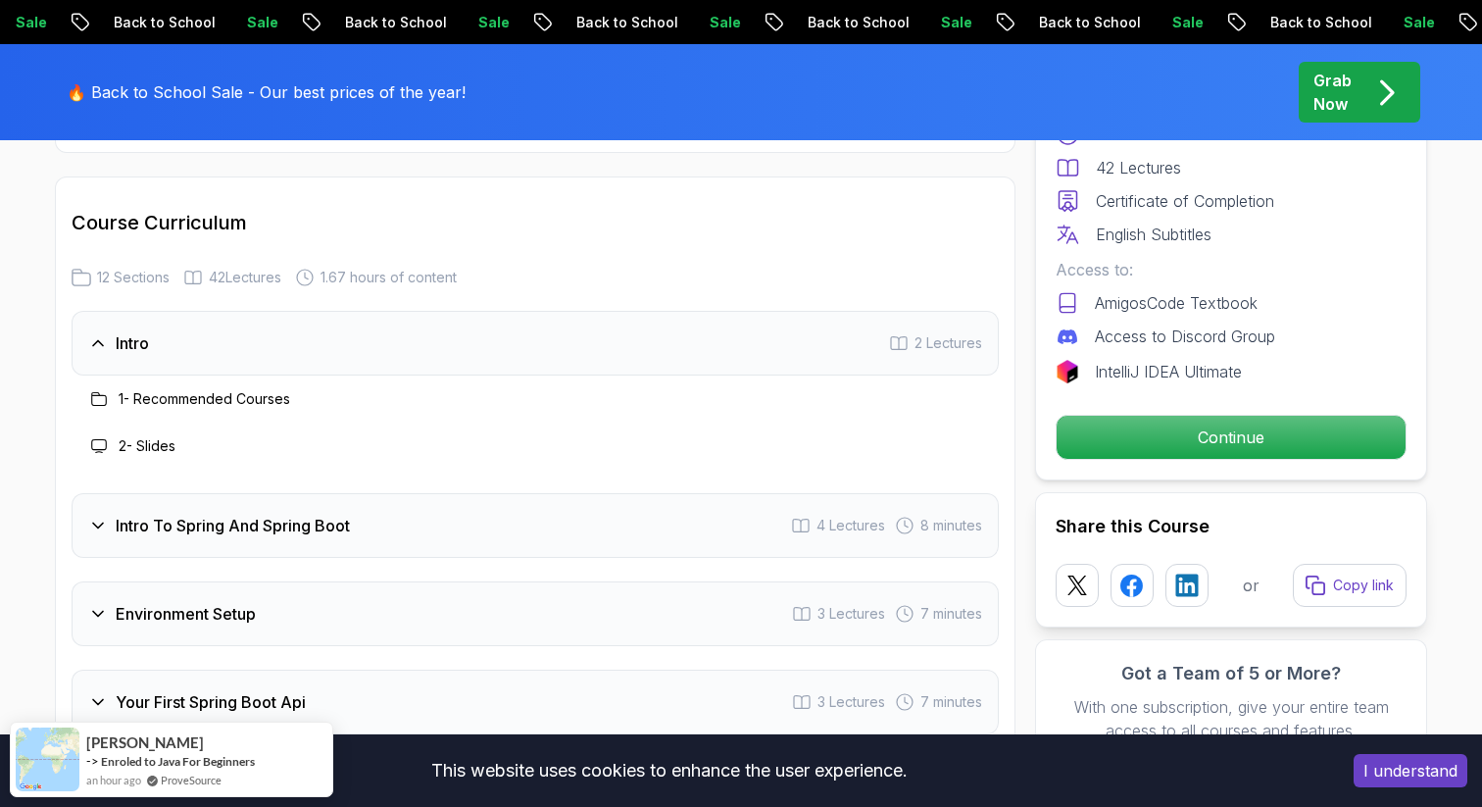
scroll to position [2440, 0]
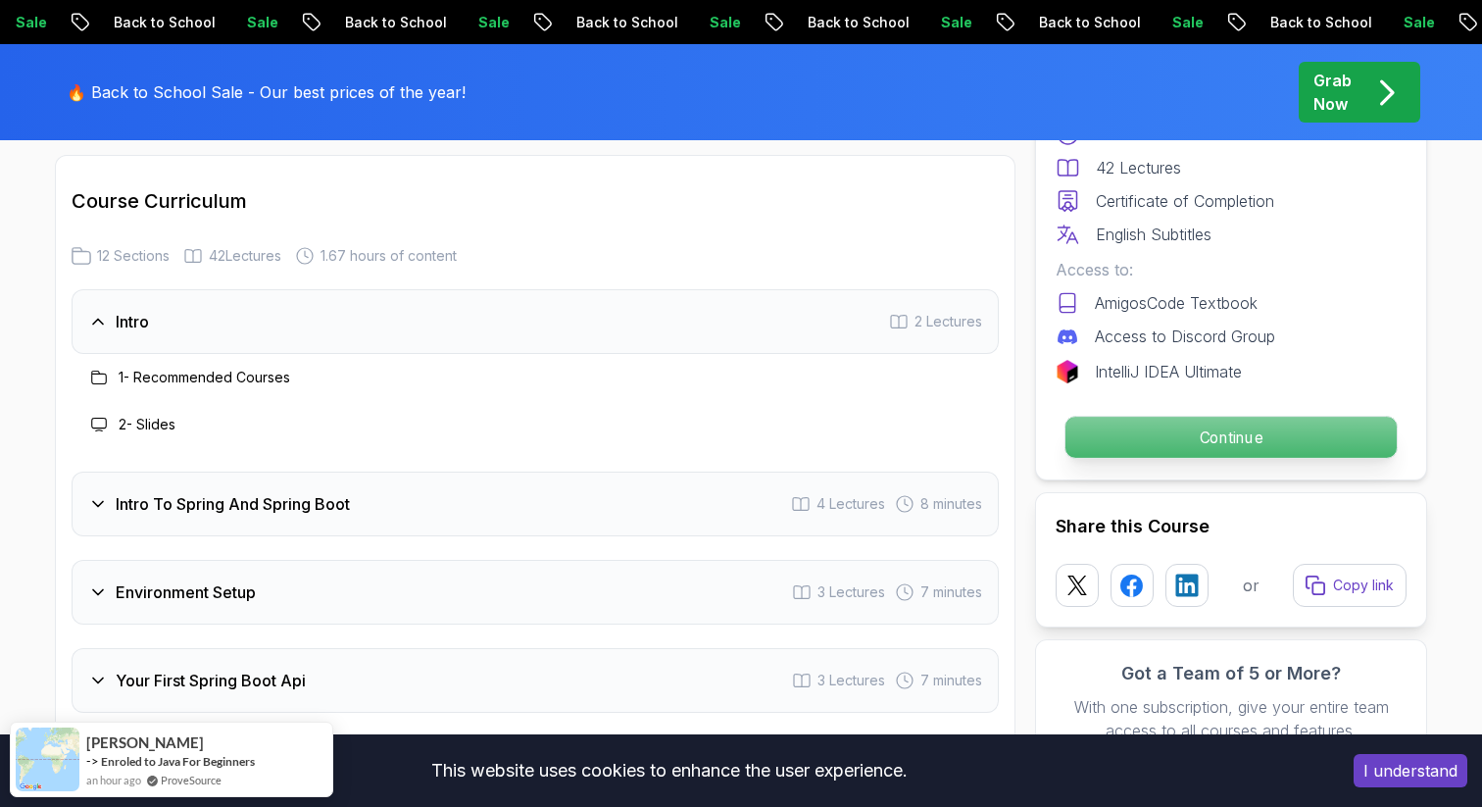
click at [1178, 447] on p "Continue" at bounding box center [1230, 436] width 331 height 41
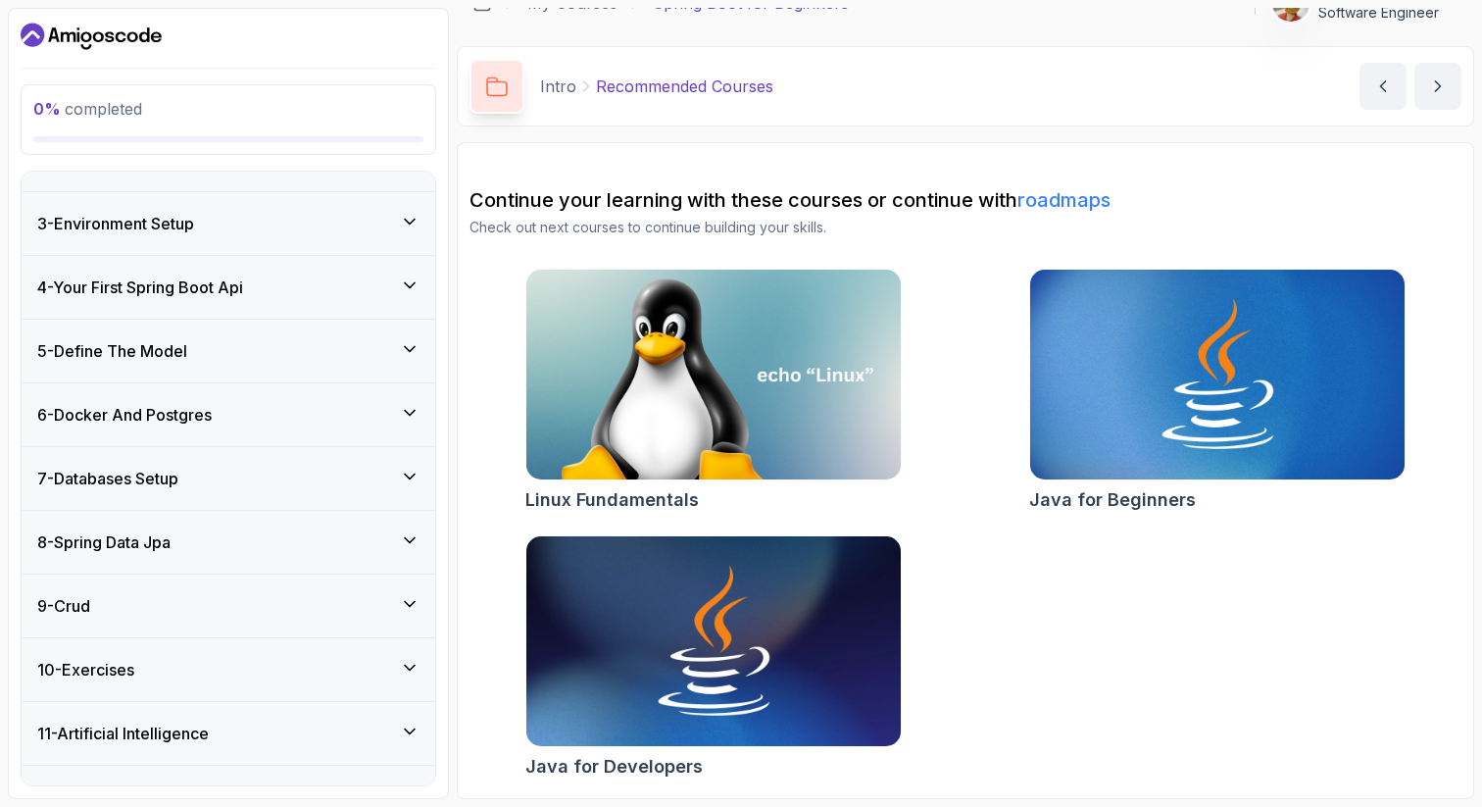
scroll to position [314, 0]
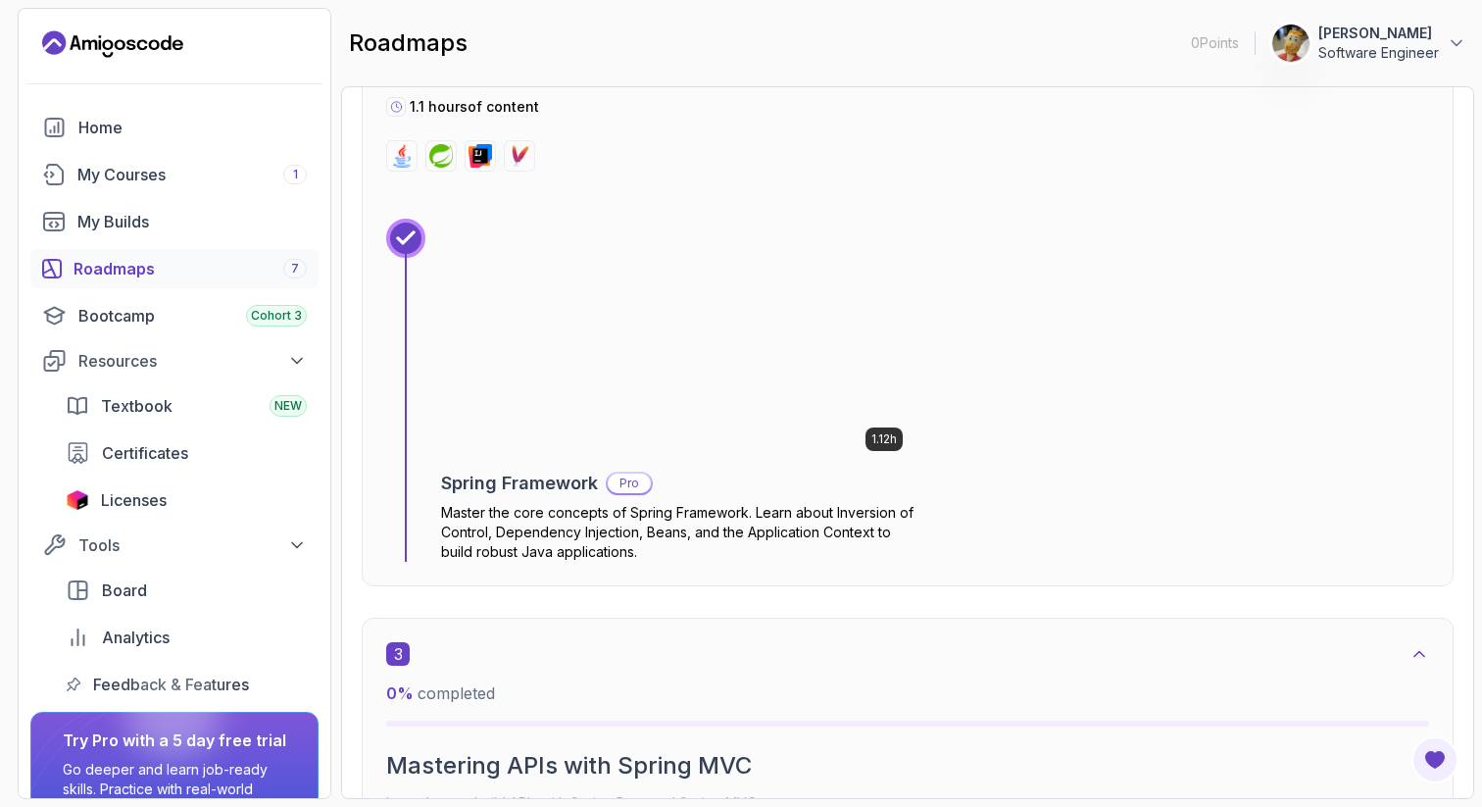
scroll to position [1615, 0]
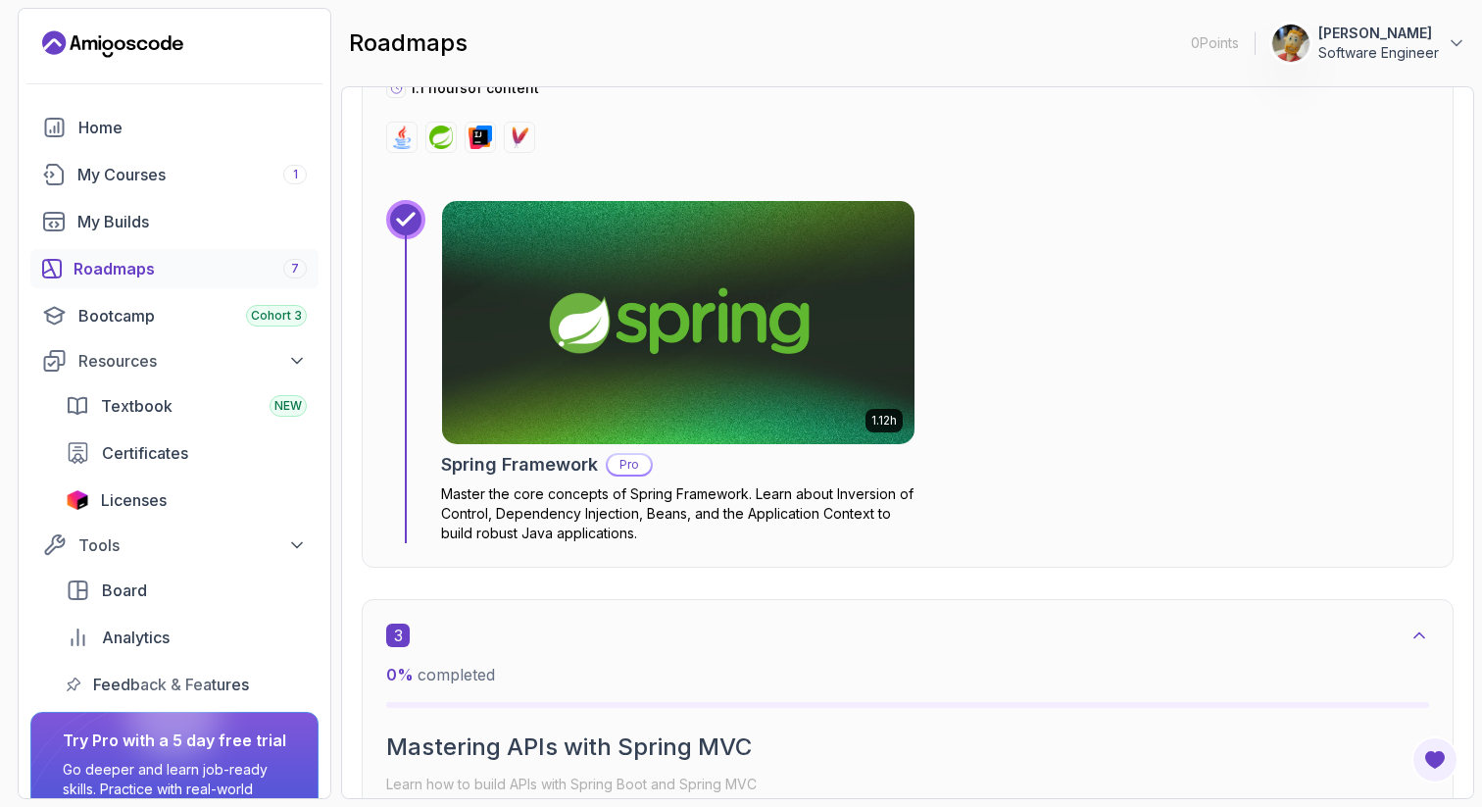
click at [531, 514] on p "Master the core concepts of Spring Framework. Learn about Inversion of Control,…" at bounding box center [678, 513] width 474 height 59
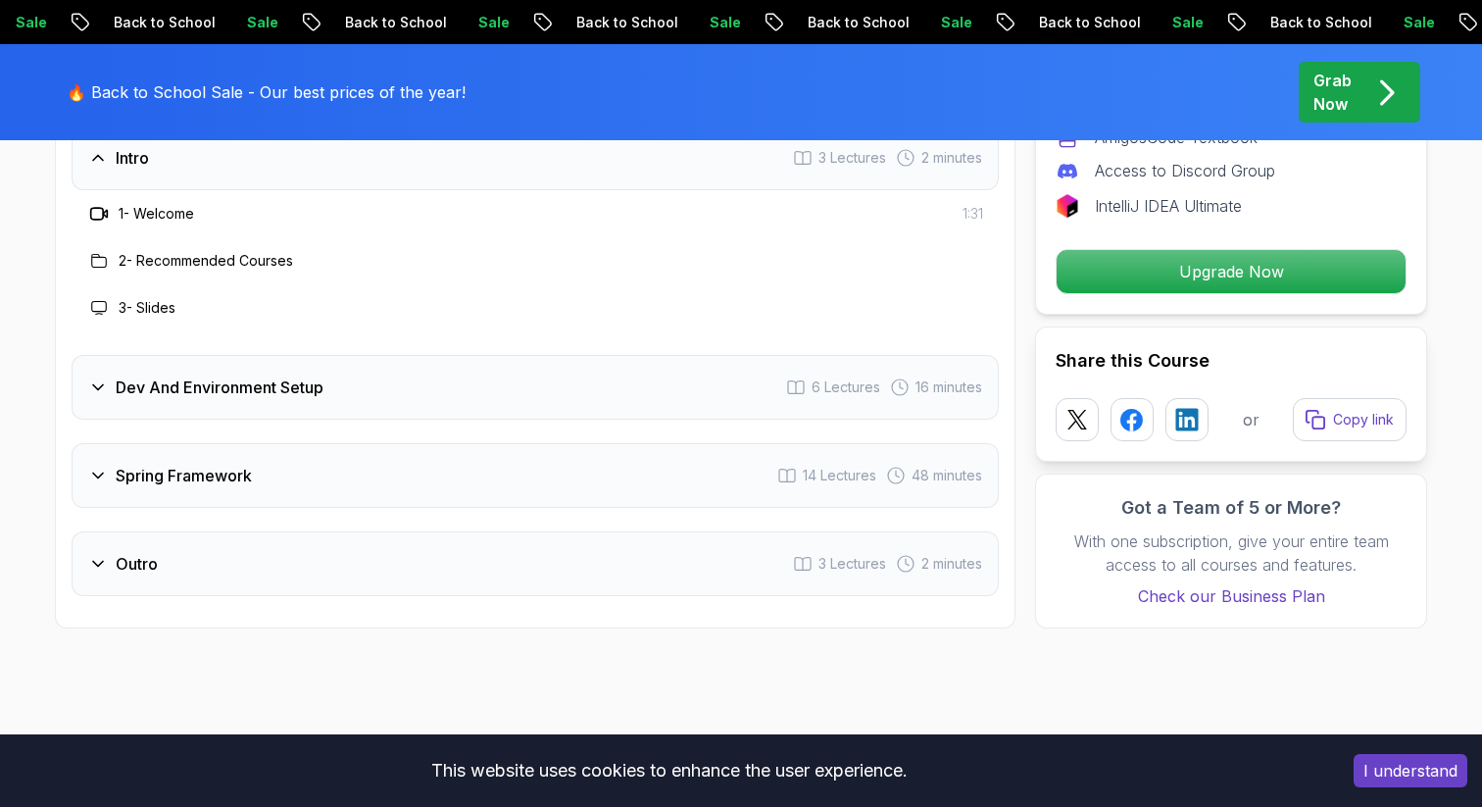
scroll to position [2688, 0]
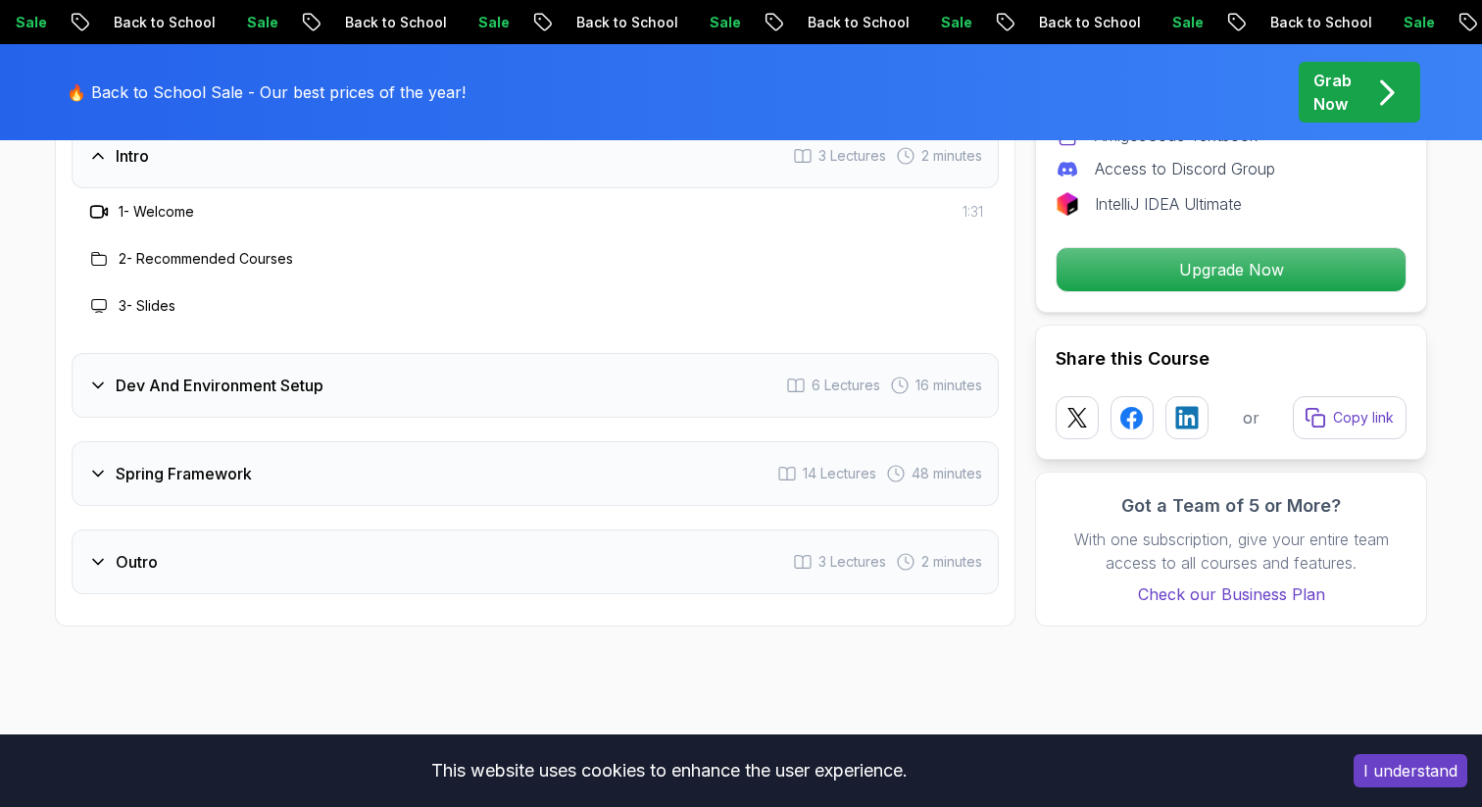
click at [165, 441] on div "Spring Framework 14 Lectures 48 minutes" at bounding box center [535, 473] width 927 height 65
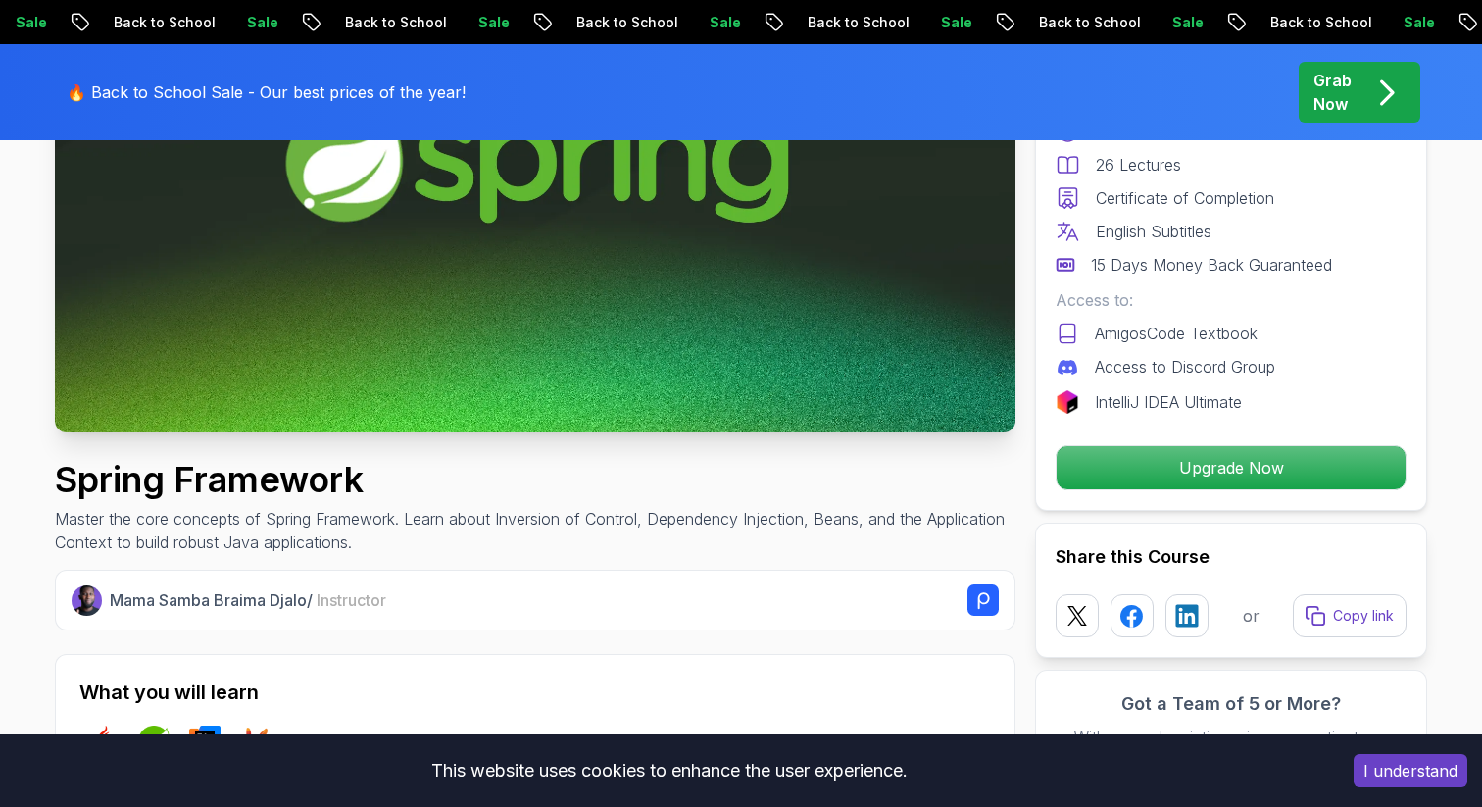
scroll to position [372, 0]
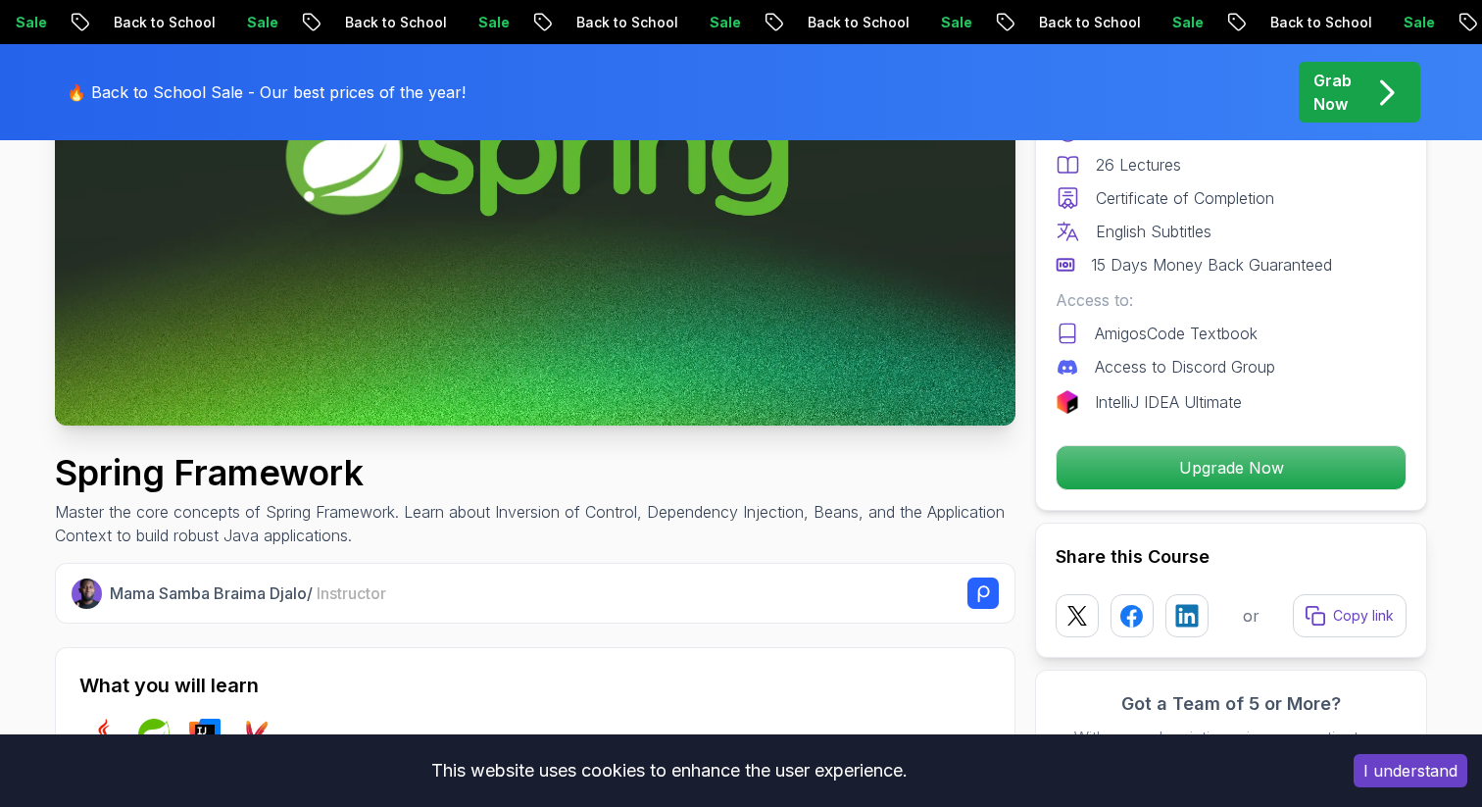
click at [1351, 85] on p "Grab Now" at bounding box center [1332, 92] width 38 height 47
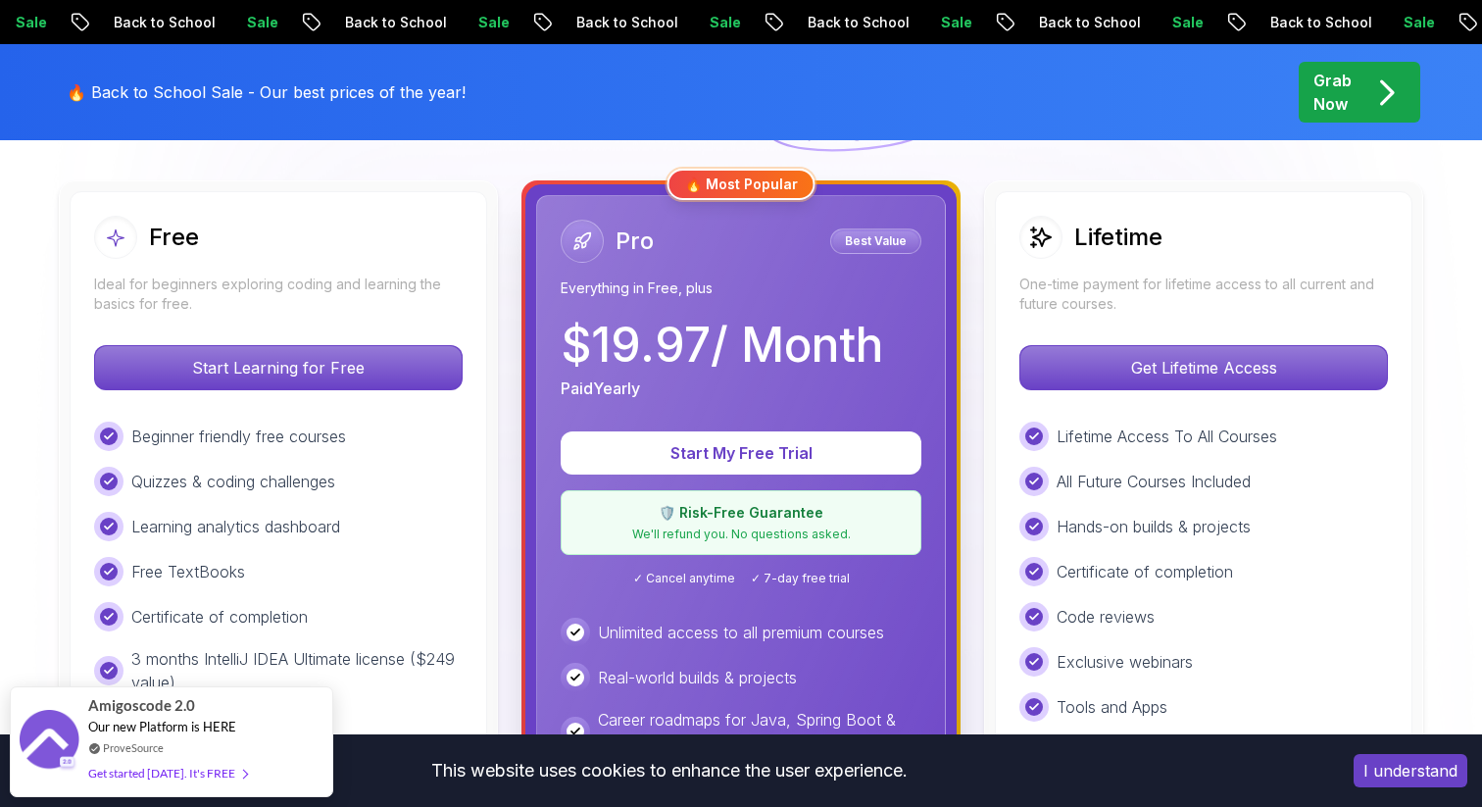
scroll to position [495, 0]
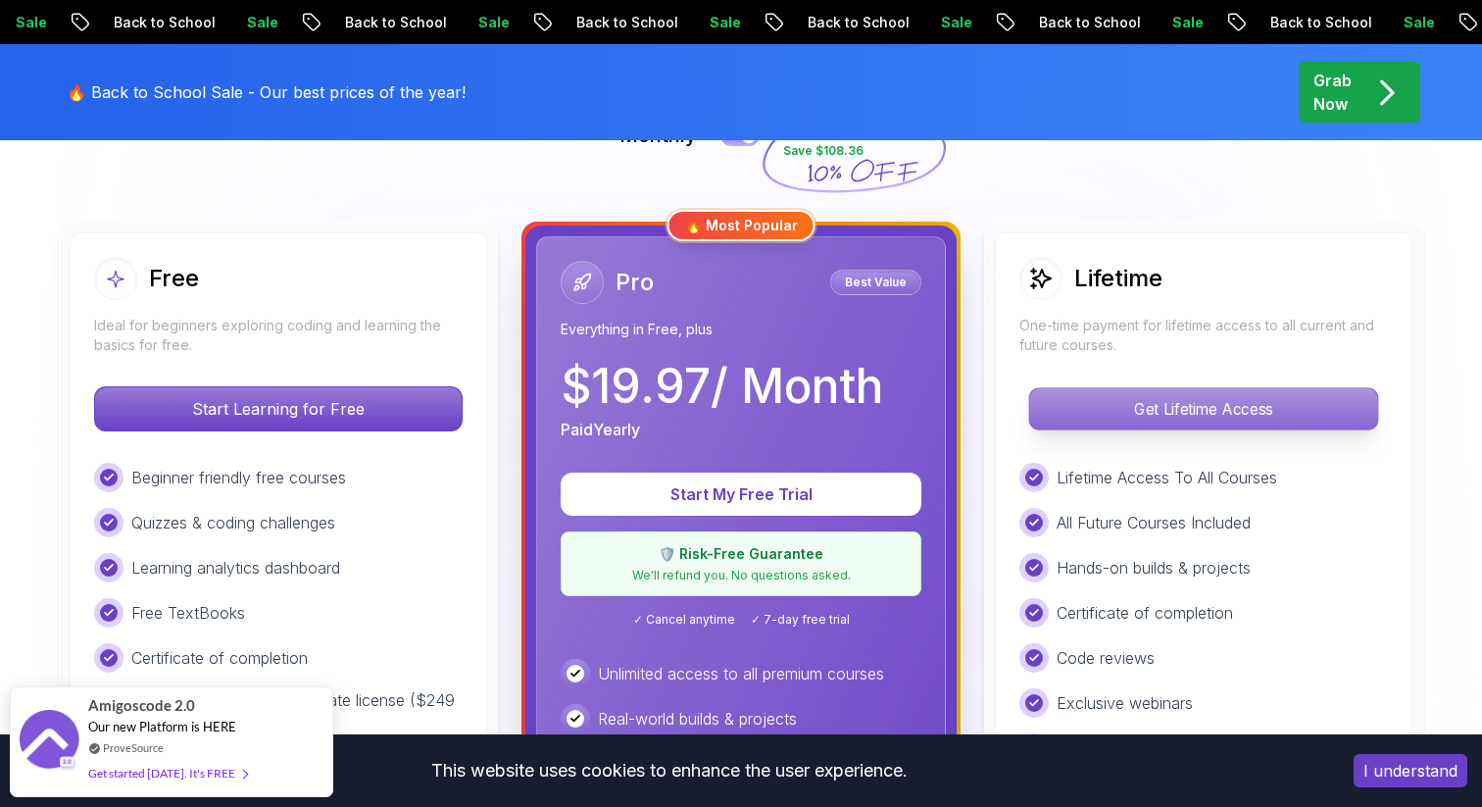
click at [1209, 409] on p "Get Lifetime Access" at bounding box center [1203, 408] width 348 height 41
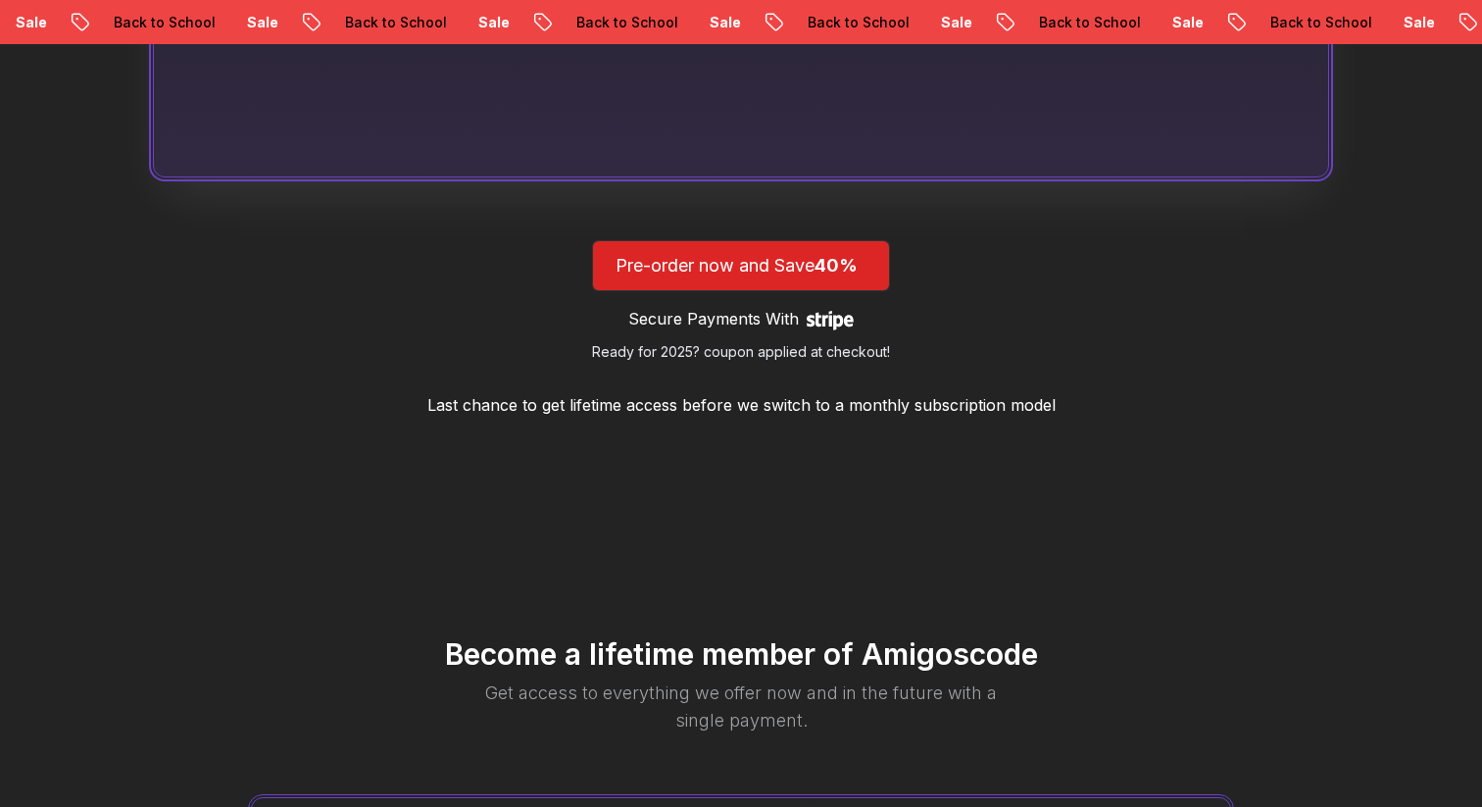
scroll to position [1796, 0]
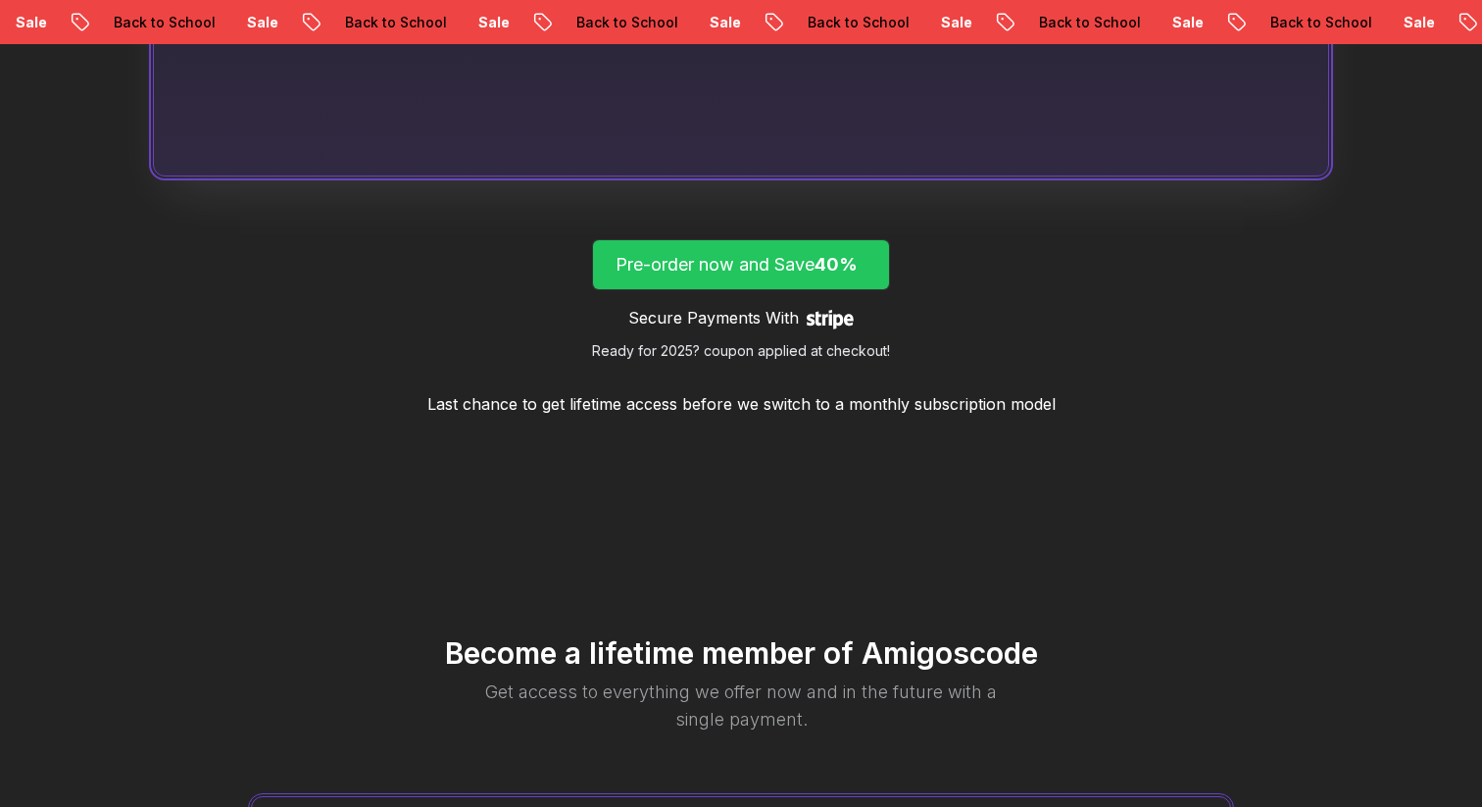
click at [800, 269] on p "Pre-order now and Save 40%" at bounding box center [740, 264] width 251 height 27
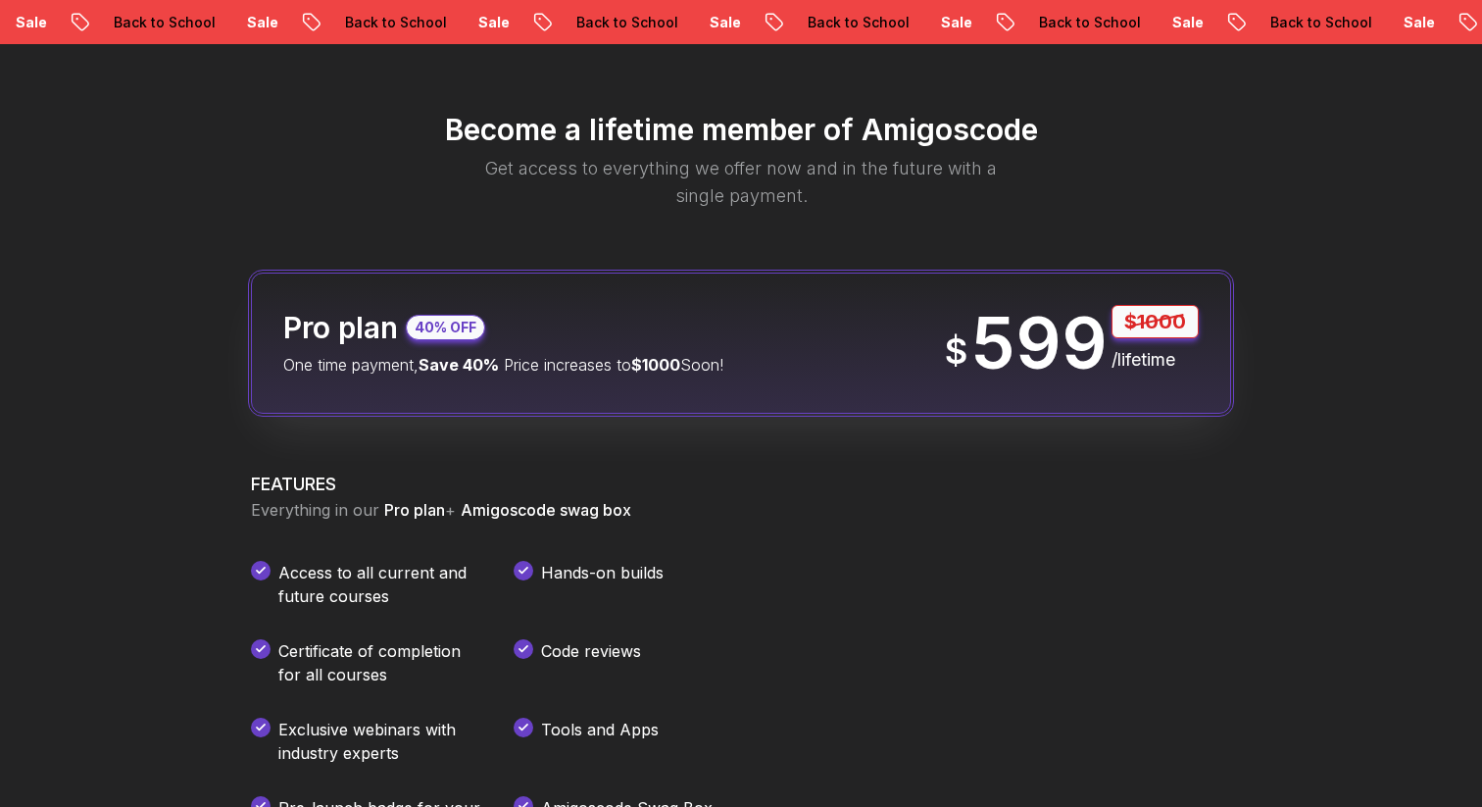
scroll to position [2322, 0]
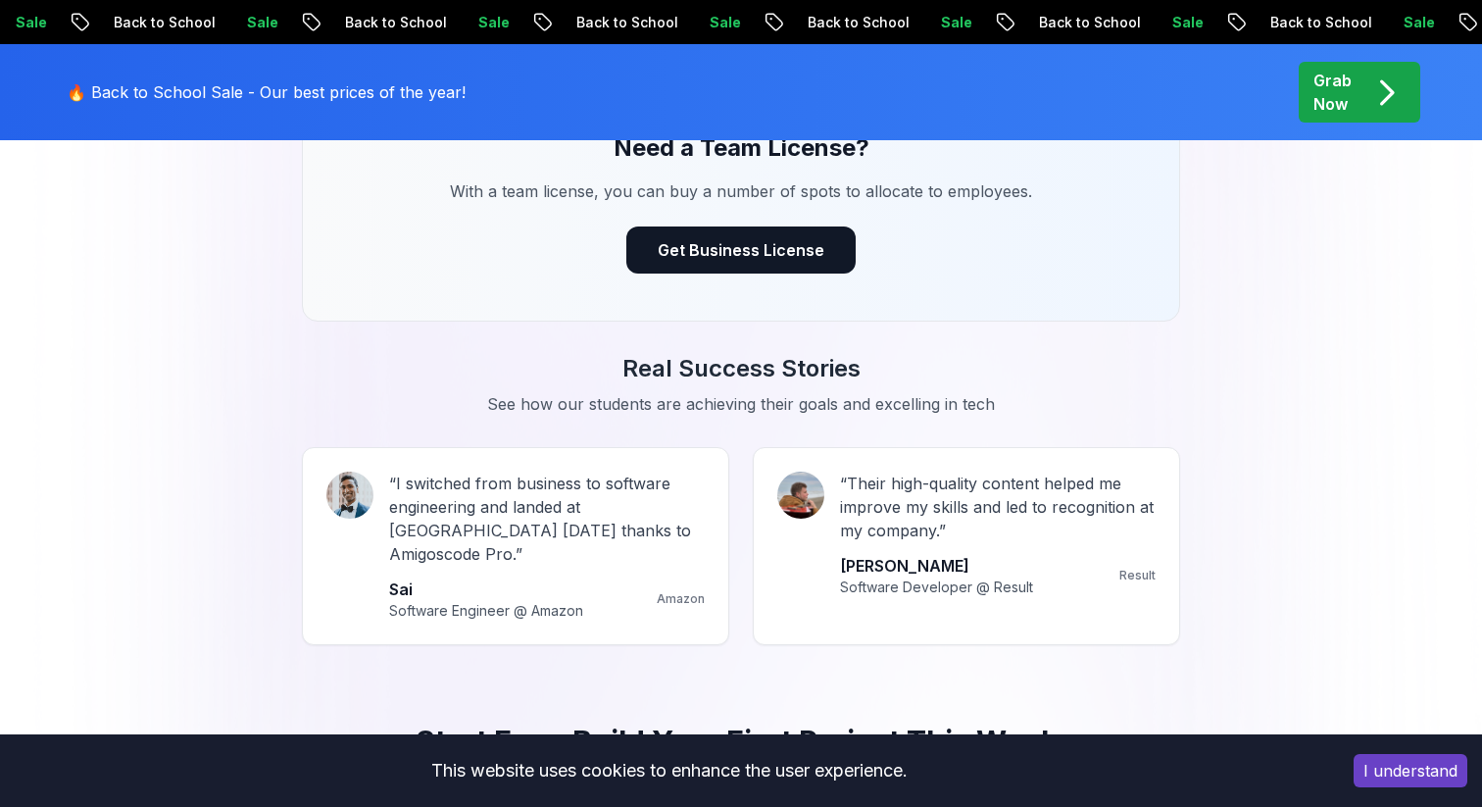
scroll to position [1118, 0]
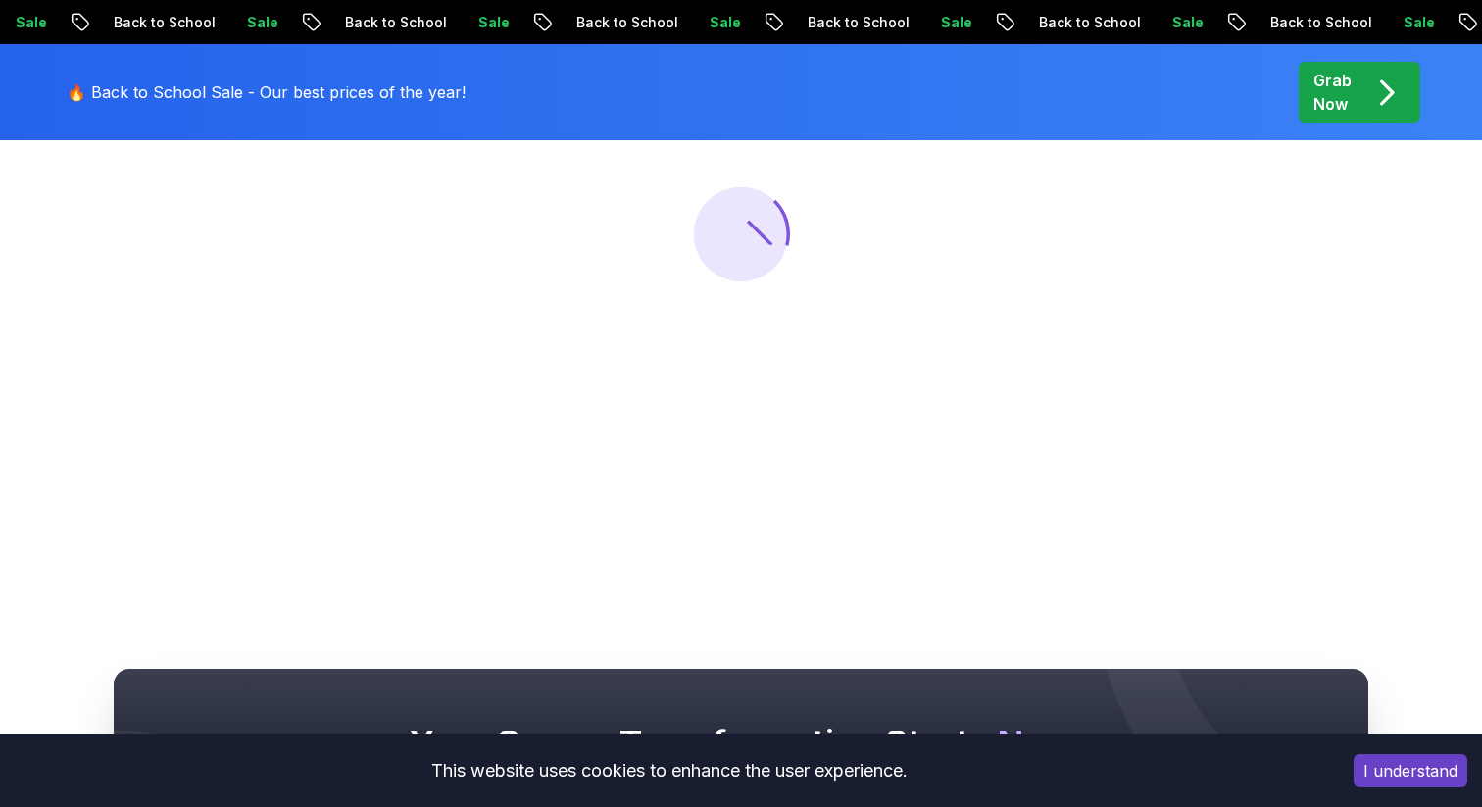
scroll to position [372, 0]
